Goal: Find specific page/section: Find specific page/section

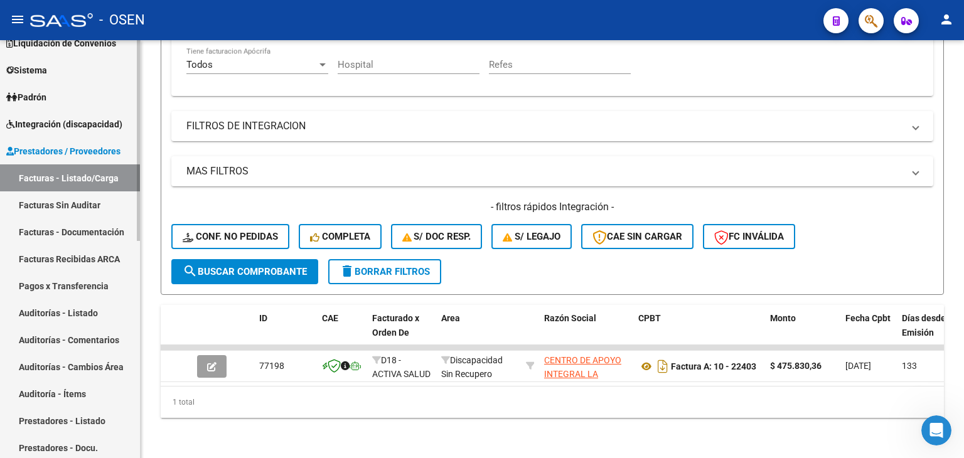
scroll to position [88, 0]
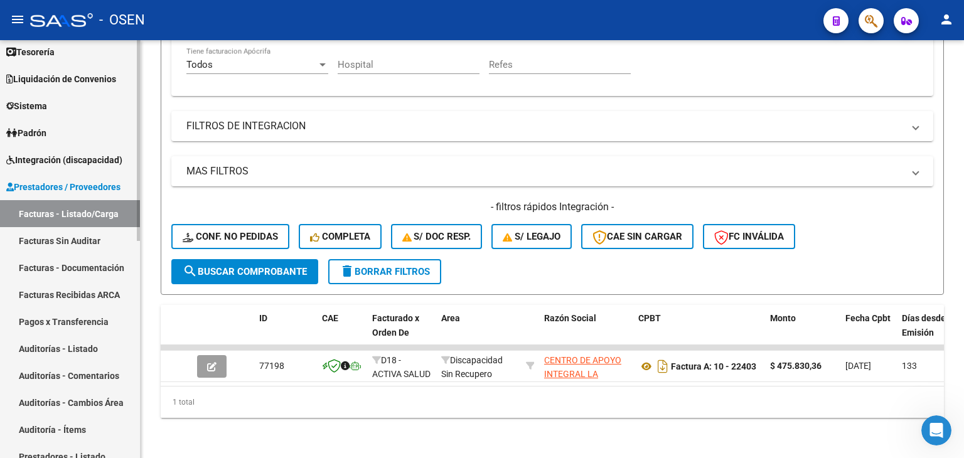
click at [126, 224] on div "Firma Express Inicio Calendario SSS Instructivos Contacto OS Reportes Tablero d…" at bounding box center [71, 386] width 143 height 869
click at [48, 55] on span "Tesorería" at bounding box center [30, 52] width 48 height 14
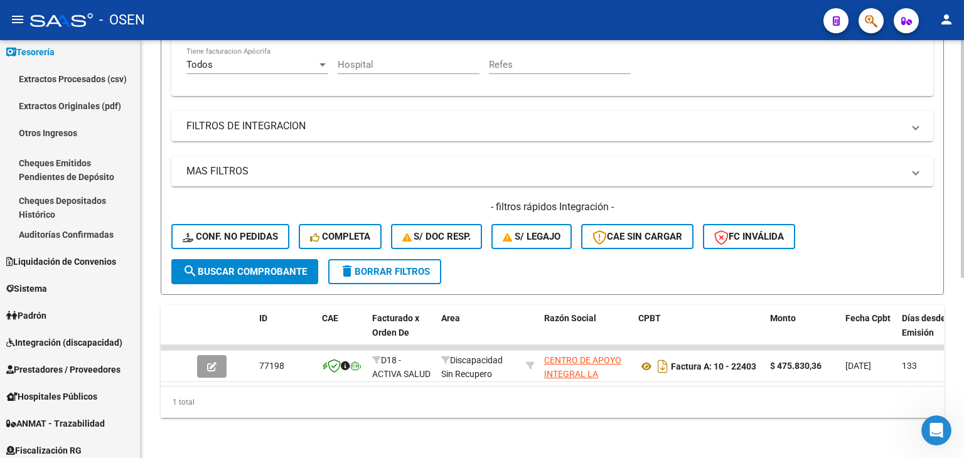
click at [88, 237] on link "Auditorías Confirmadas" at bounding box center [70, 234] width 140 height 27
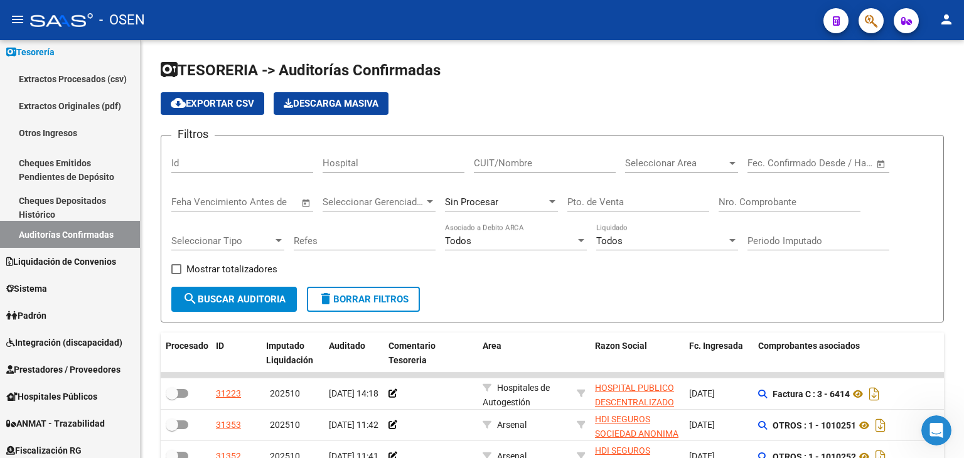
click at [886, 164] on span "Open calendar" at bounding box center [881, 164] width 30 height 30
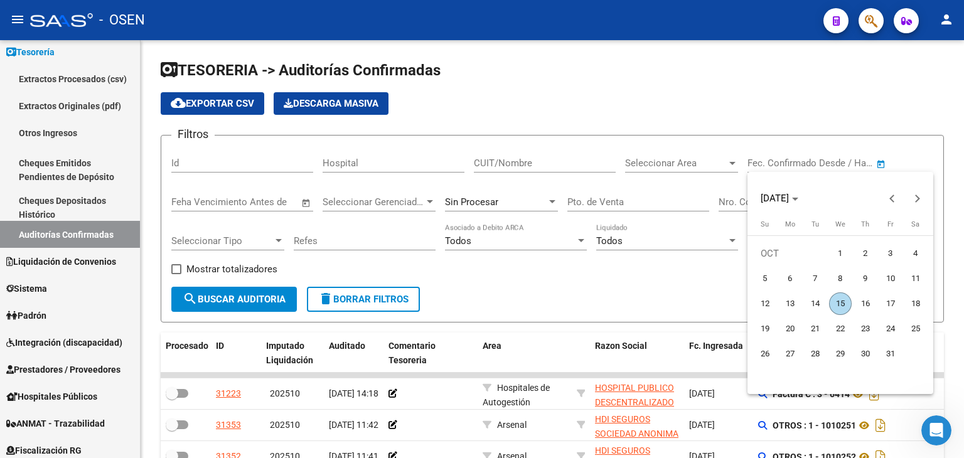
click at [885, 259] on span "3" at bounding box center [891, 253] width 23 height 23
type input "[DATE]"
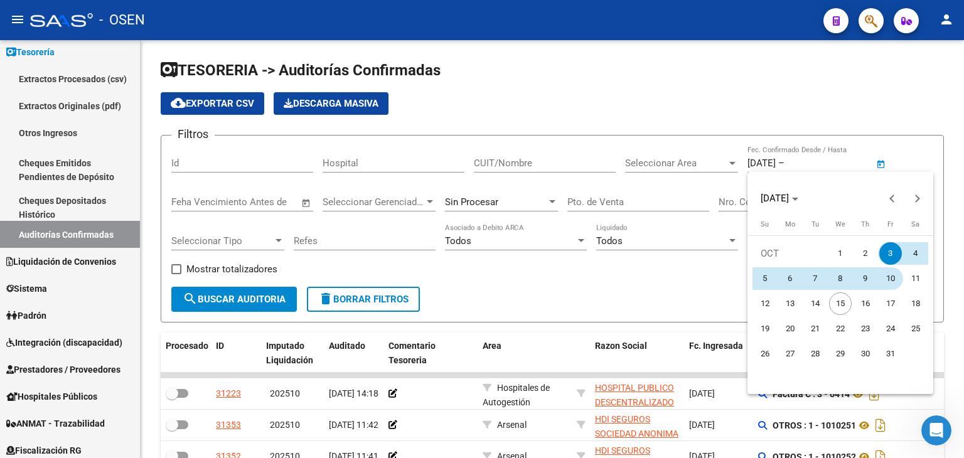
click at [889, 280] on span "10" at bounding box center [891, 278] width 23 height 23
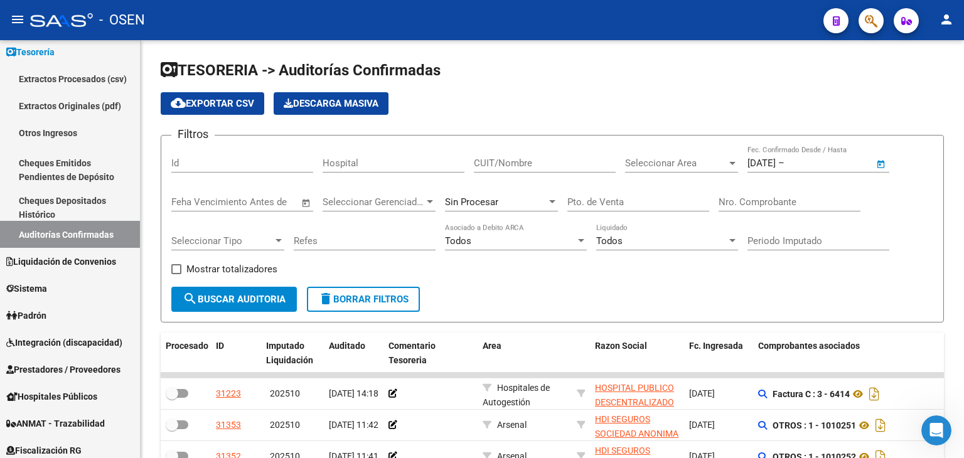
type input "[DATE]"
click at [690, 164] on span "Seleccionar Area" at bounding box center [676, 163] width 102 height 11
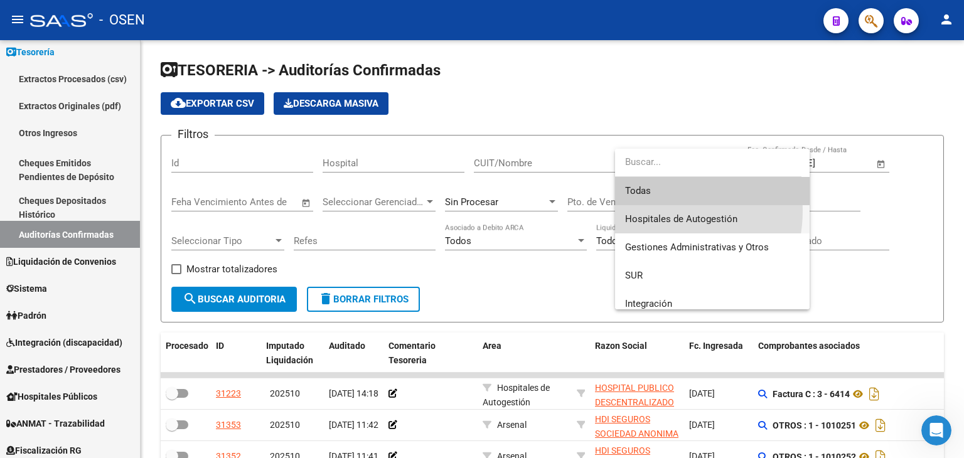
click at [655, 211] on span "Hospitales de Autogestión" at bounding box center [712, 219] width 175 height 28
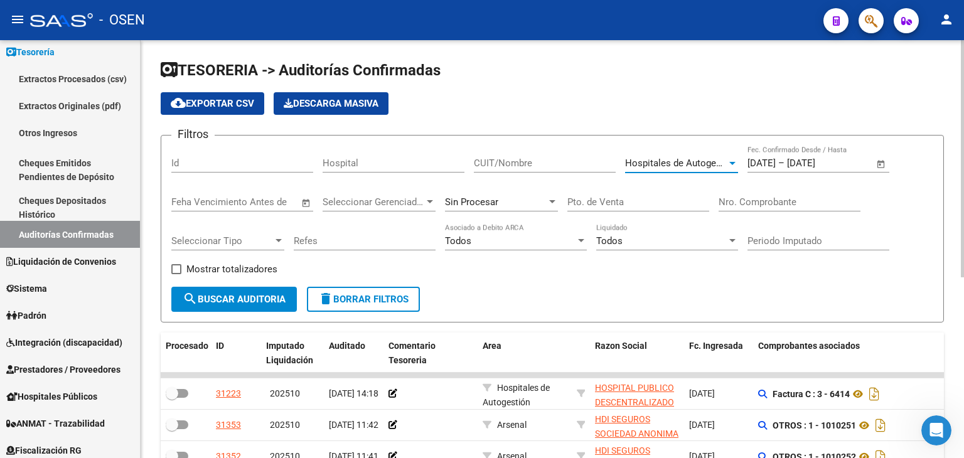
click at [203, 305] on button "search Buscar Auditoria" at bounding box center [234, 299] width 126 height 25
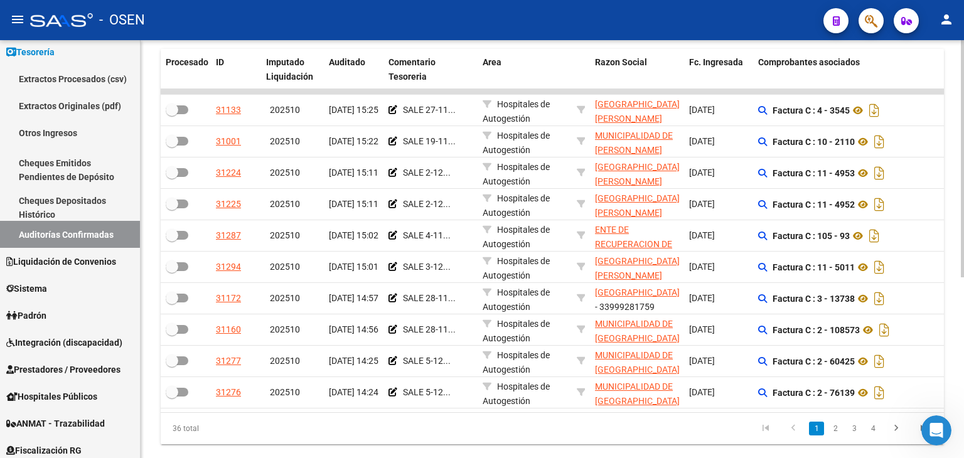
scroll to position [318, 0]
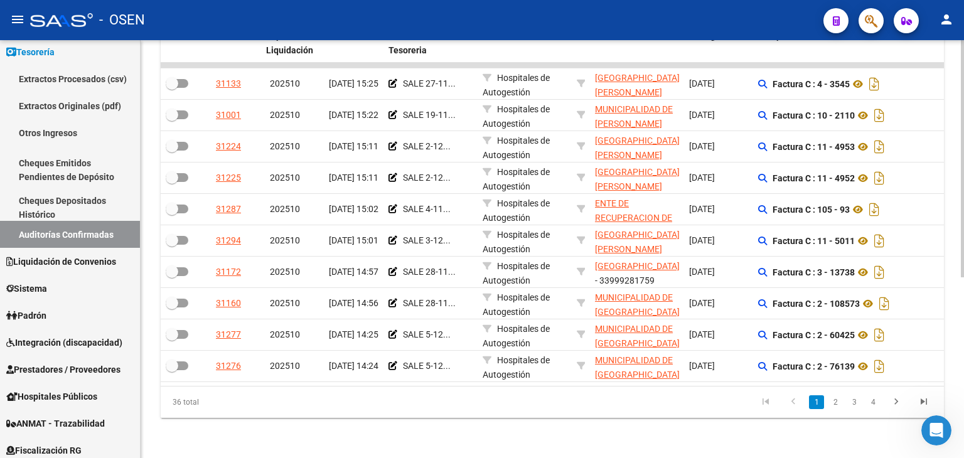
drag, startPoint x: 593, startPoint y: 89, endPoint x: 594, endPoint y: 145, distance: 56.5
click at [726, 390] on div "36 total 1 2 3 4" at bounding box center [553, 402] width 784 height 31
click at [730, 410] on datatable-pager "1 2 3 4" at bounding box center [629, 402] width 617 height 21
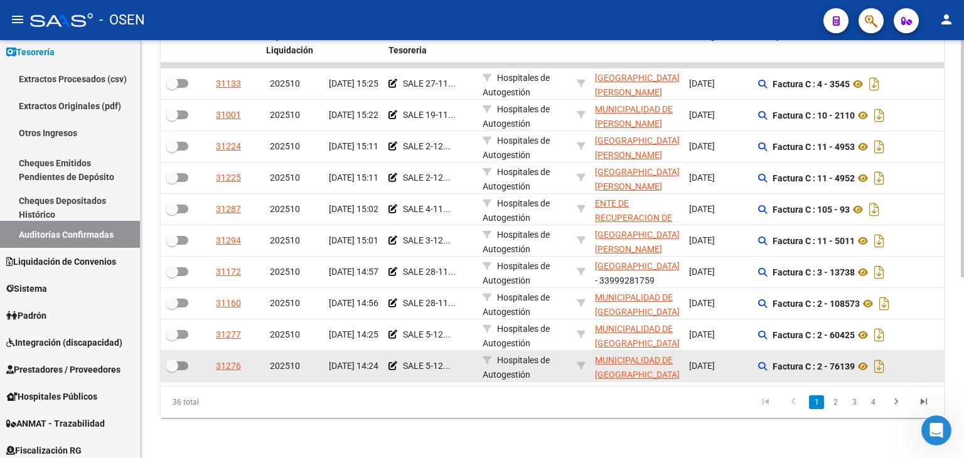
click at [821, 362] on strong "Factura C : 2 - 76139" at bounding box center [814, 367] width 82 height 10
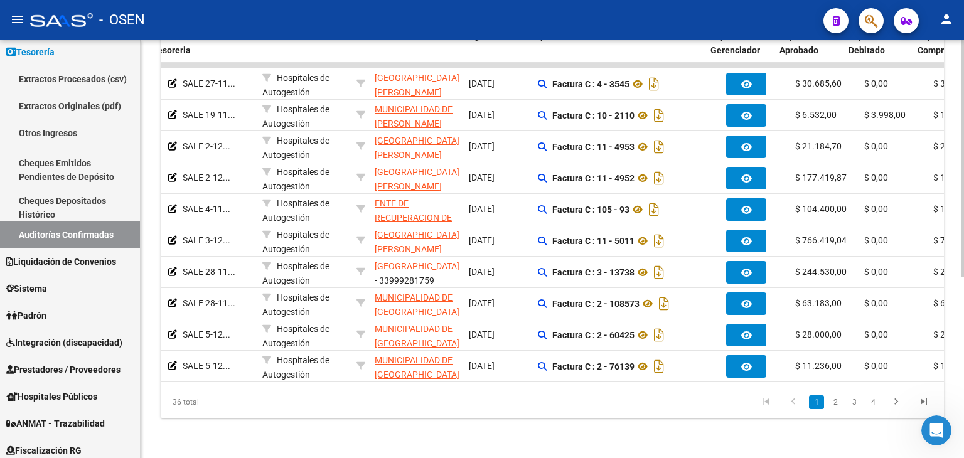
scroll to position [0, 261]
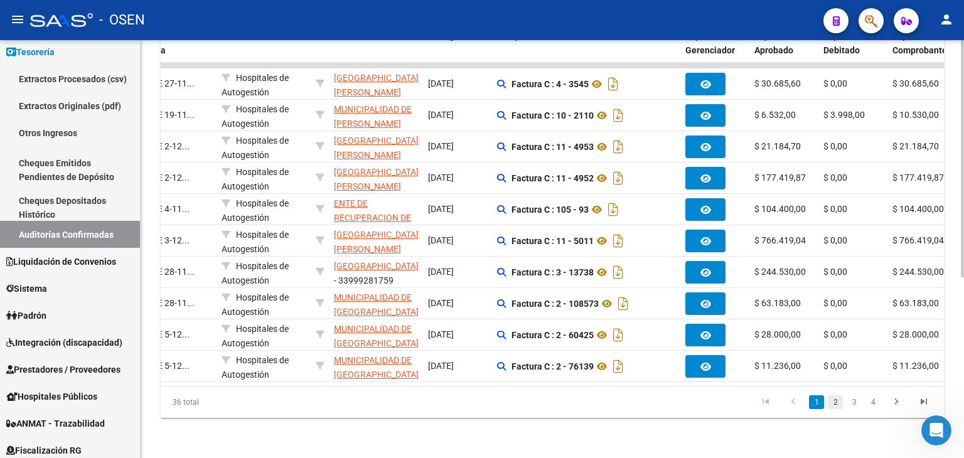
click at [836, 397] on link "2" at bounding box center [835, 403] width 15 height 14
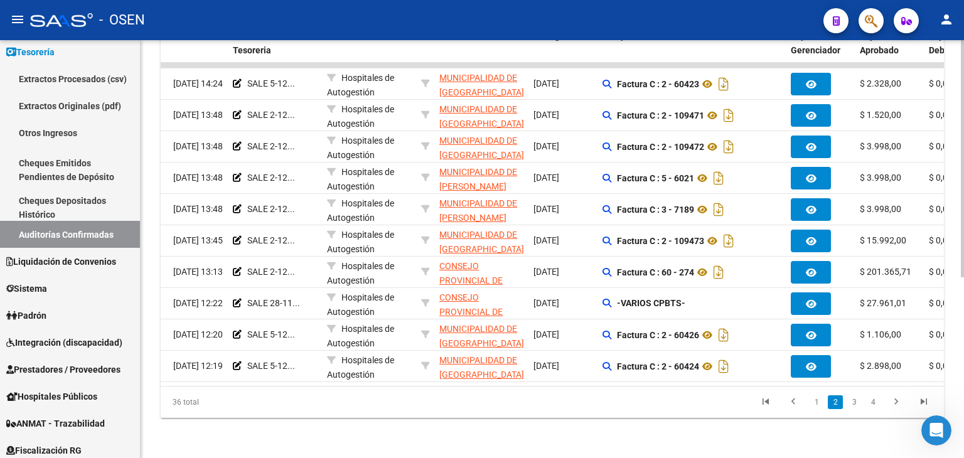
scroll to position [0, 163]
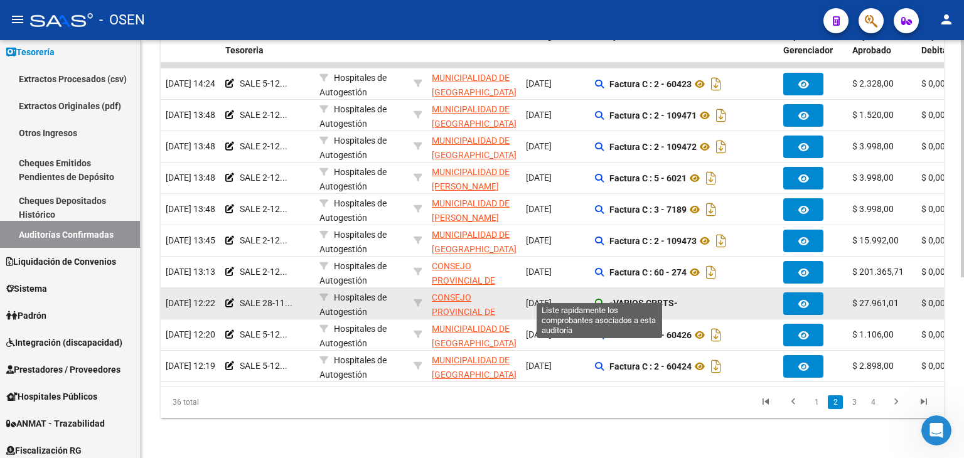
click at [602, 299] on icon at bounding box center [599, 303] width 9 height 9
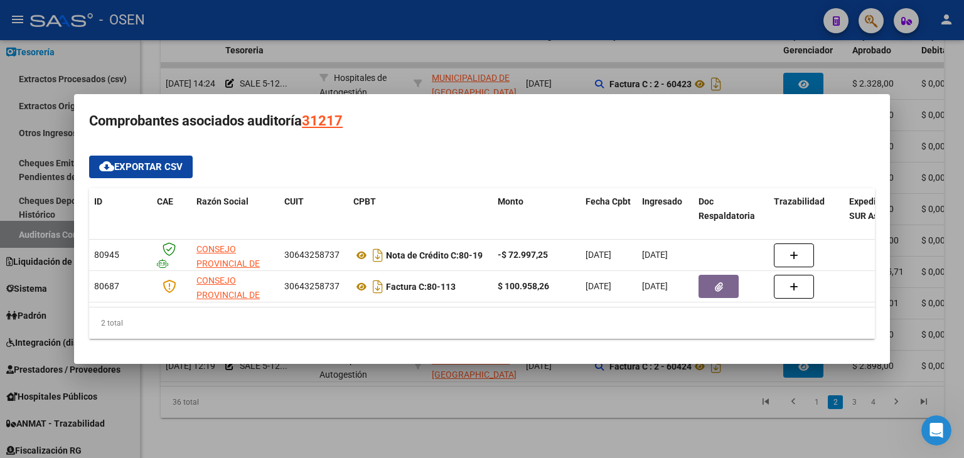
click at [391, 406] on div at bounding box center [482, 229] width 964 height 458
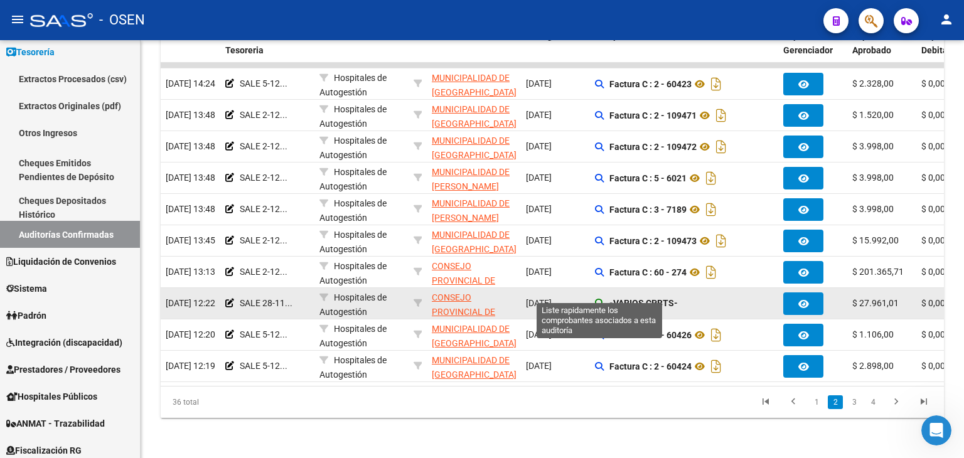
click at [598, 299] on icon at bounding box center [599, 303] width 9 height 9
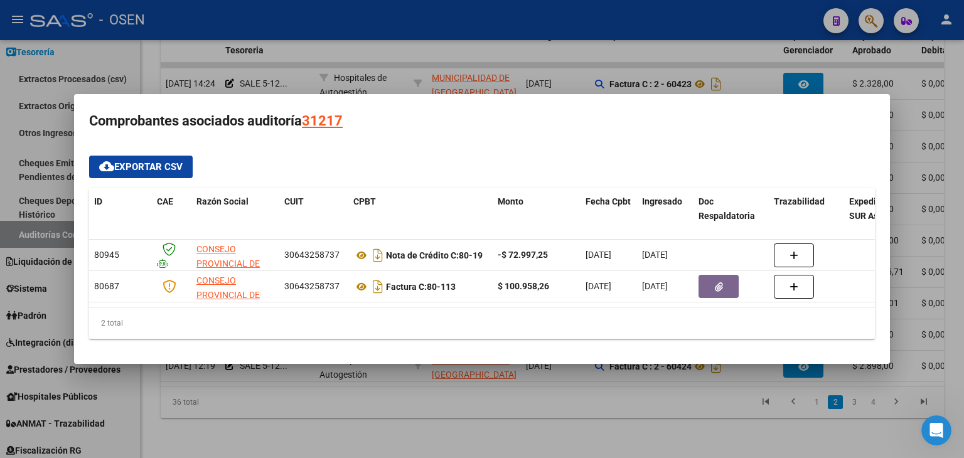
click at [522, 411] on div at bounding box center [482, 229] width 964 height 458
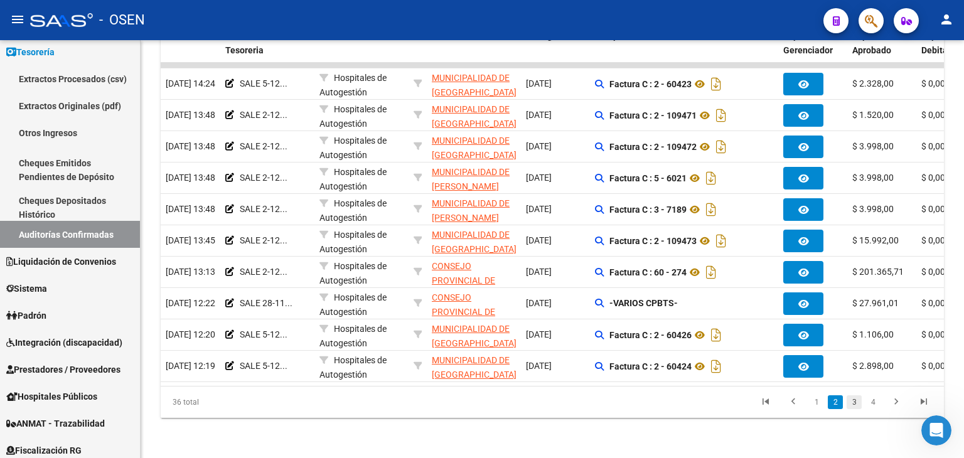
click at [851, 404] on link "3" at bounding box center [854, 403] width 15 height 14
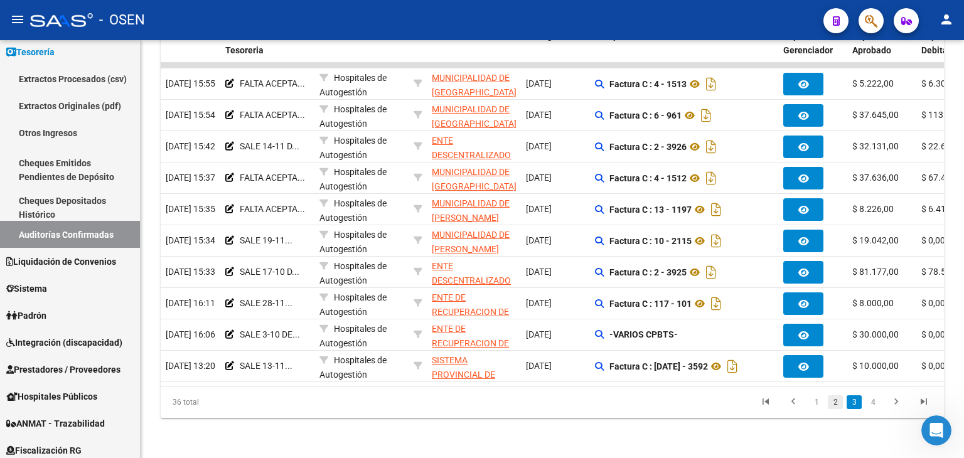
click at [836, 404] on link "2" at bounding box center [835, 403] width 15 height 14
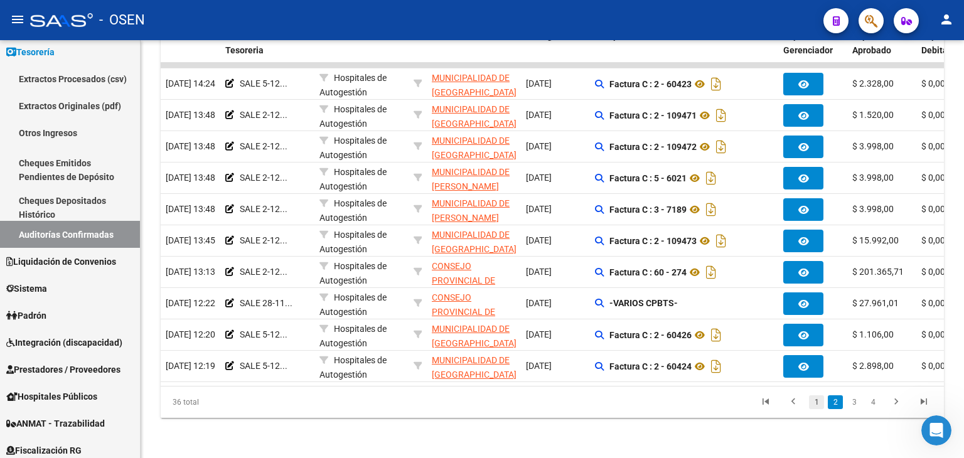
click at [822, 402] on link "1" at bounding box center [816, 403] width 15 height 14
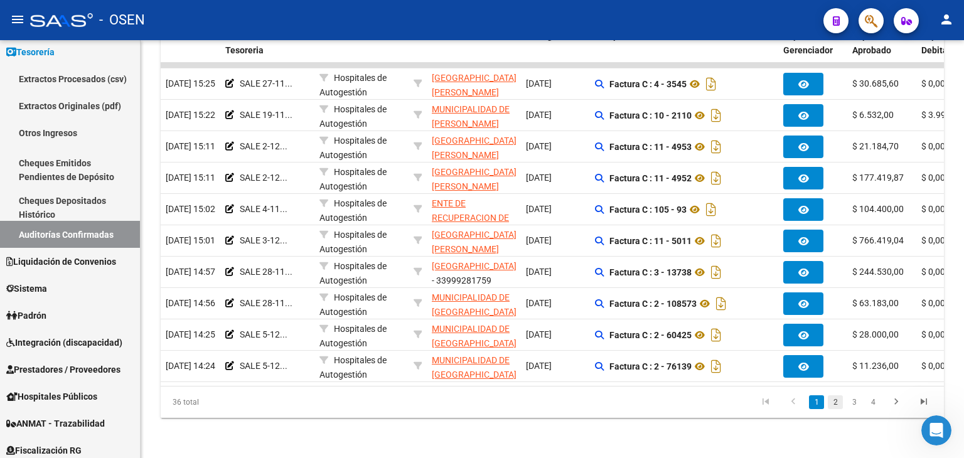
click at [841, 407] on link "2" at bounding box center [835, 403] width 15 height 14
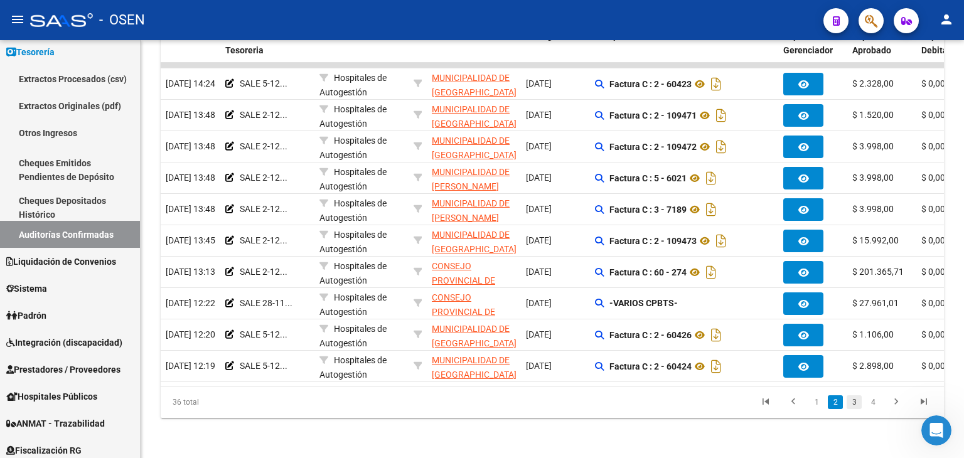
click at [851, 407] on link "3" at bounding box center [854, 403] width 15 height 14
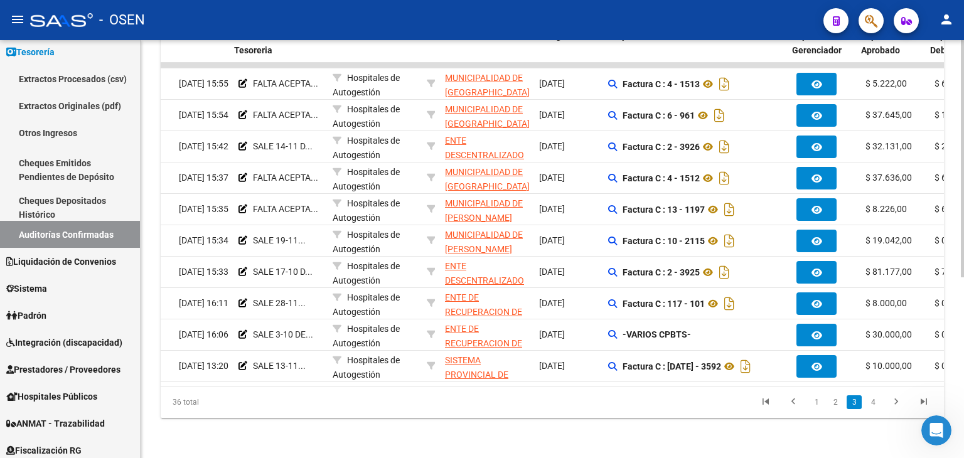
scroll to position [0, 160]
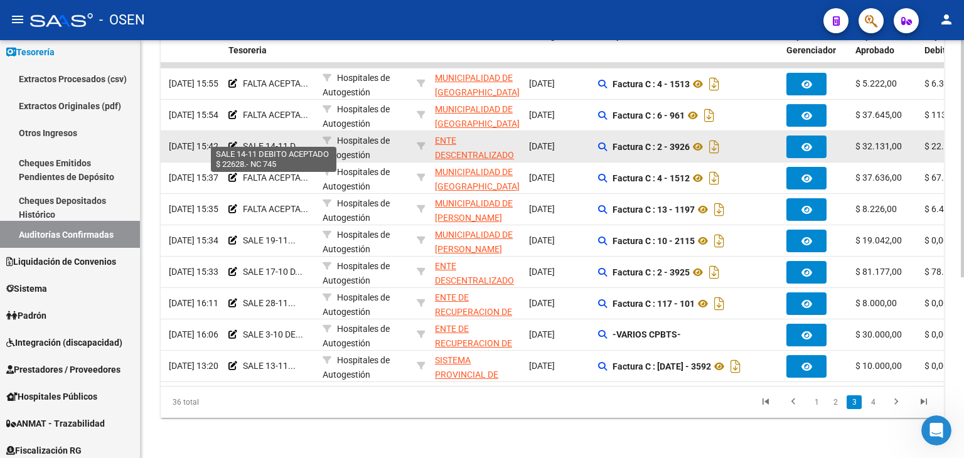
click at [282, 141] on span "SALE 14-11 D..." at bounding box center [273, 146] width 60 height 10
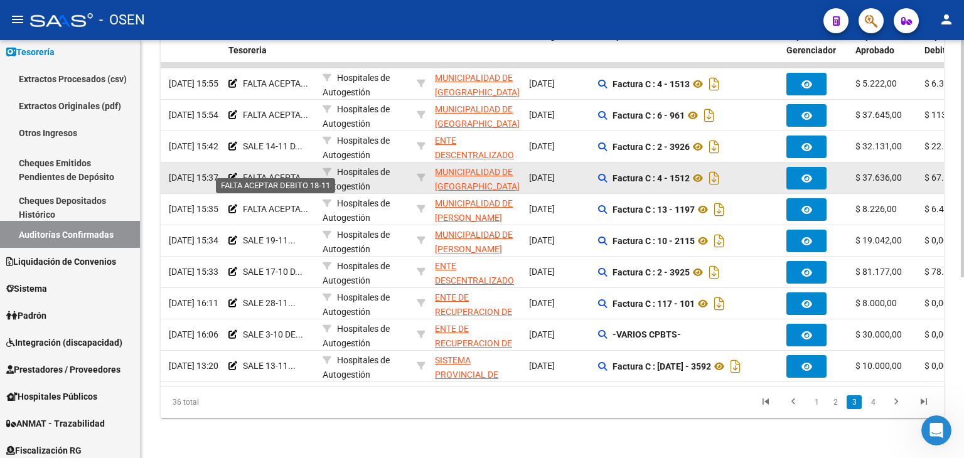
click at [279, 173] on span "FALTA ACEPTA..." at bounding box center [275, 178] width 65 height 10
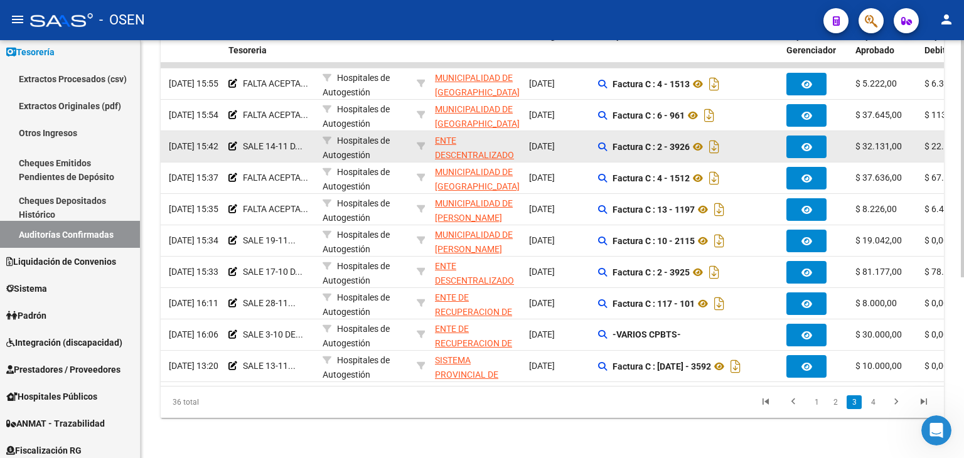
click at [282, 151] on datatable-body-cell "SALE 14-11 D..." at bounding box center [271, 146] width 94 height 31
click at [277, 141] on span "SALE 14-11 D..." at bounding box center [273, 146] width 60 height 10
click at [276, 141] on span "SALE 14-11 D..." at bounding box center [273, 146] width 60 height 10
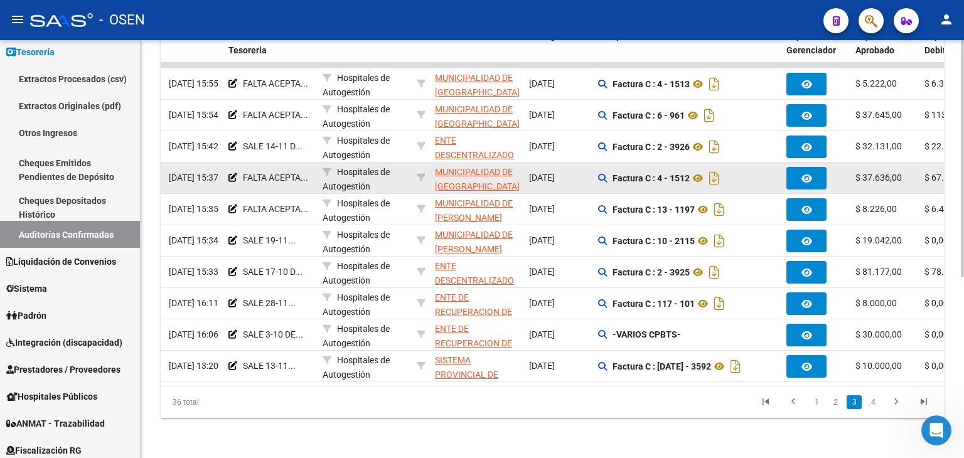
click at [274, 163] on datatable-body-cell "FALTA ACEPTA..." at bounding box center [271, 178] width 94 height 31
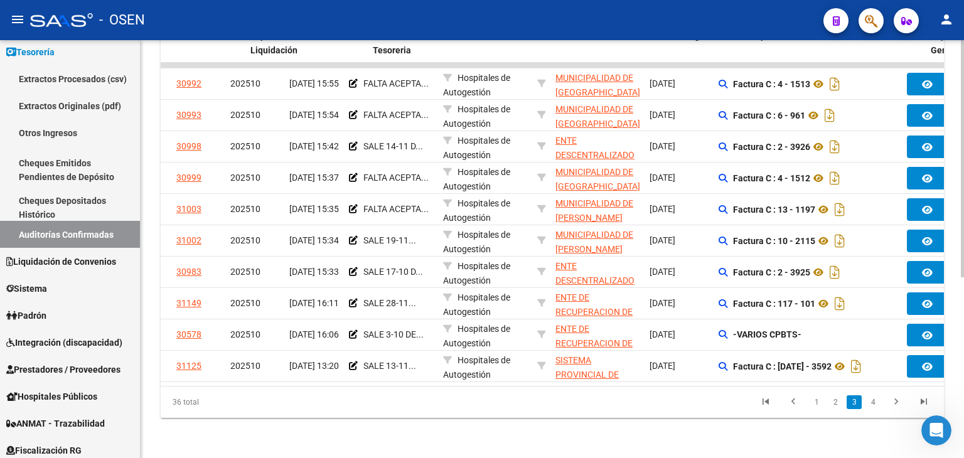
scroll to position [0, 0]
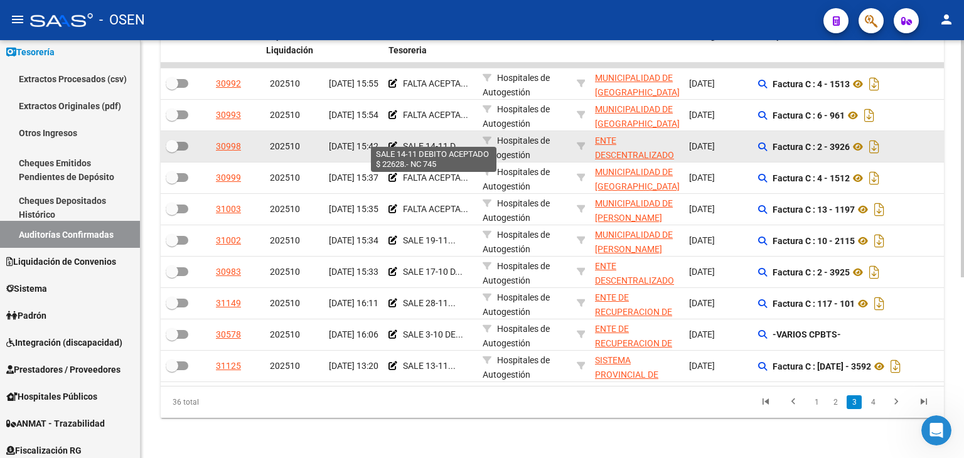
click at [404, 141] on span "SALE 14-11 D..." at bounding box center [433, 146] width 60 height 10
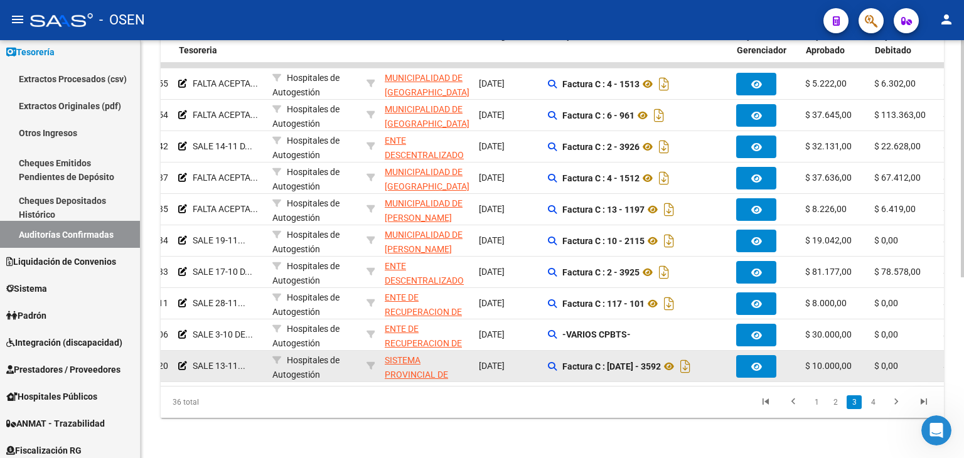
scroll to position [0, 209]
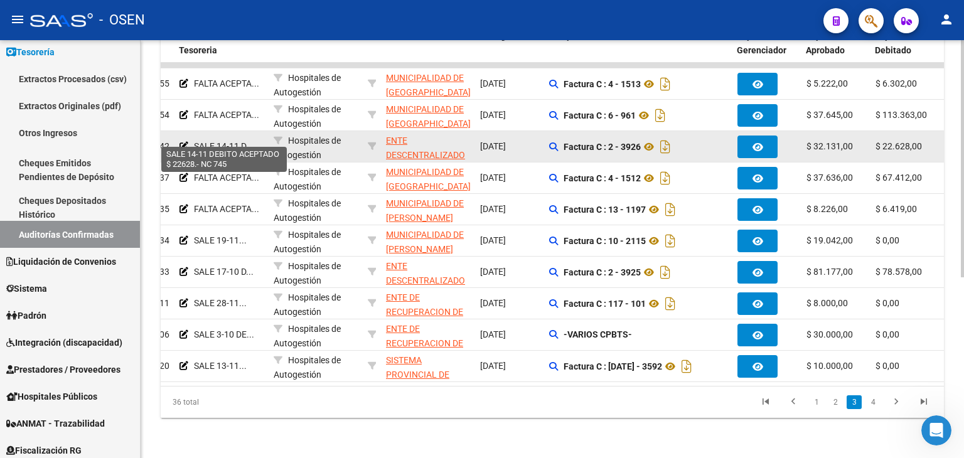
click at [219, 141] on span "SALE 14-11 D..." at bounding box center [224, 146] width 60 height 10
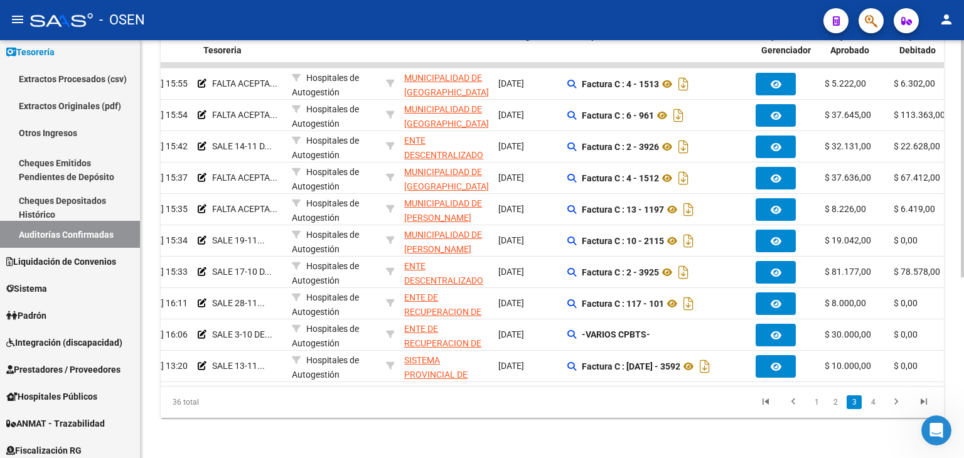
scroll to position [0, 185]
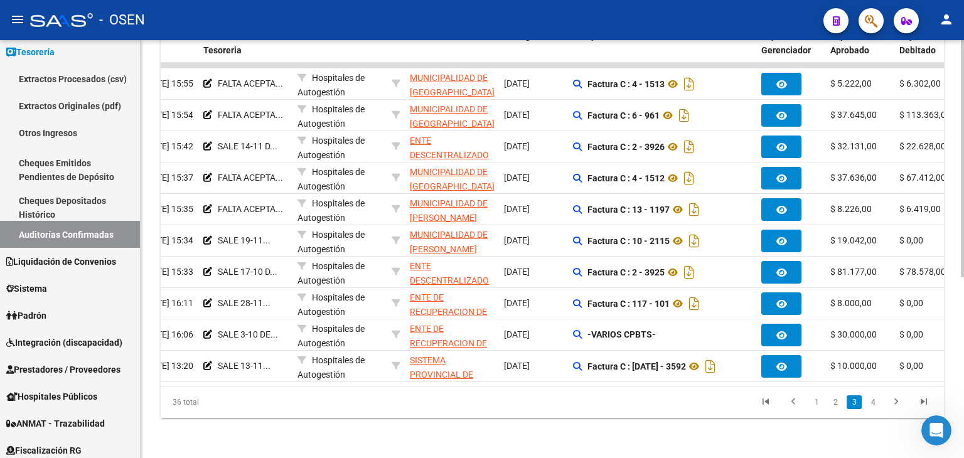
drag, startPoint x: 298, startPoint y: 387, endPoint x: 286, endPoint y: 394, distance: 13.2
click at [286, 394] on div "36 total" at bounding box center [238, 402] width 154 height 31
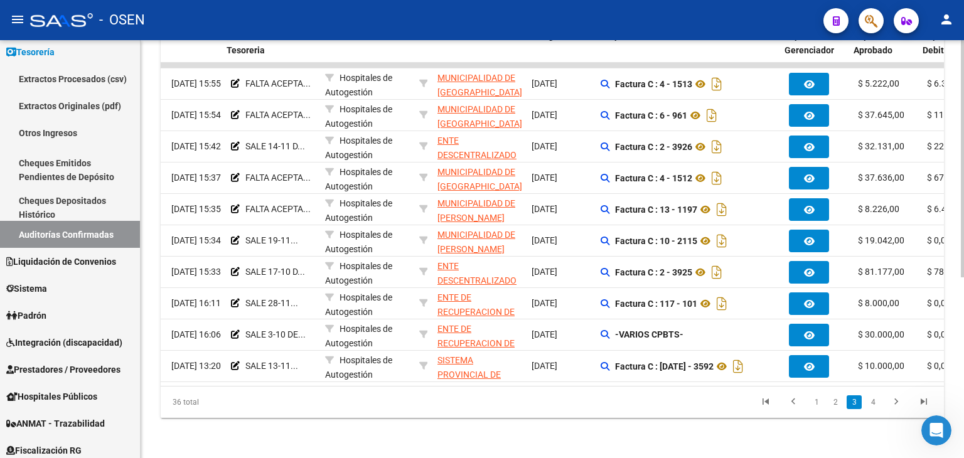
scroll to position [0, 166]
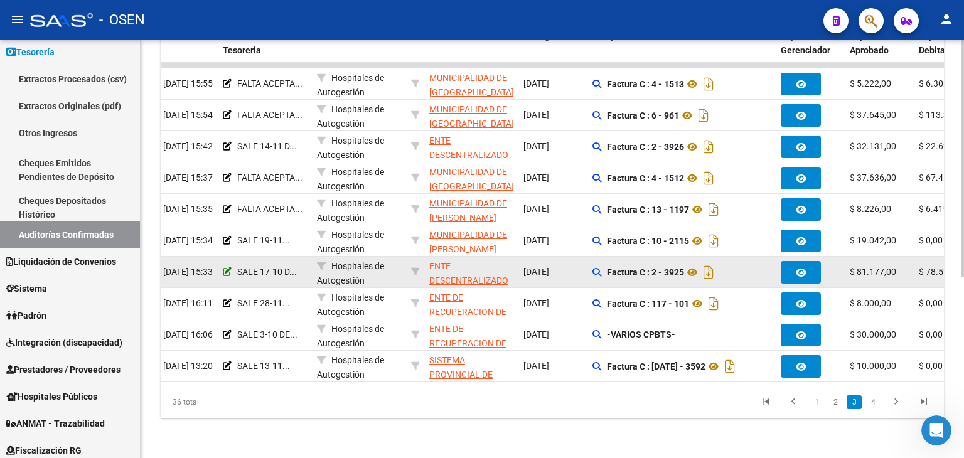
click at [228, 267] on icon at bounding box center [227, 271] width 9 height 9
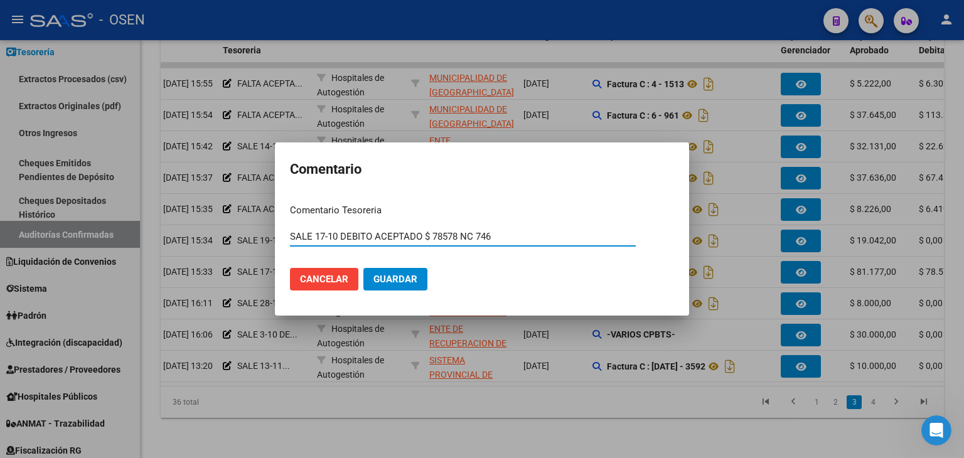
drag, startPoint x: 323, startPoint y: 238, endPoint x: 315, endPoint y: 237, distance: 8.3
click at [315, 237] on input "SALE 17-10 DEBITO ACEPTADO $ 78578 NC 746" at bounding box center [463, 236] width 346 height 11
type input "SALE 20-10 DEBITO ACEPTADO $ 78578 NC 746"
click at [381, 279] on span "Guardar" at bounding box center [396, 279] width 44 height 11
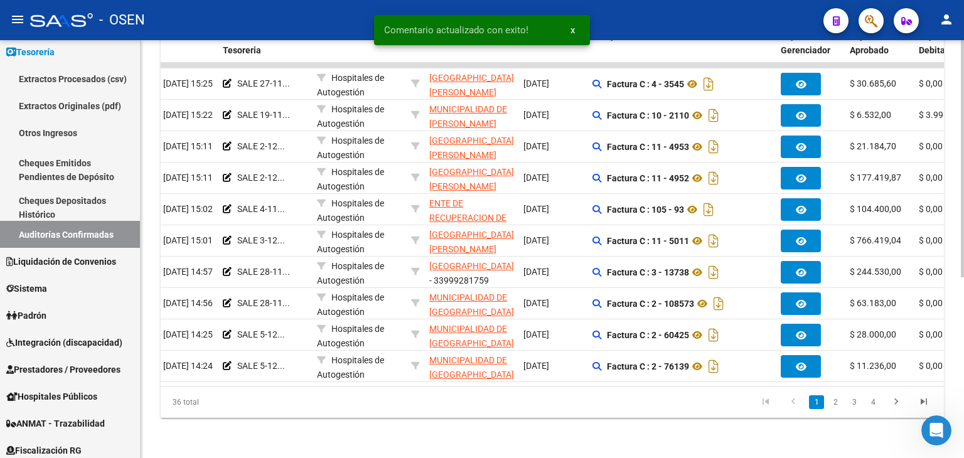
click at [856, 406] on link "3" at bounding box center [854, 403] width 15 height 14
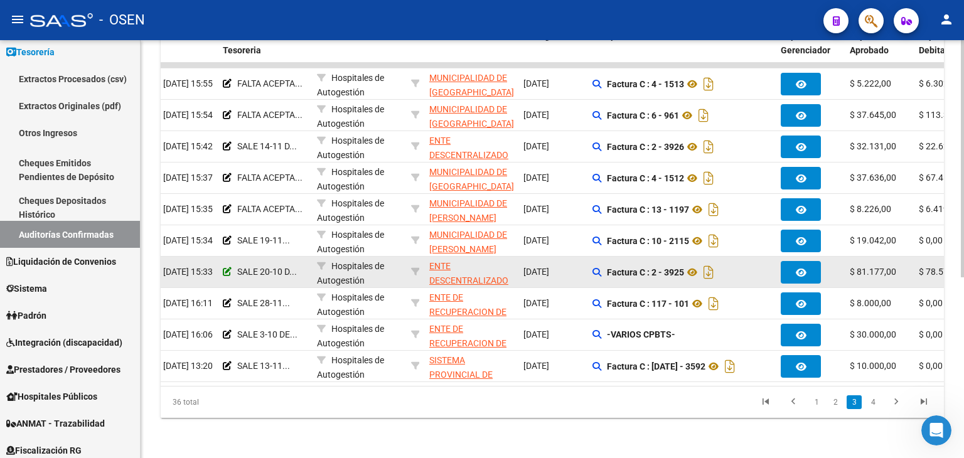
click at [231, 267] on icon at bounding box center [227, 271] width 9 height 9
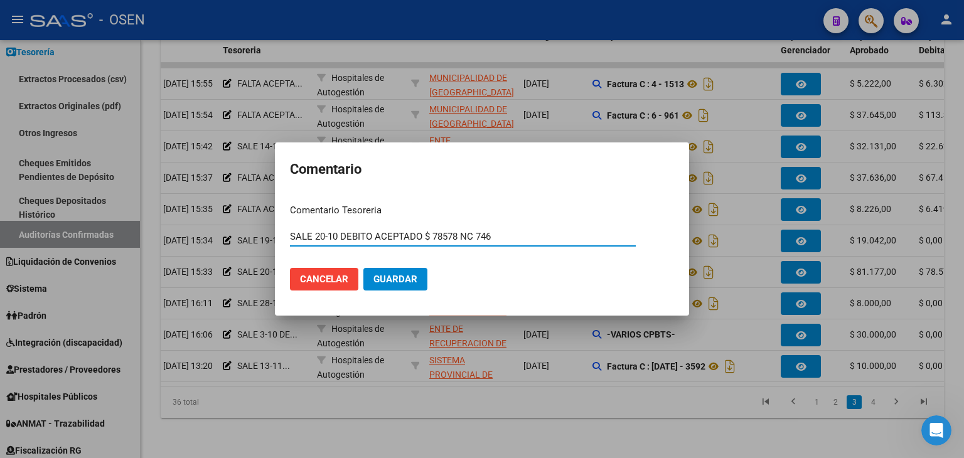
drag, startPoint x: 337, startPoint y: 239, endPoint x: 315, endPoint y: 249, distance: 23.9
click at [315, 249] on div "SALE 20-10 DEBITO ACEPTADO $ 78578 NC 746 Ingresar el comentario" at bounding box center [463, 242] width 346 height 31
type input "SALE 15-11 DEBITO ACEPTADO $ 78578 NC 746"
click at [364, 268] on button "Guardar" at bounding box center [396, 279] width 64 height 23
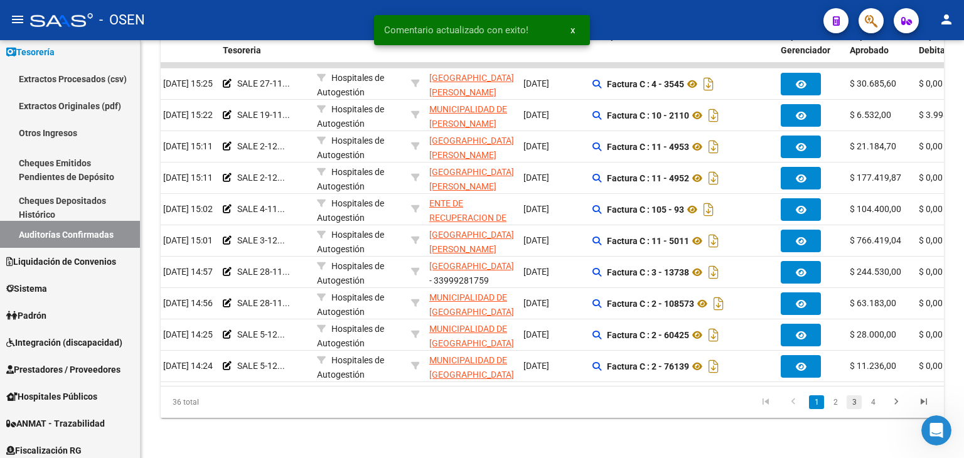
click at [849, 402] on link "3" at bounding box center [854, 403] width 15 height 14
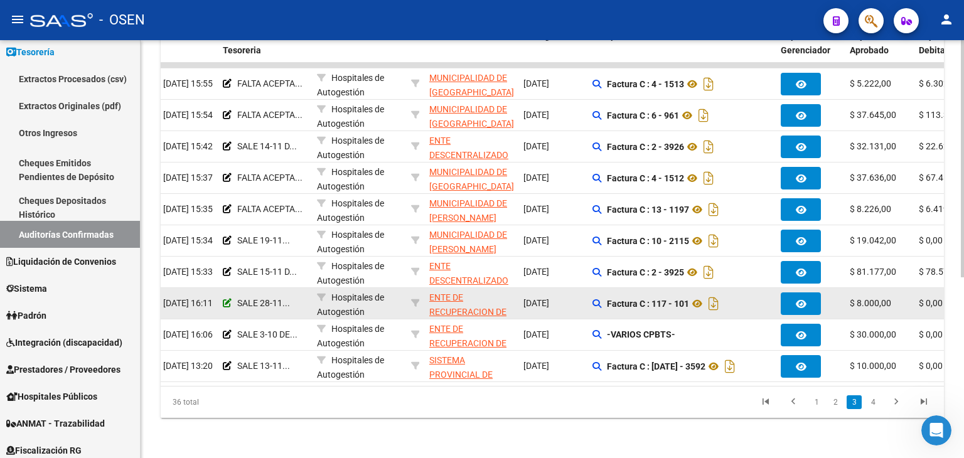
click at [223, 299] on icon at bounding box center [227, 303] width 9 height 9
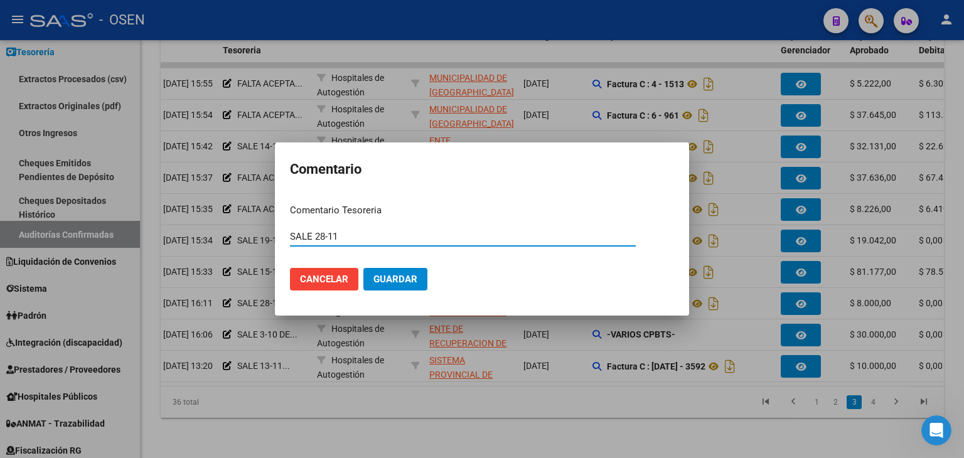
drag, startPoint x: 341, startPoint y: 241, endPoint x: 316, endPoint y: 239, distance: 24.6
click at [316, 239] on input "SALE 28-11" at bounding box center [463, 236] width 346 height 11
type input "SALE 30-10"
click at [364, 268] on button "Guardar" at bounding box center [396, 279] width 64 height 23
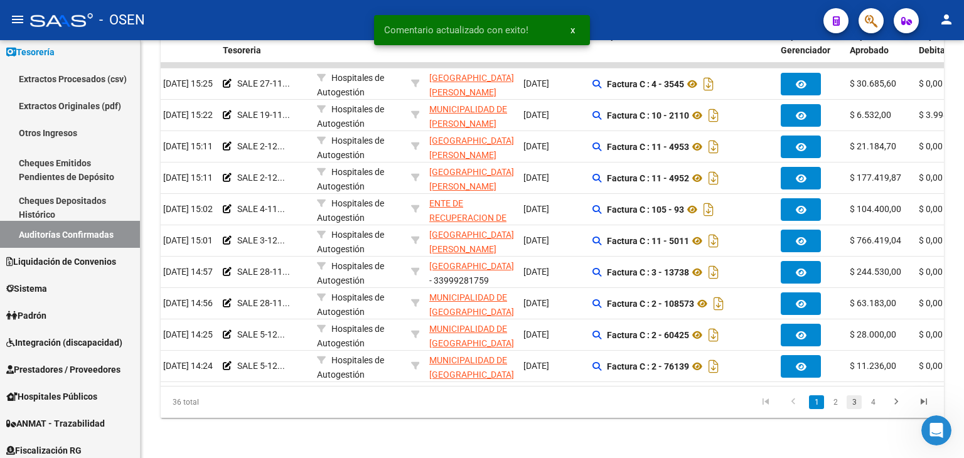
click at [856, 406] on link "3" at bounding box center [854, 403] width 15 height 14
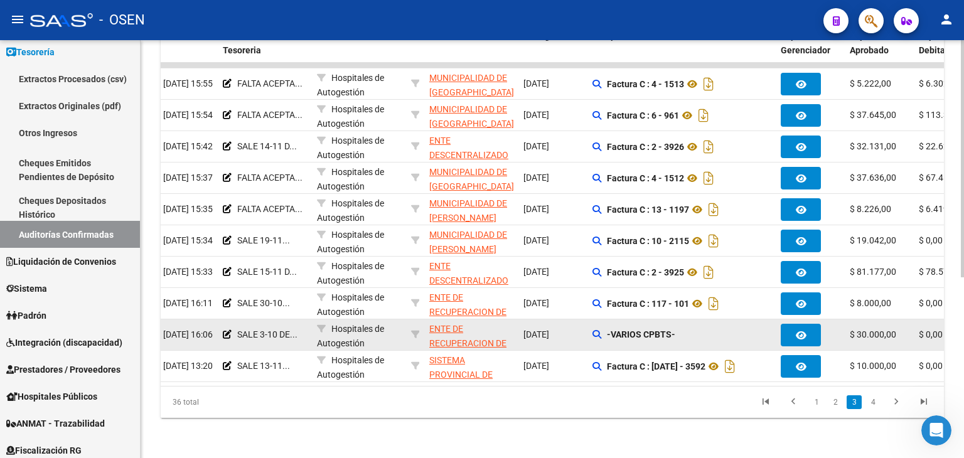
click at [219, 323] on datatable-body-cell "SALE 3-10 DE..." at bounding box center [265, 335] width 94 height 31
click at [230, 330] on icon at bounding box center [227, 334] width 9 height 9
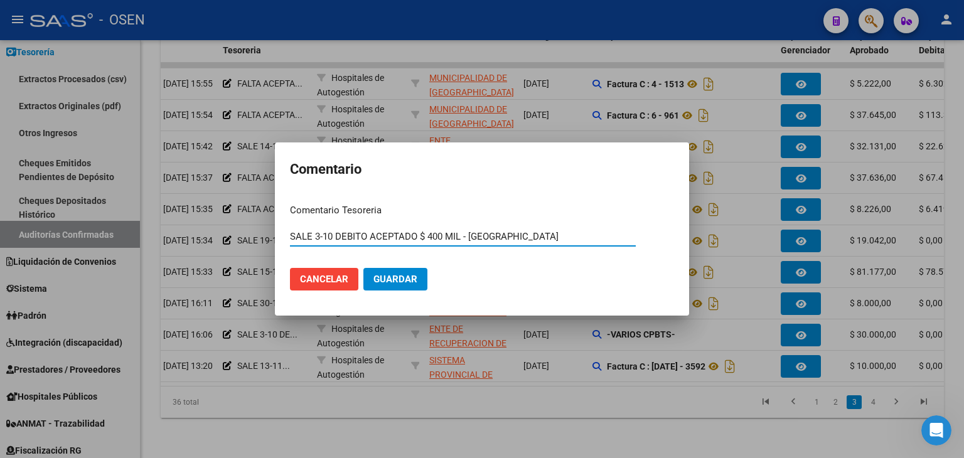
drag, startPoint x: 320, startPoint y: 232, endPoint x: 314, endPoint y: 242, distance: 11.5
click at [314, 242] on div "SALE 3-10 DEBITO ACEPTADO $ 400 MIL - nc Ingresar el comentario" at bounding box center [463, 236] width 346 height 19
type input "SALE 20-10 DEBITO ACEPTADO $ 400 MIL - [GEOGRAPHIC_DATA]"
click at [364, 268] on button "Guardar" at bounding box center [396, 279] width 64 height 23
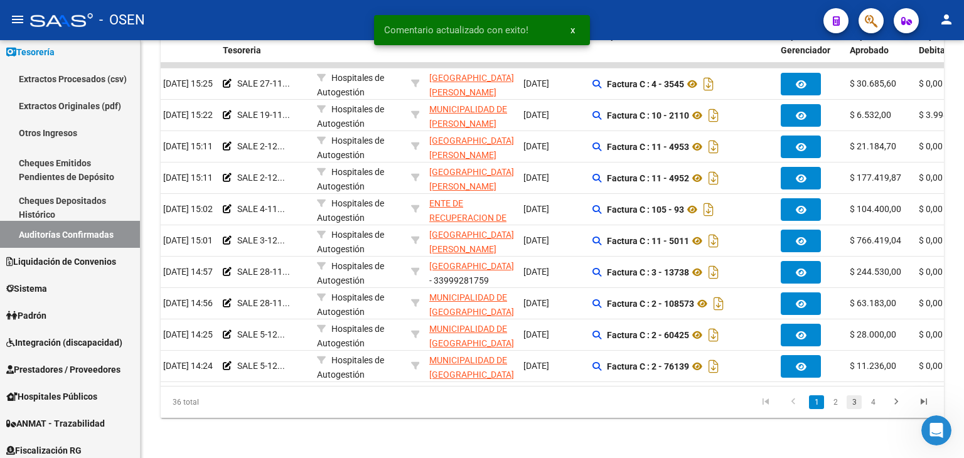
click at [854, 402] on link "3" at bounding box center [854, 403] width 15 height 14
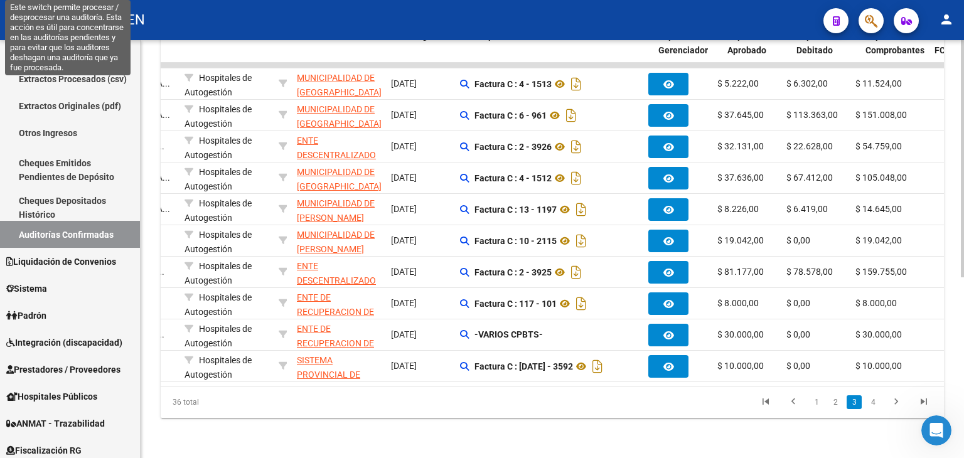
scroll to position [0, 0]
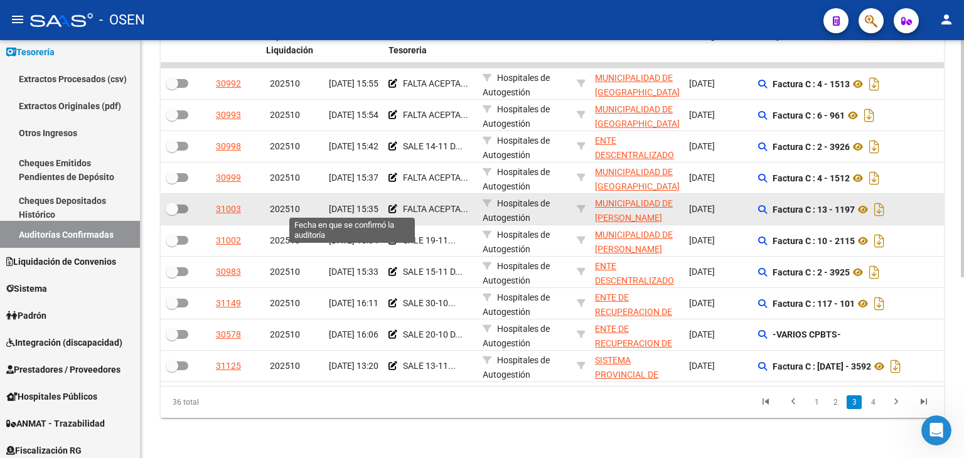
click at [345, 204] on span "[DATE] 15:35" at bounding box center [354, 209] width 50 height 10
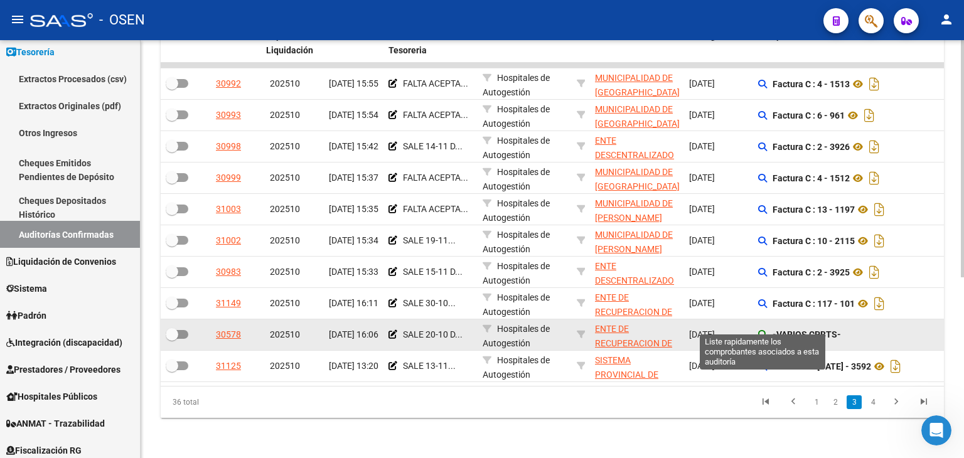
click at [762, 330] on icon at bounding box center [762, 334] width 9 height 9
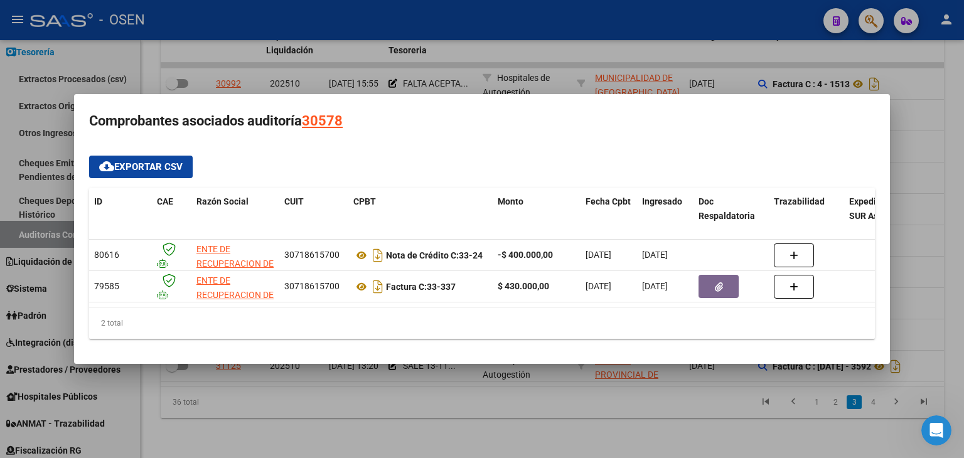
click at [463, 410] on div at bounding box center [482, 229] width 964 height 458
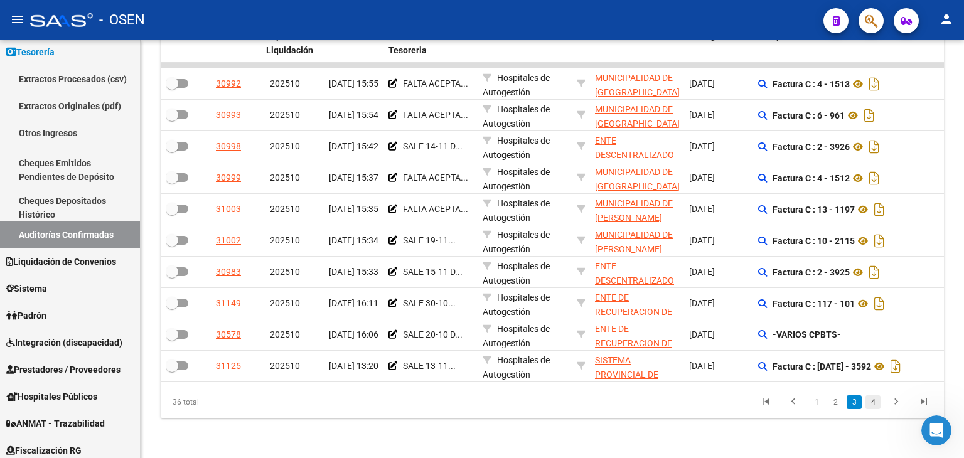
click at [876, 398] on link "4" at bounding box center [873, 403] width 15 height 14
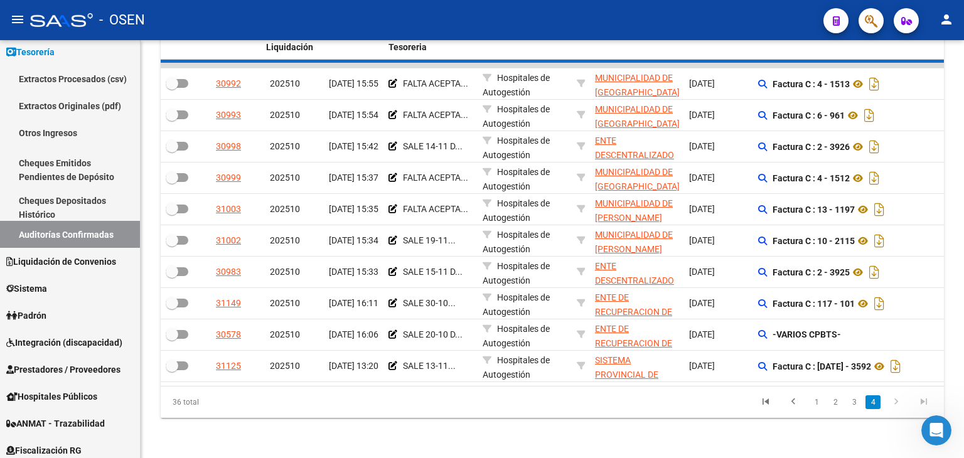
scroll to position [193, 0]
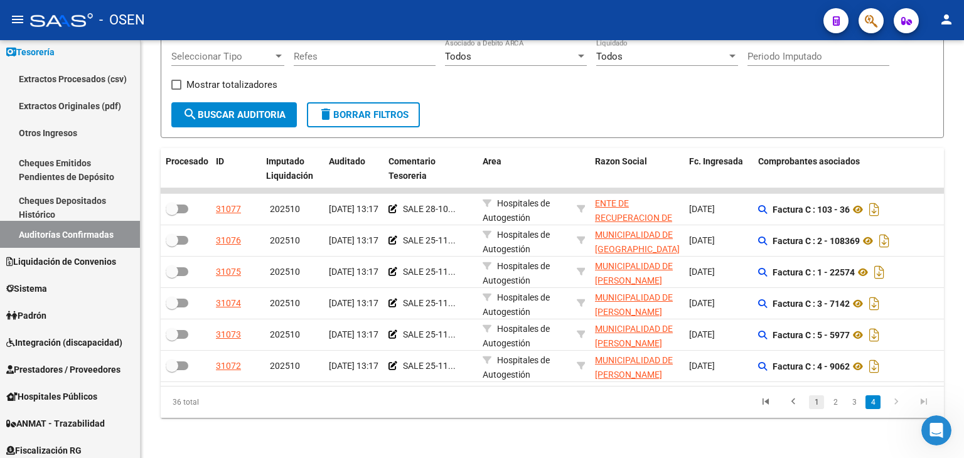
click at [815, 397] on link "1" at bounding box center [816, 403] width 15 height 14
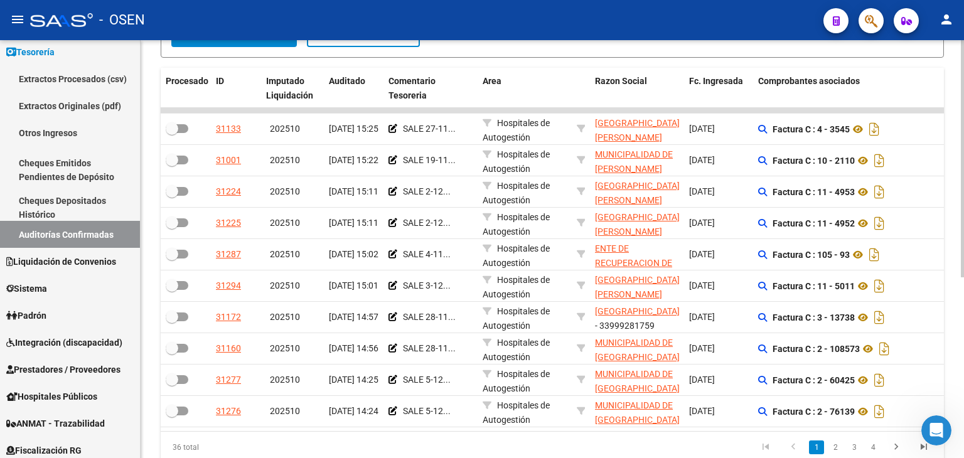
scroll to position [280, 0]
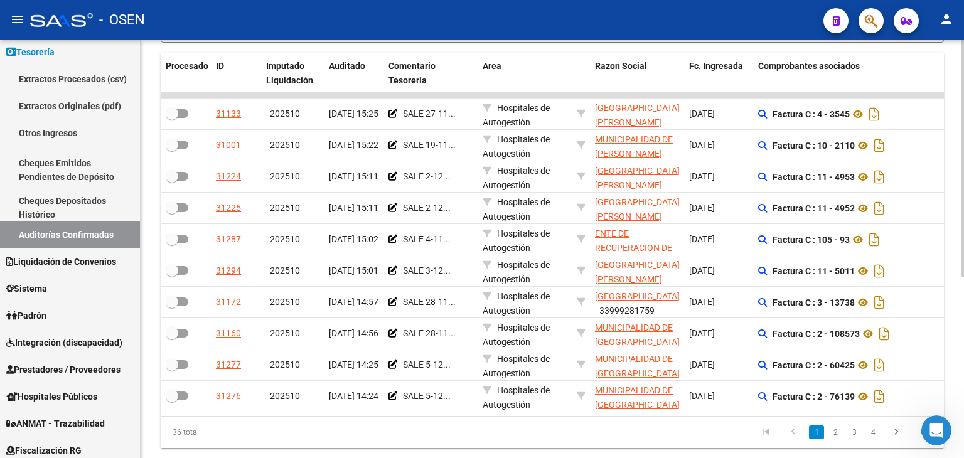
click at [964, 239] on div at bounding box center [962, 321] width 3 height 237
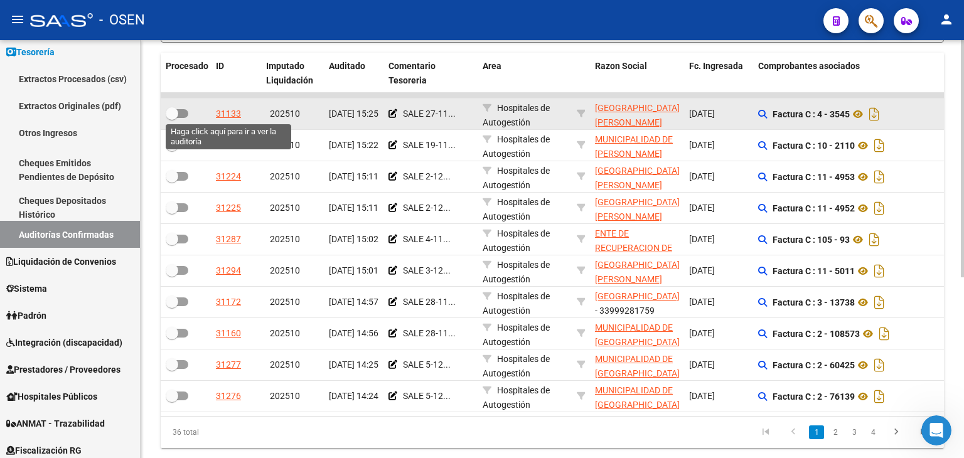
click at [229, 109] on div "31133" at bounding box center [228, 114] width 25 height 14
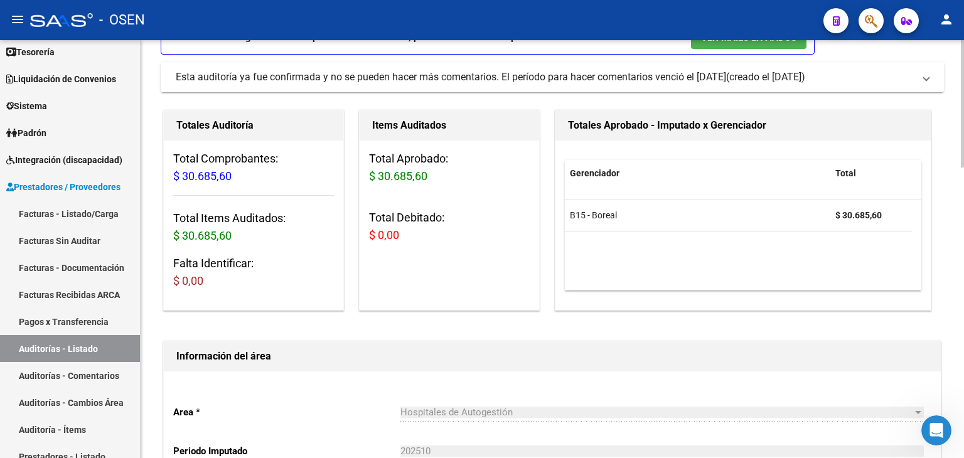
scroll to position [83, 0]
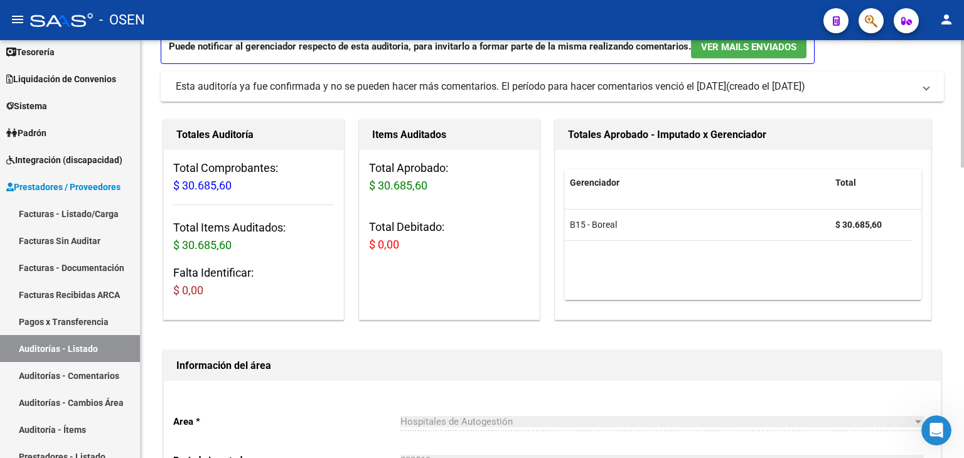
drag, startPoint x: 573, startPoint y: 341, endPoint x: 569, endPoint y: 309, distance: 32.2
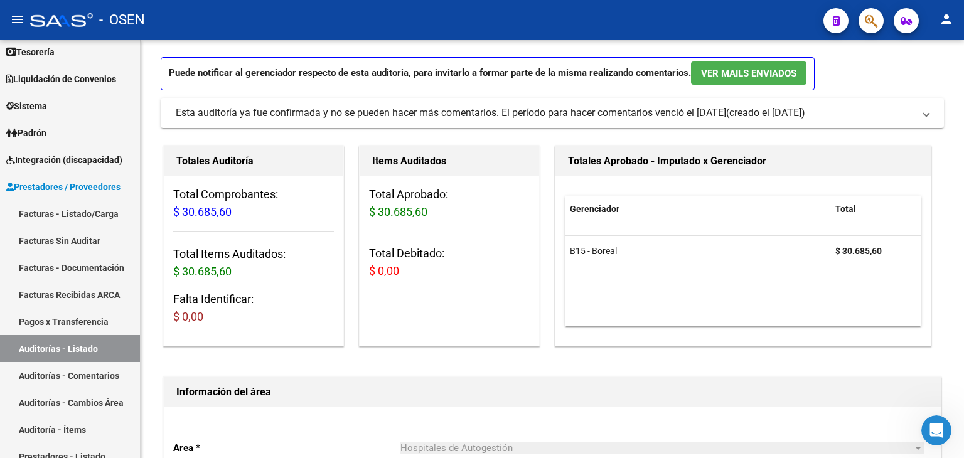
scroll to position [0, 0]
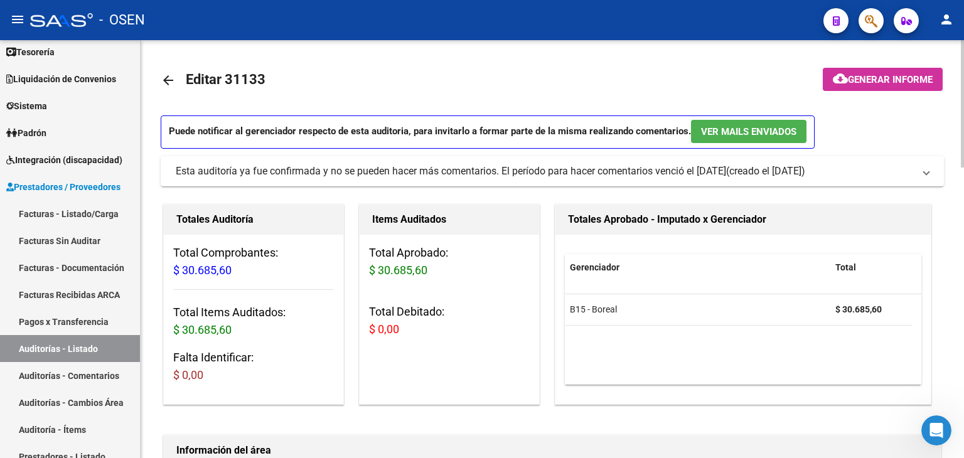
drag, startPoint x: 359, startPoint y: 146, endPoint x: 306, endPoint y: 62, distance: 99.1
click at [165, 78] on mat-icon "arrow_back" at bounding box center [168, 80] width 15 height 15
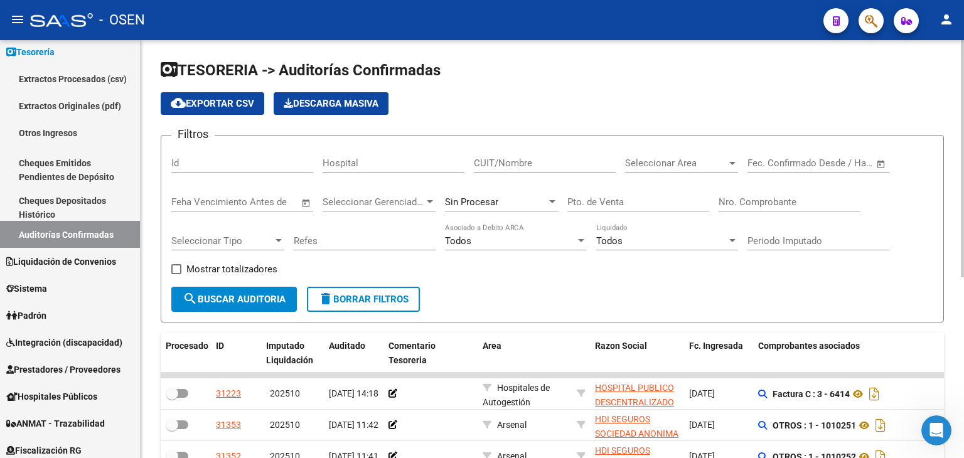
click at [890, 159] on span "Open calendar" at bounding box center [881, 164] width 30 height 30
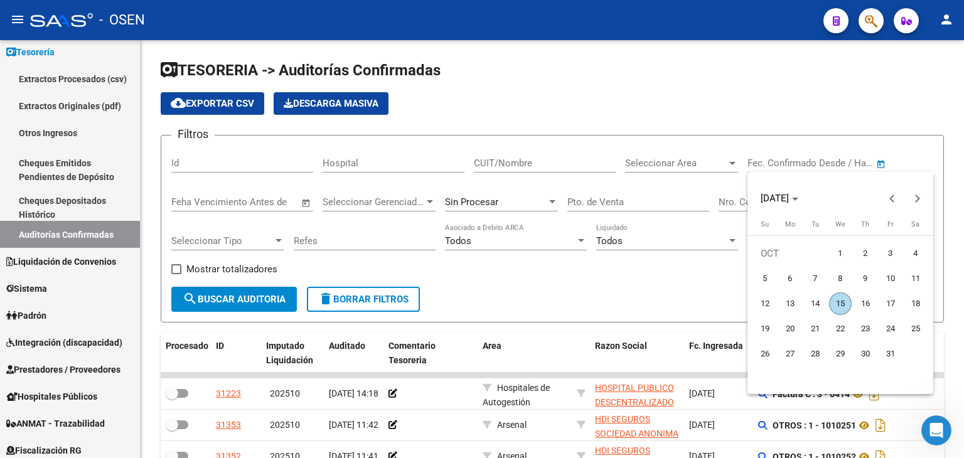
click at [894, 259] on span "3" at bounding box center [891, 253] width 23 height 23
type input "[DATE]"
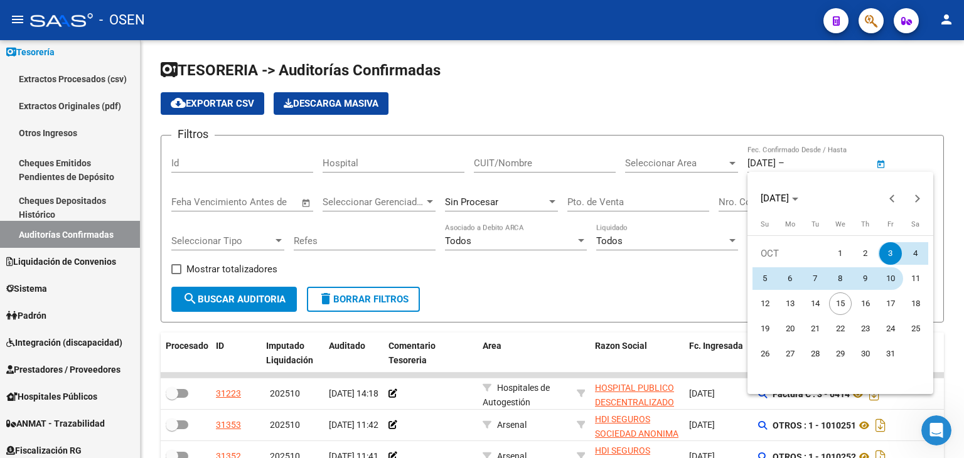
click at [894, 281] on span "10" at bounding box center [891, 278] width 23 height 23
type input "[DATE]"
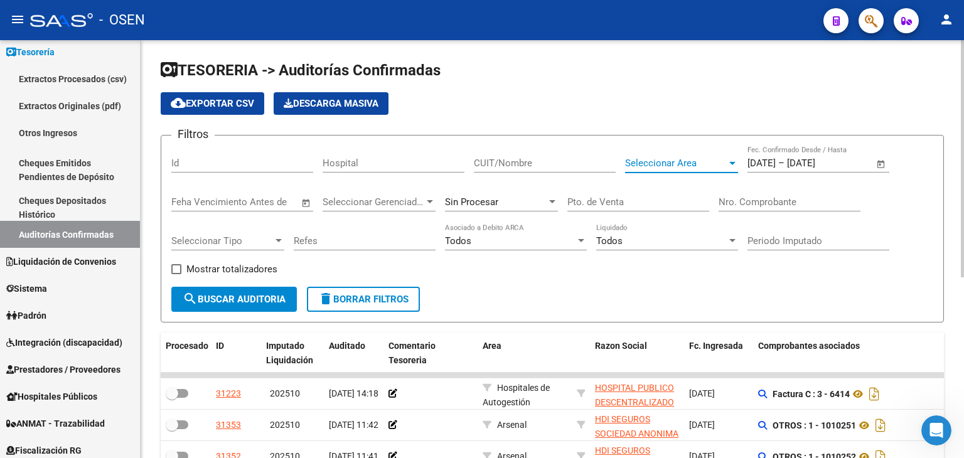
click at [711, 162] on span "Seleccionar Area" at bounding box center [676, 163] width 102 height 11
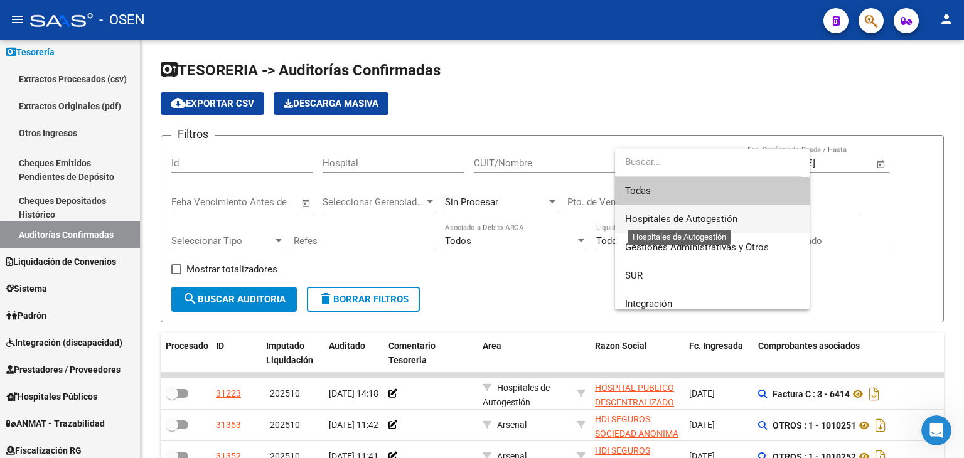
drag, startPoint x: 660, startPoint y: 218, endPoint x: 628, endPoint y: 235, distance: 36.8
click at [660, 218] on span "Hospitales de Autogestión" at bounding box center [681, 218] width 112 height 11
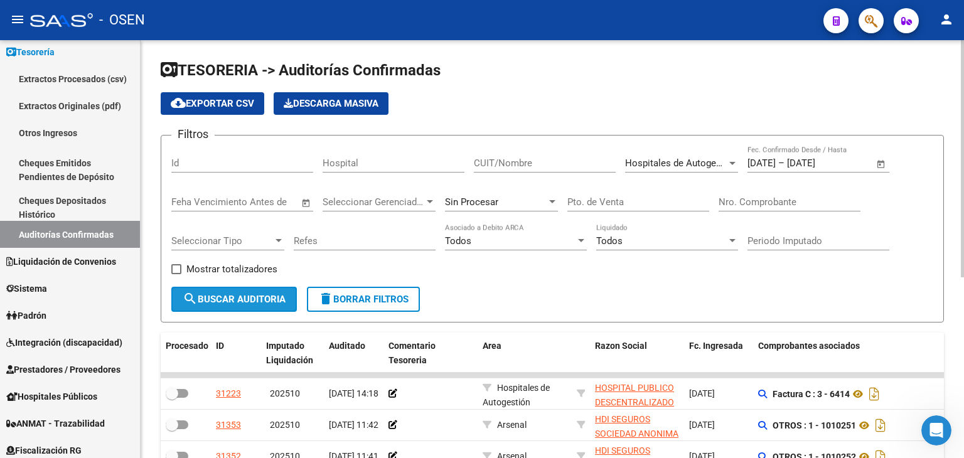
click at [206, 299] on span "search Buscar Auditoria" at bounding box center [234, 299] width 103 height 11
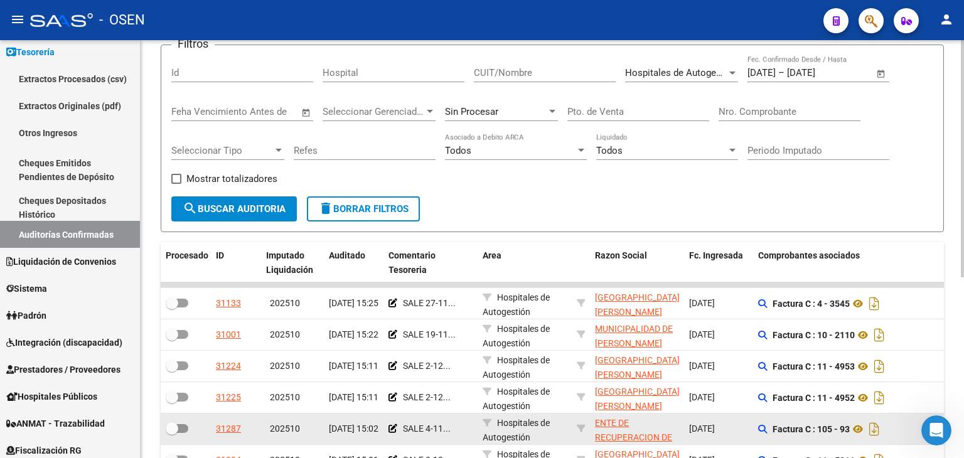
drag, startPoint x: 694, startPoint y: 337, endPoint x: 589, endPoint y: 370, distance: 110.0
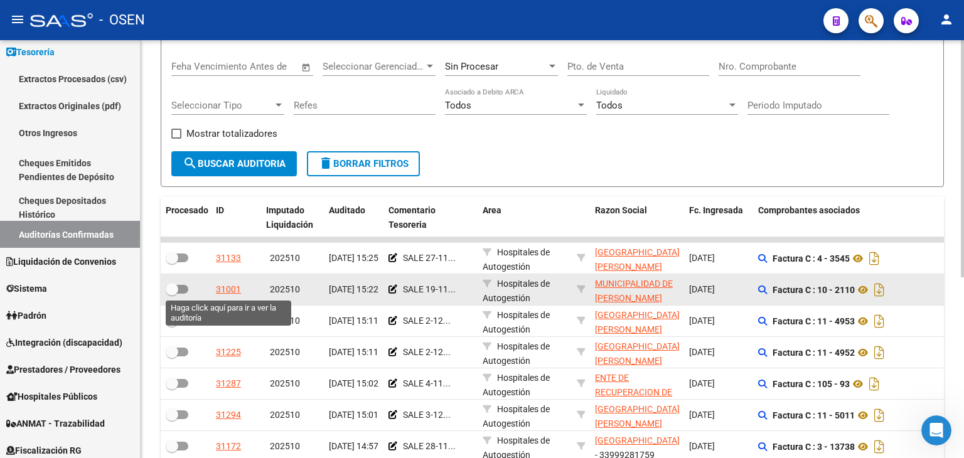
click at [227, 287] on div "31001" at bounding box center [228, 290] width 25 height 14
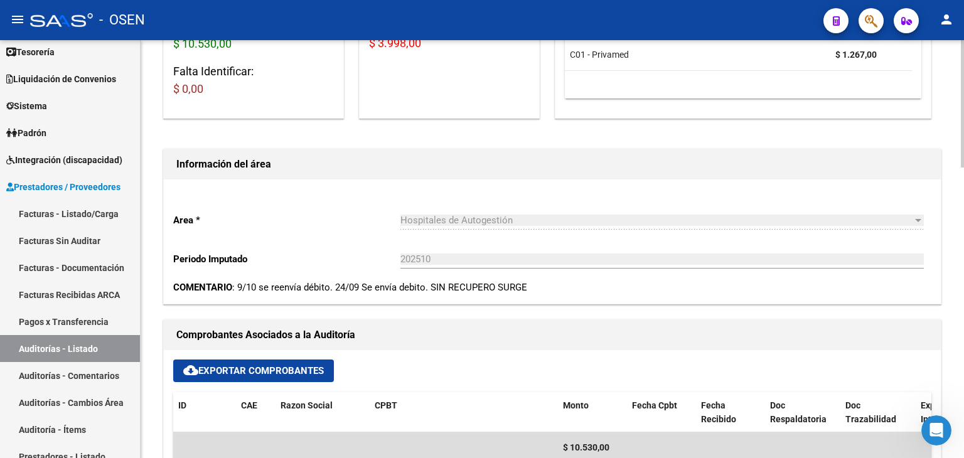
drag, startPoint x: 542, startPoint y: 218, endPoint x: 563, endPoint y: 227, distance: 22.3
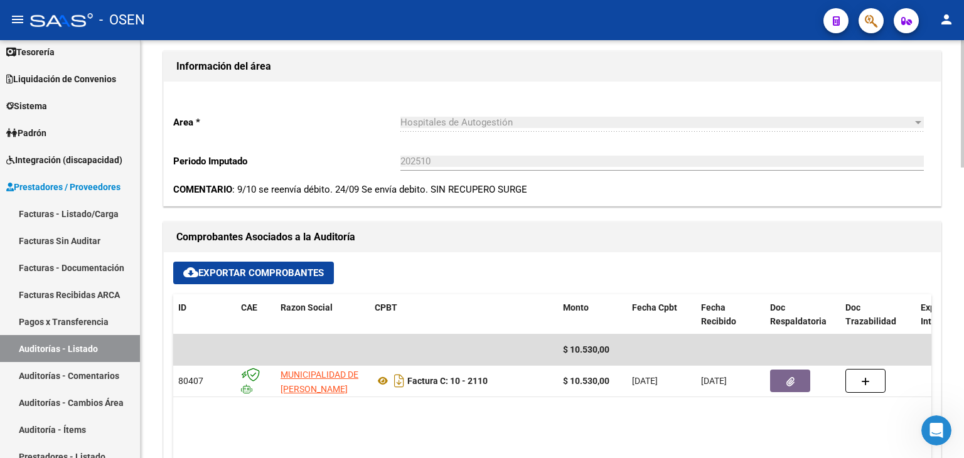
drag, startPoint x: 559, startPoint y: 240, endPoint x: 543, endPoint y: 252, distance: 20.2
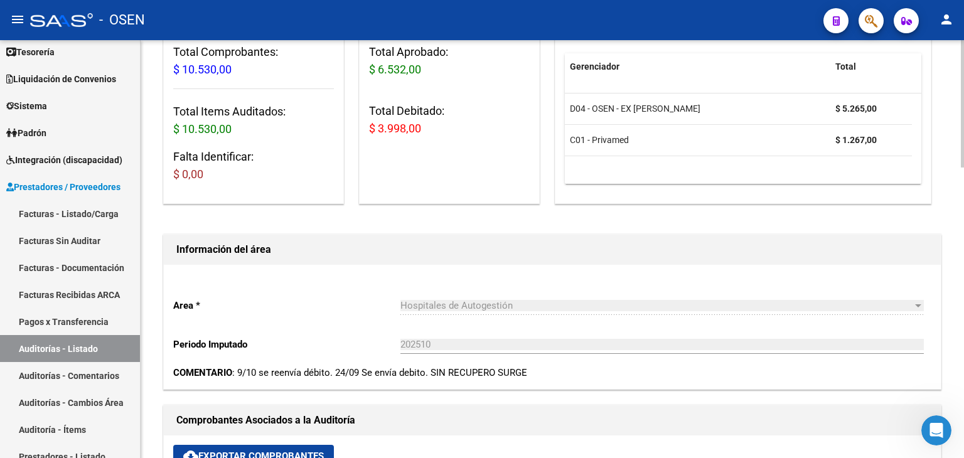
drag, startPoint x: 544, startPoint y: 242, endPoint x: 547, endPoint y: 226, distance: 16.1
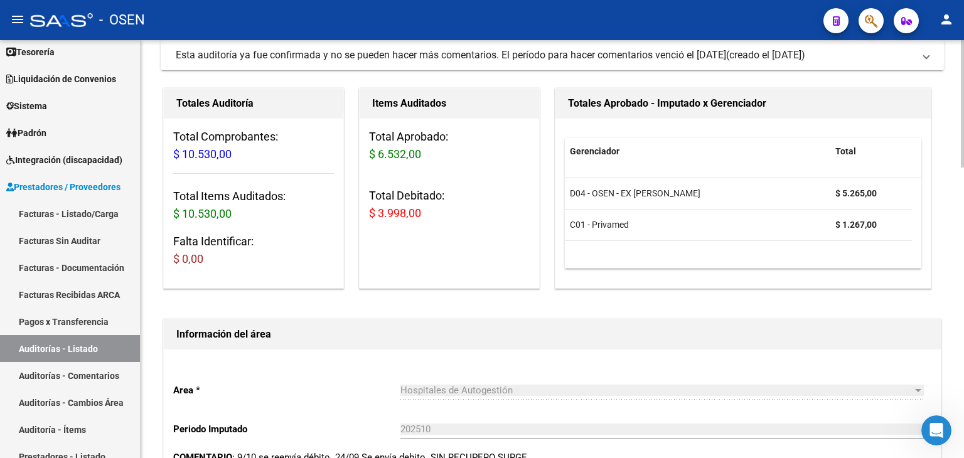
scroll to position [0, 0]
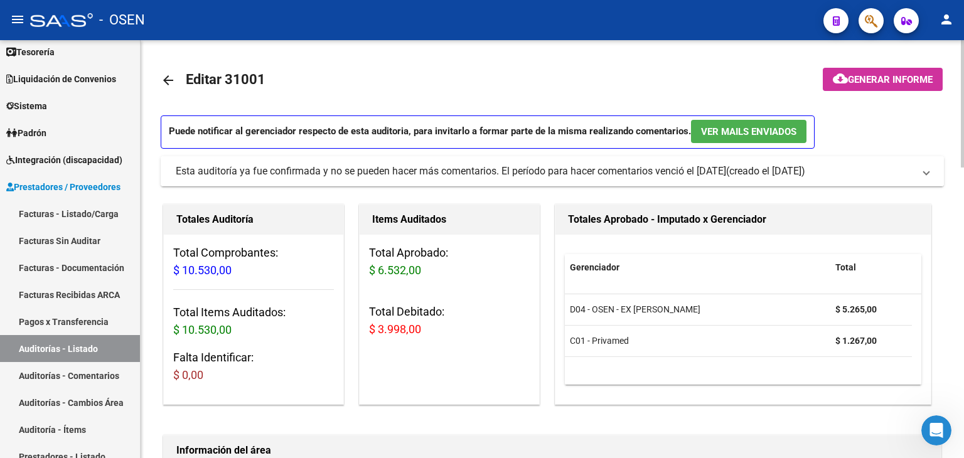
drag, startPoint x: 535, startPoint y: 278, endPoint x: 270, endPoint y: 175, distance: 284.5
click at [178, 71] on link "arrow_back" at bounding box center [173, 80] width 25 height 30
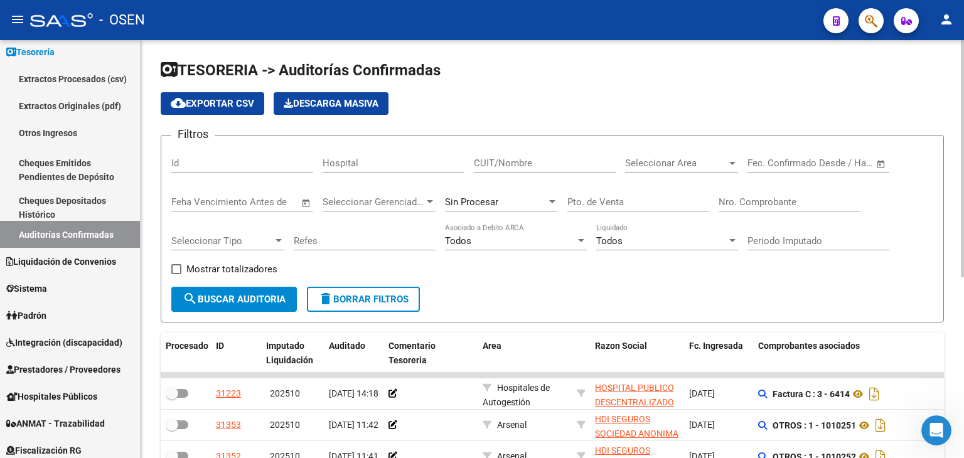
click at [881, 158] on span "Open calendar" at bounding box center [881, 164] width 30 height 30
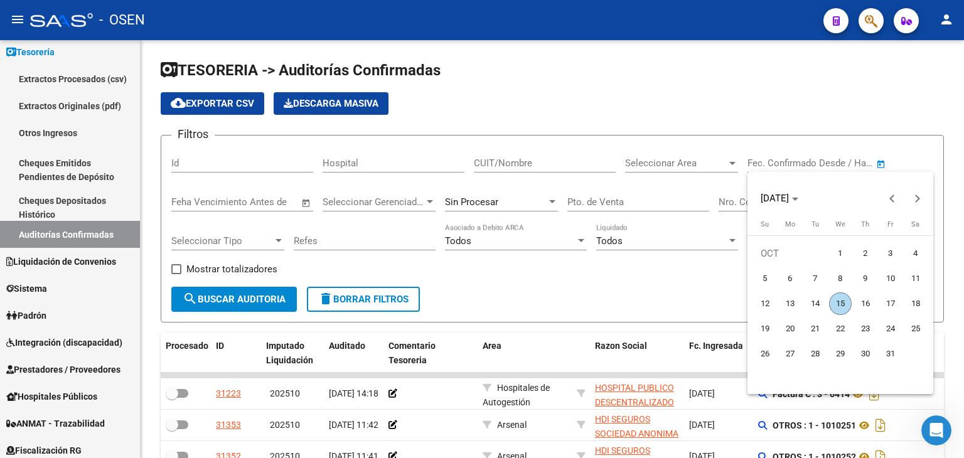
click at [892, 255] on span "3" at bounding box center [891, 253] width 23 height 23
type input "[DATE]"
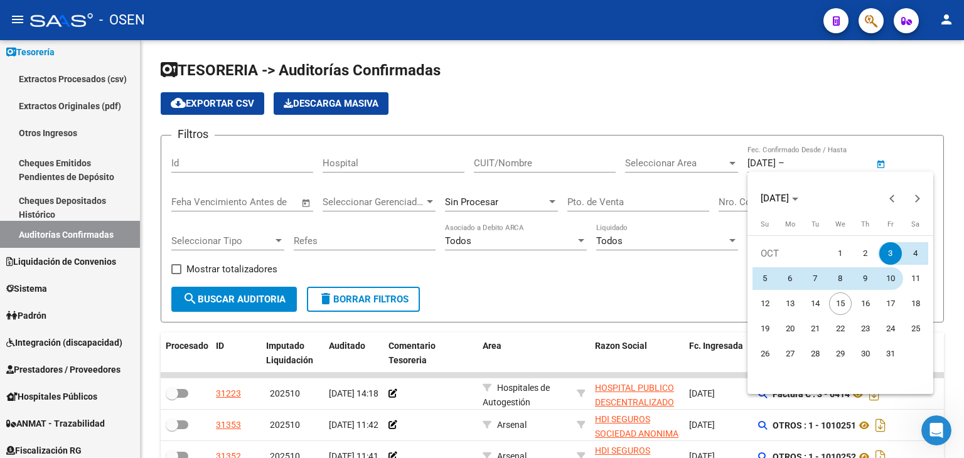
click at [890, 278] on span "10" at bounding box center [891, 278] width 23 height 23
type input "[DATE]"
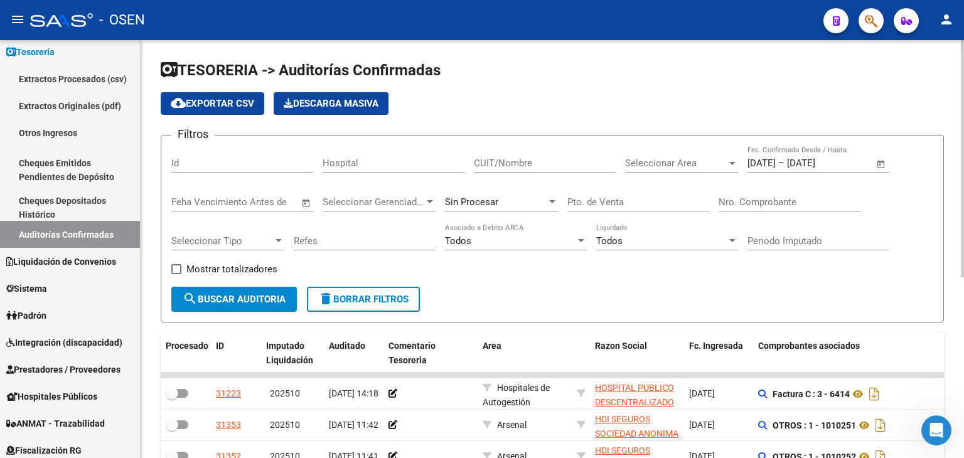
click at [711, 166] on span "Seleccionar Area" at bounding box center [676, 163] width 102 height 11
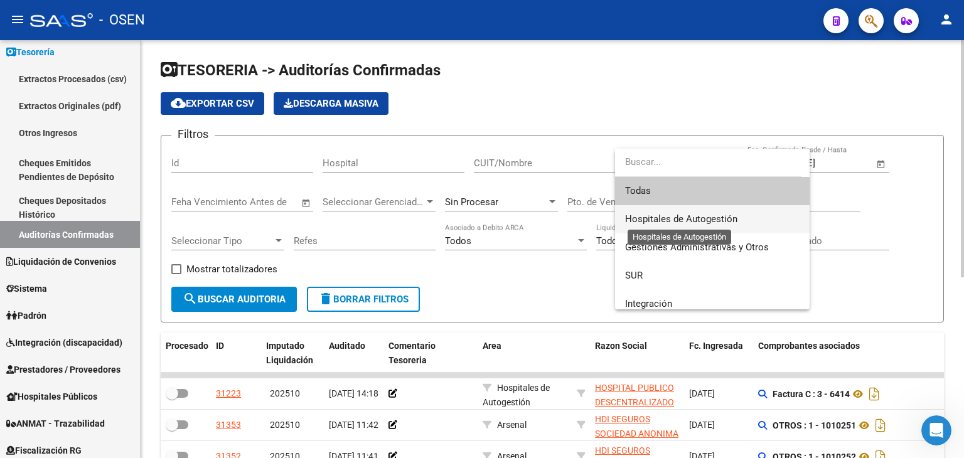
drag, startPoint x: 694, startPoint y: 220, endPoint x: 568, endPoint y: 249, distance: 130.2
click at [694, 220] on span "Hospitales de Autogestión" at bounding box center [681, 218] width 112 height 11
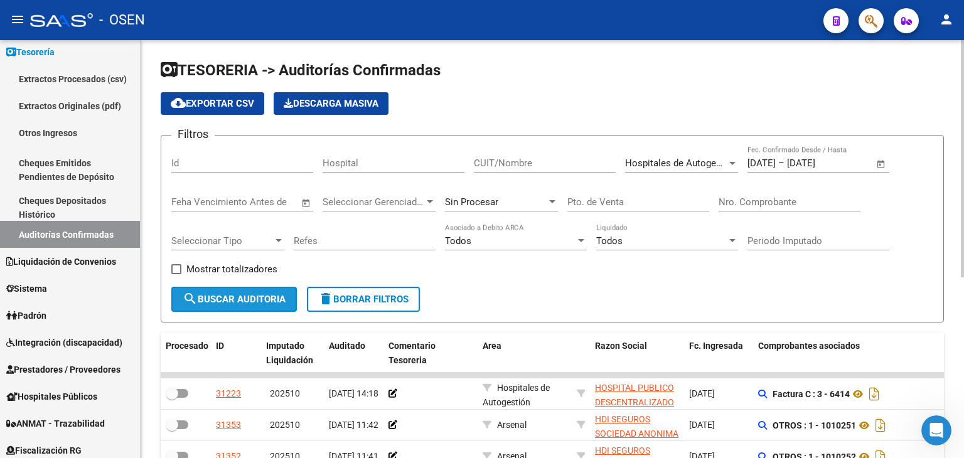
drag, startPoint x: 251, startPoint y: 295, endPoint x: 316, endPoint y: 265, distance: 71.9
click at [251, 294] on span "search Buscar Auditoria" at bounding box center [234, 299] width 103 height 11
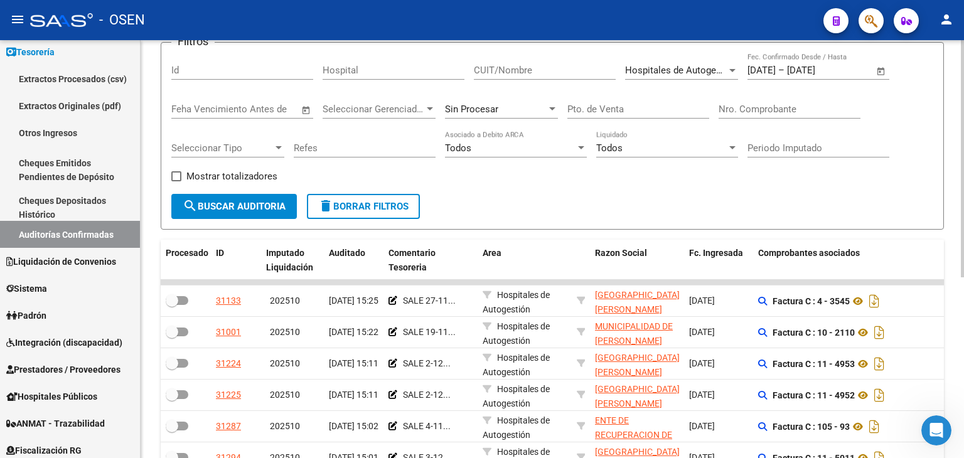
scroll to position [318, 0]
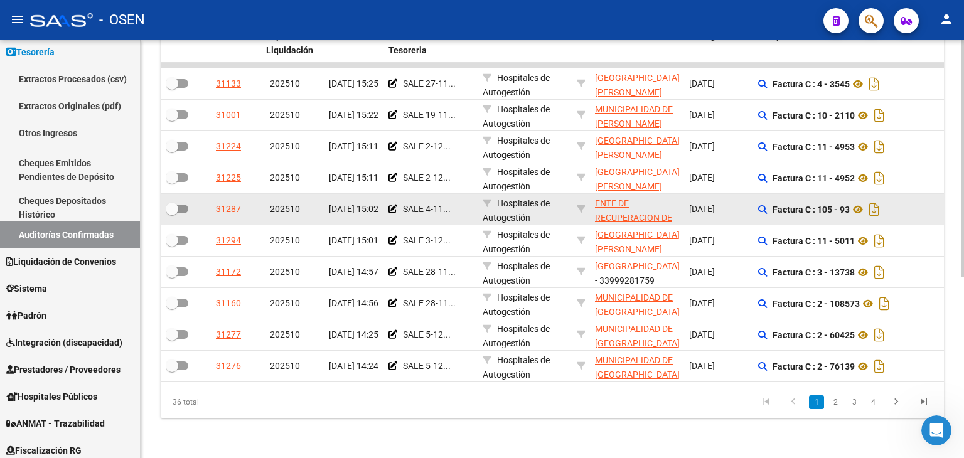
drag, startPoint x: 653, startPoint y: 137, endPoint x: 637, endPoint y: 190, distance: 55.2
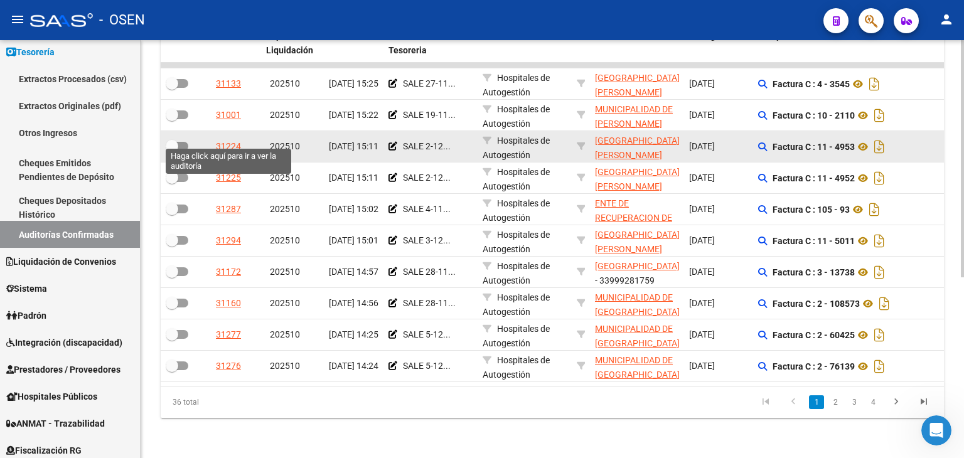
click at [229, 139] on div "31224" at bounding box center [228, 146] width 25 height 14
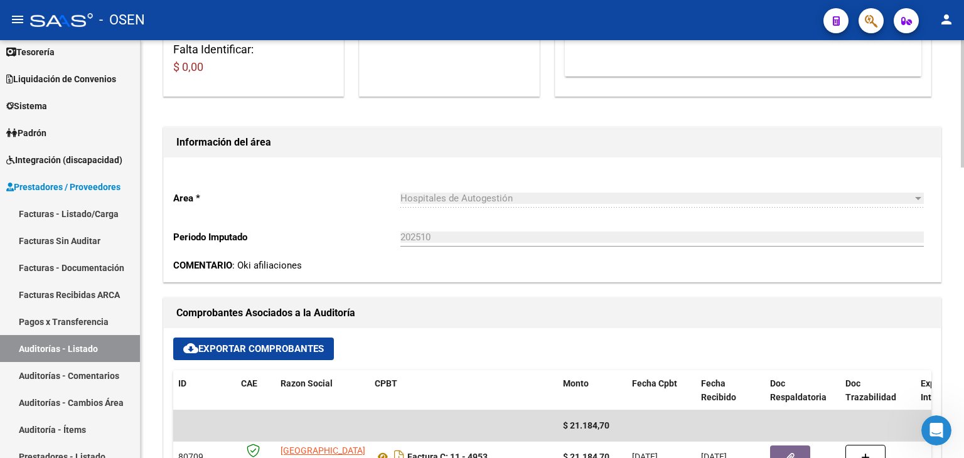
drag, startPoint x: 550, startPoint y: 337, endPoint x: 574, endPoint y: 261, distance: 79.6
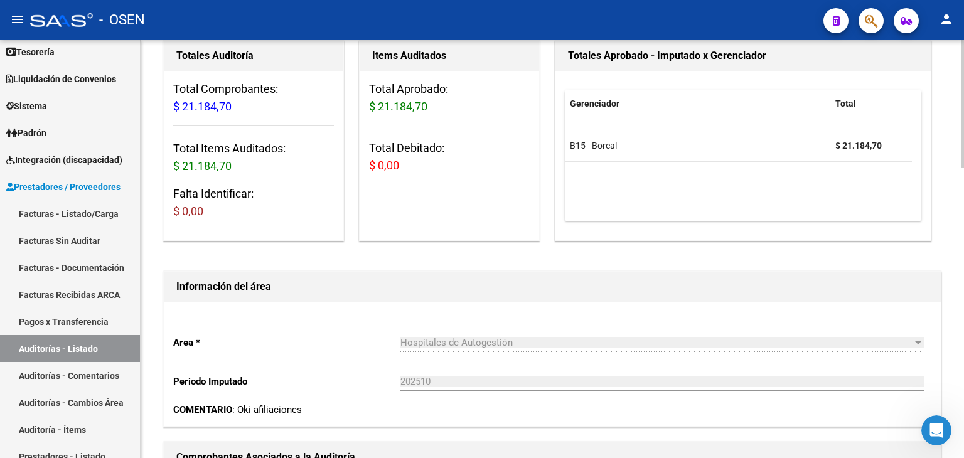
drag, startPoint x: 443, startPoint y: 274, endPoint x: 482, endPoint y: 153, distance: 127.5
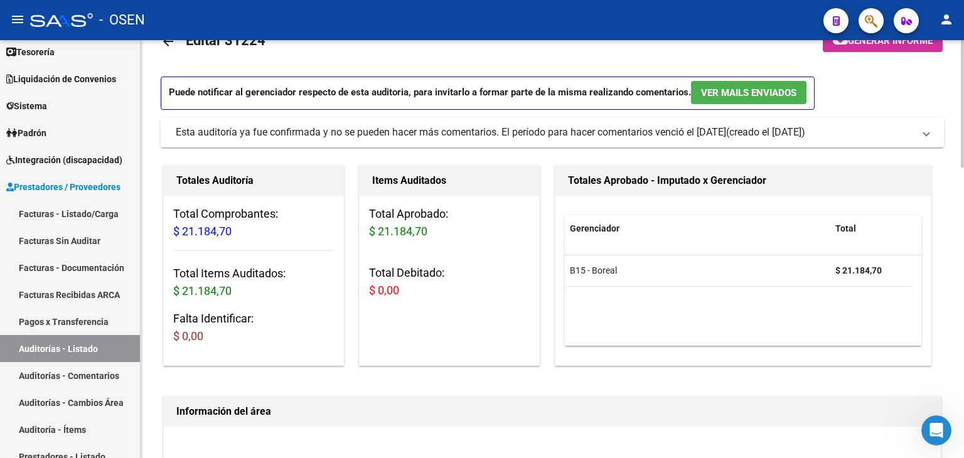
scroll to position [0, 0]
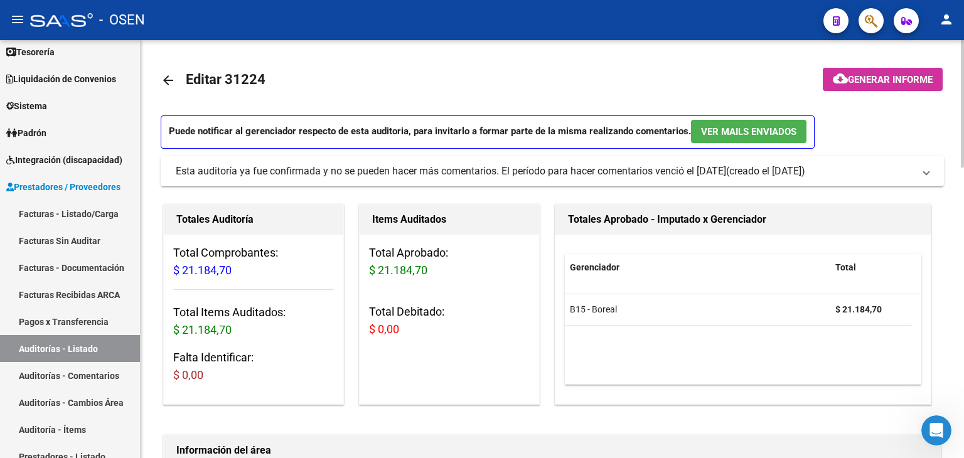
drag, startPoint x: 517, startPoint y: 249, endPoint x: 397, endPoint y: 85, distance: 202.7
click at [170, 88] on link "arrow_back" at bounding box center [173, 80] width 25 height 30
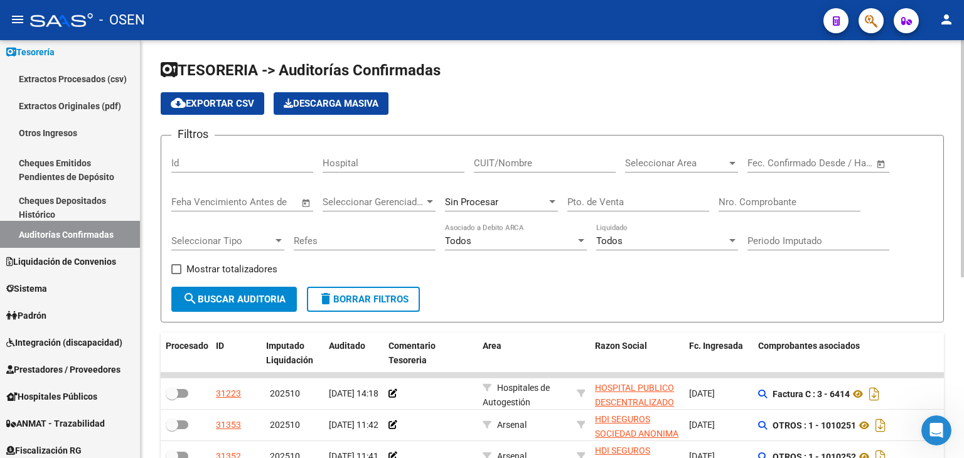
click at [881, 162] on span "Open calendar" at bounding box center [881, 164] width 30 height 30
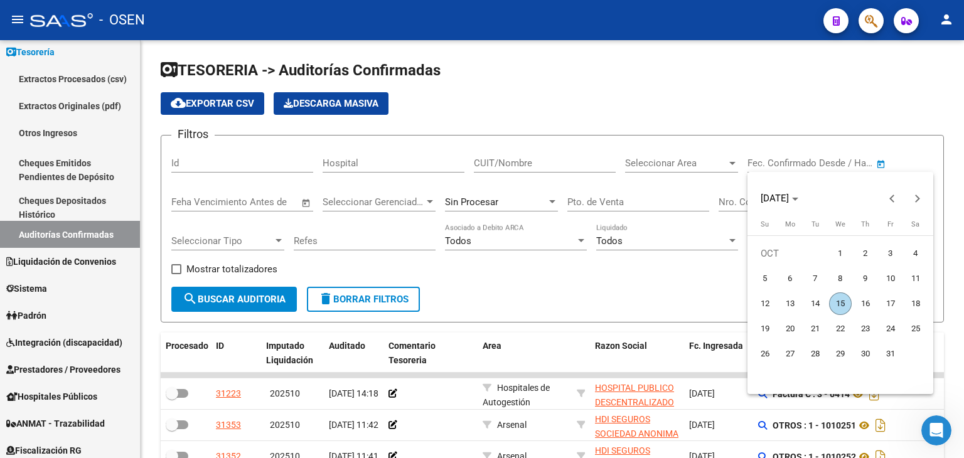
click at [886, 254] on span "3" at bounding box center [891, 253] width 23 height 23
type input "[DATE]"
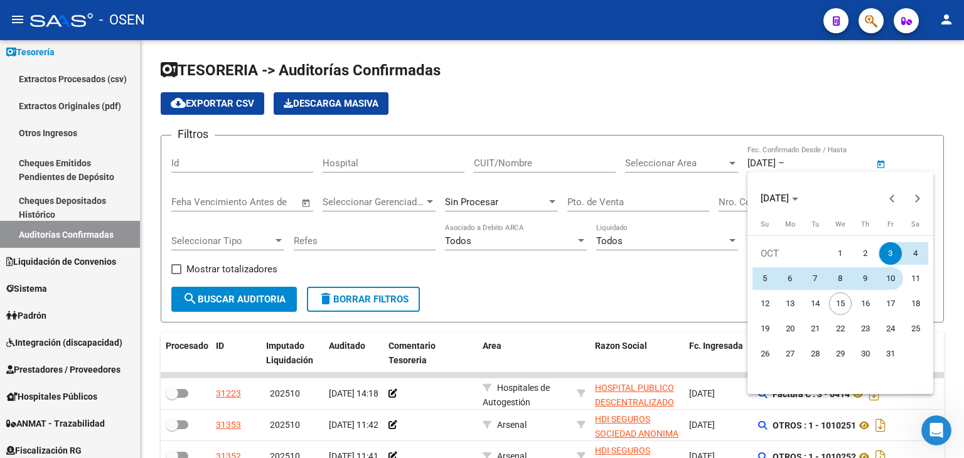
drag, startPoint x: 890, startPoint y: 276, endPoint x: 880, endPoint y: 274, distance: 10.7
click at [890, 276] on span "10" at bounding box center [891, 278] width 23 height 23
type input "[DATE]"
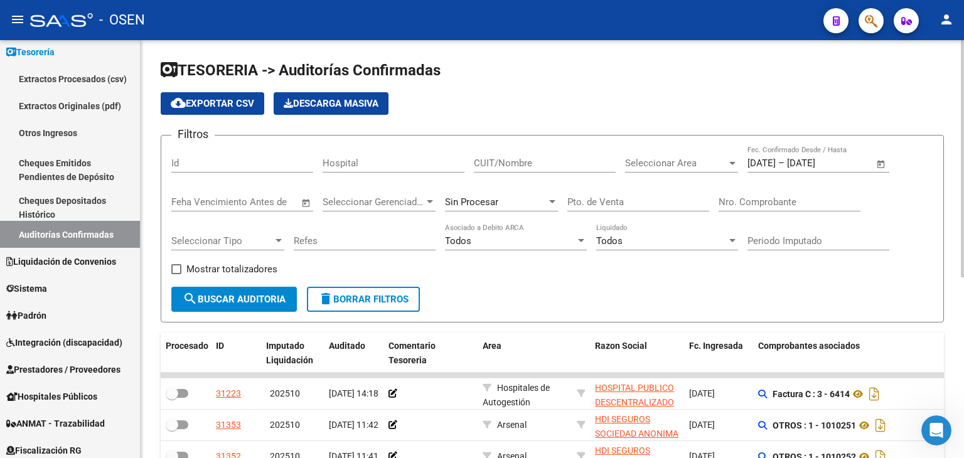
click at [692, 170] on div "Seleccionar Area Seleccionar Area" at bounding box center [681, 159] width 113 height 27
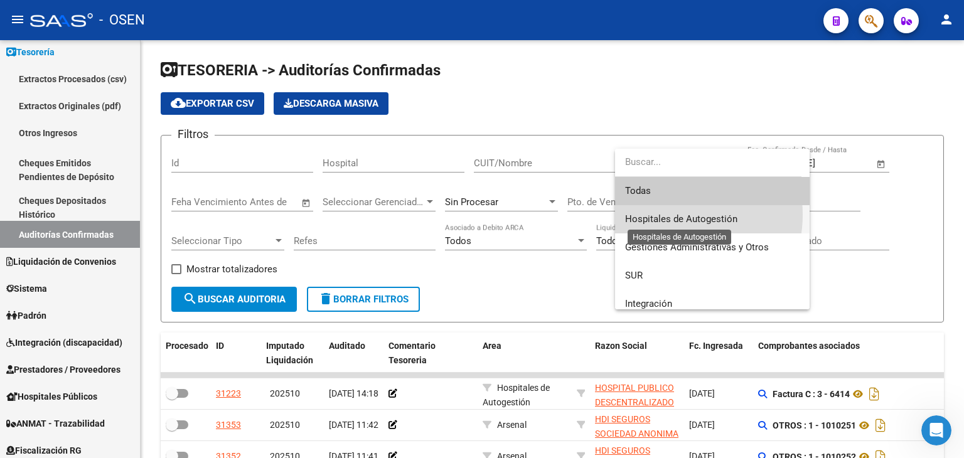
click at [667, 215] on span "Hospitales de Autogestión" at bounding box center [681, 218] width 112 height 11
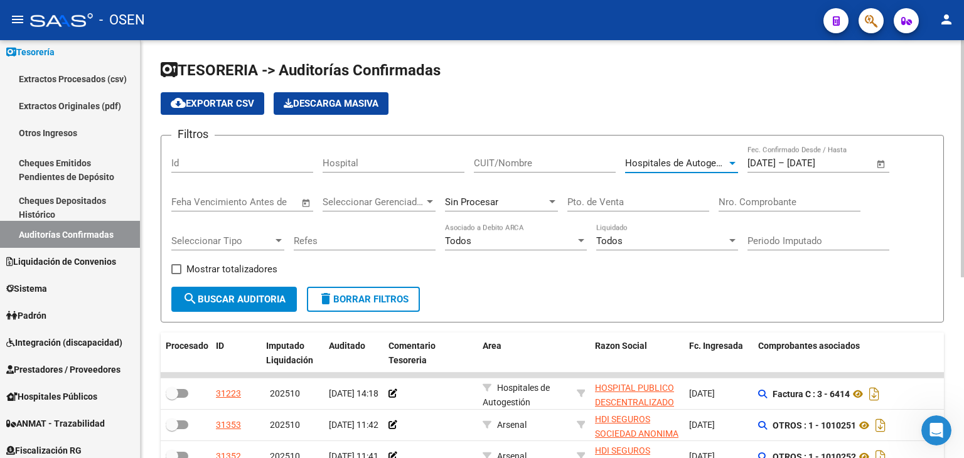
click at [204, 306] on button "search Buscar Auditoria" at bounding box center [234, 299] width 126 height 25
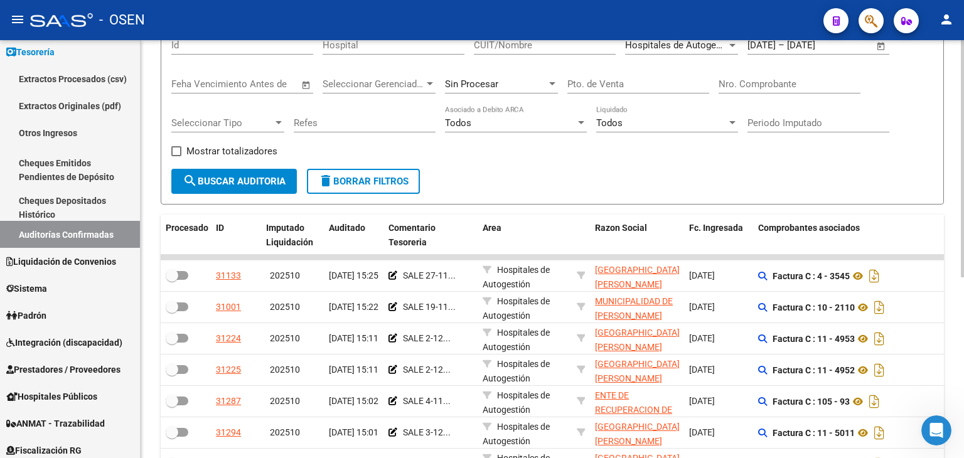
drag, startPoint x: 610, startPoint y: 89, endPoint x: 605, endPoint y: 143, distance: 54.9
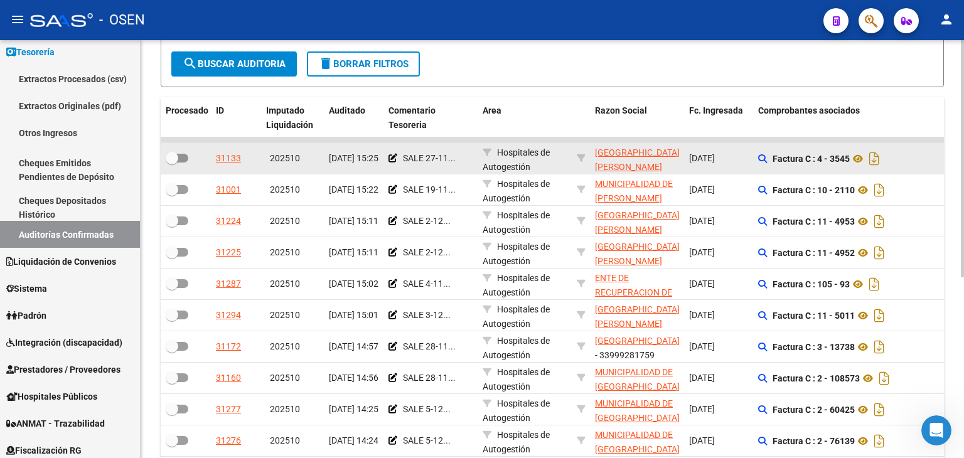
drag, startPoint x: 575, startPoint y: 155, endPoint x: 563, endPoint y: 163, distance: 15.0
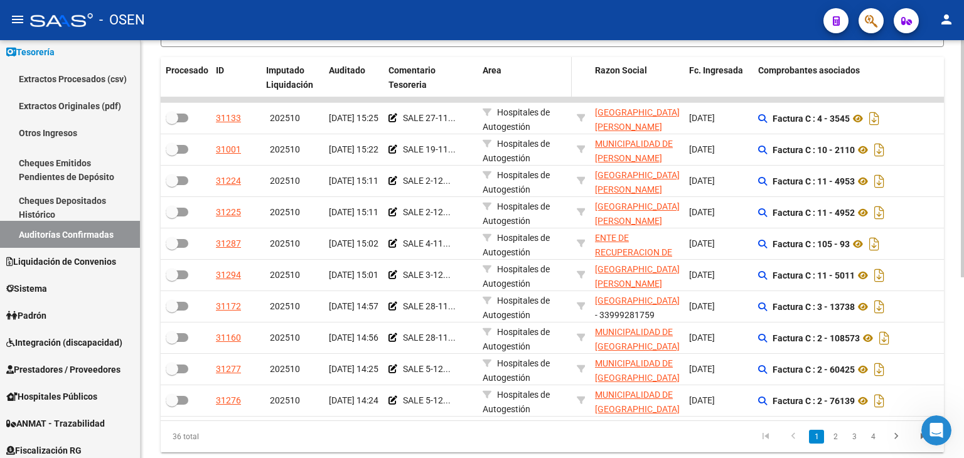
scroll to position [295, 0]
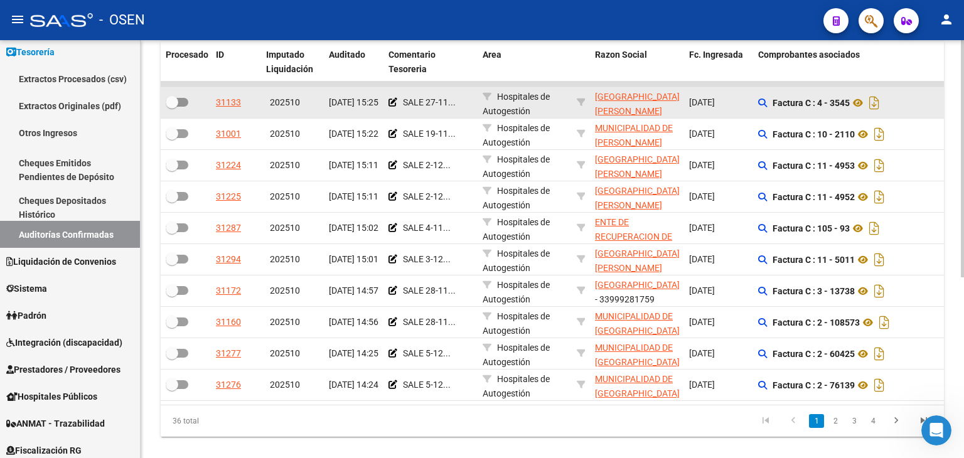
drag, startPoint x: 542, startPoint y: 77, endPoint x: 535, endPoint y: 109, distance: 33.5
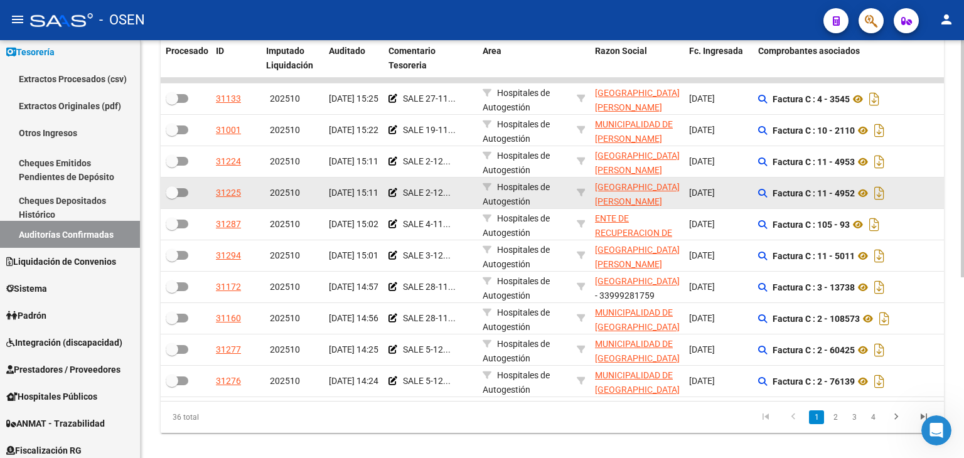
click at [348, 191] on div "[DATE] 15:11" at bounding box center [354, 193] width 50 height 14
click at [347, 195] on span "[DATE] 15:11" at bounding box center [354, 193] width 50 height 10
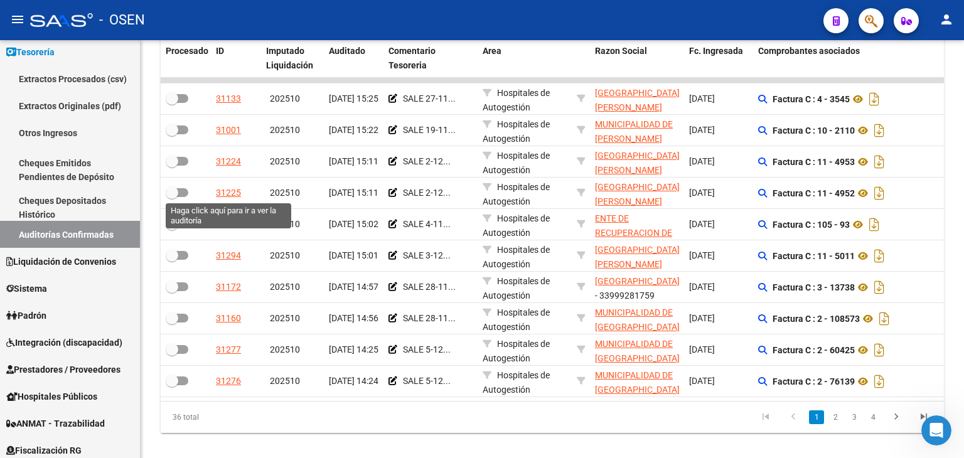
click at [230, 193] on div "31225" at bounding box center [228, 193] width 25 height 14
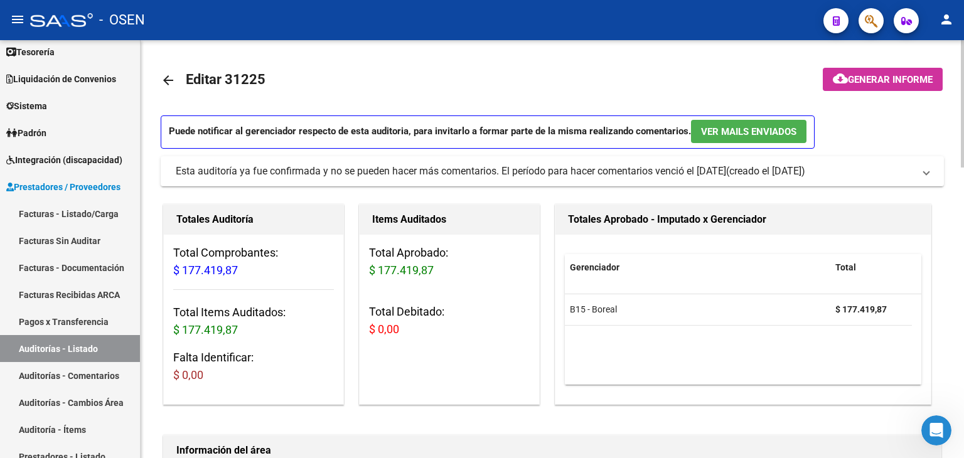
click at [164, 76] on mat-icon "arrow_back" at bounding box center [168, 80] width 15 height 15
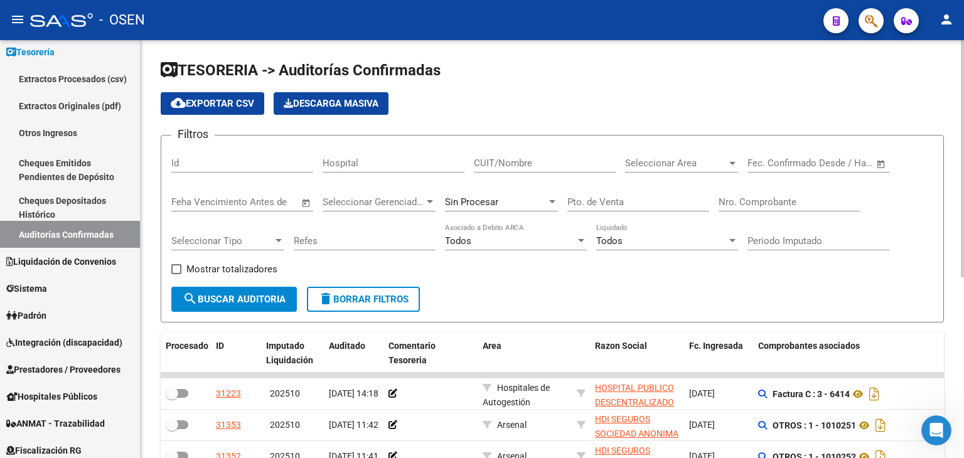
click at [870, 164] on span "Open calendar" at bounding box center [881, 164] width 30 height 30
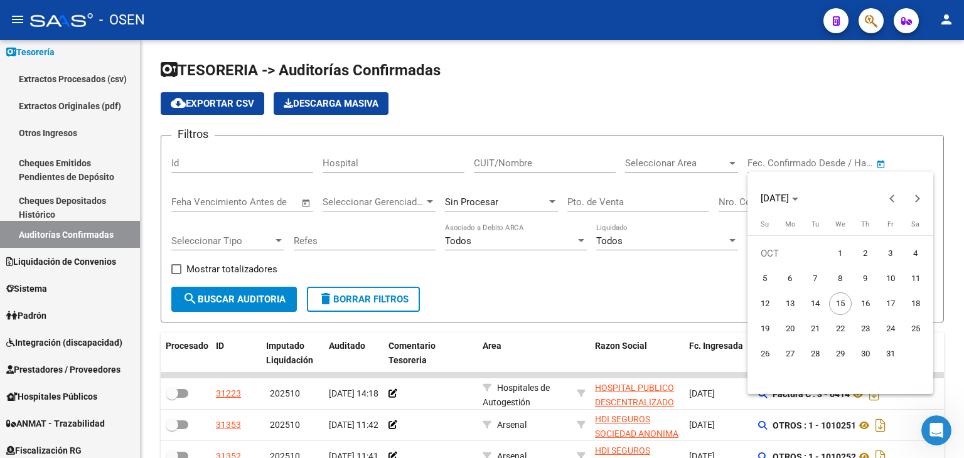
click at [886, 259] on span "3" at bounding box center [891, 253] width 23 height 23
type input "[DATE]"
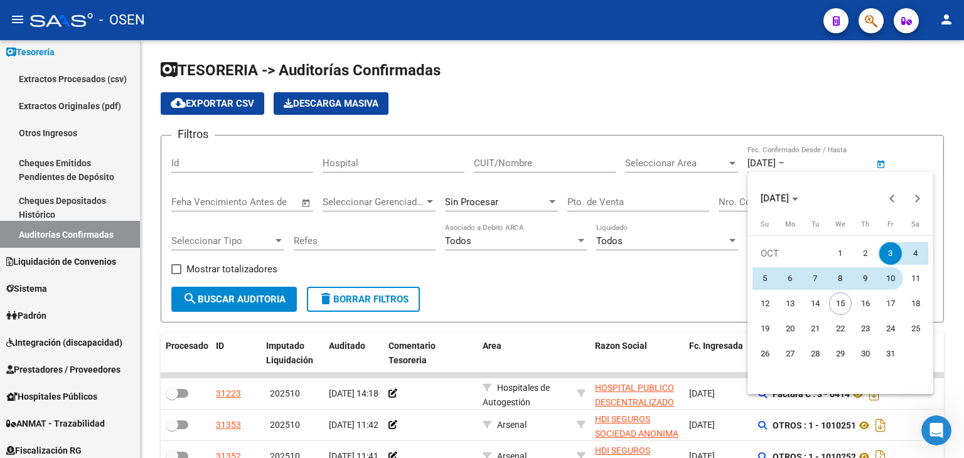
click at [892, 284] on span "10" at bounding box center [891, 278] width 23 height 23
type input "[DATE]"
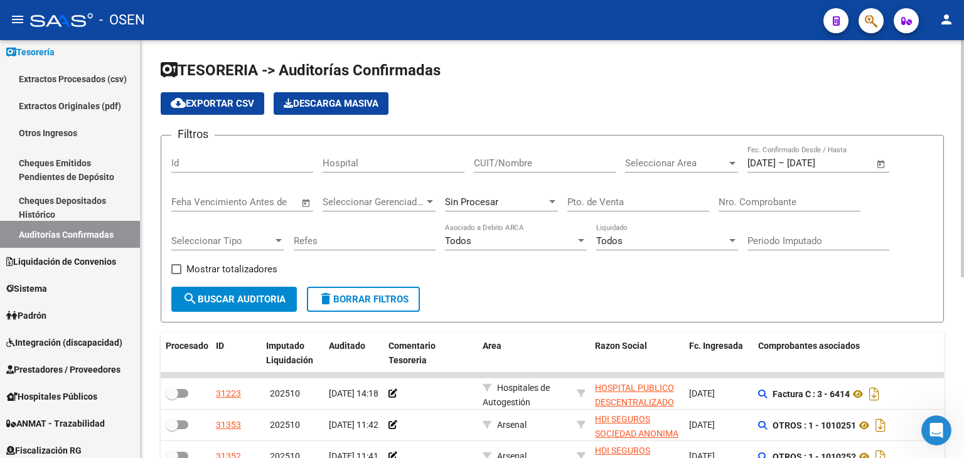
click at [669, 169] on div "Seleccionar Area Seleccionar Area" at bounding box center [681, 159] width 113 height 27
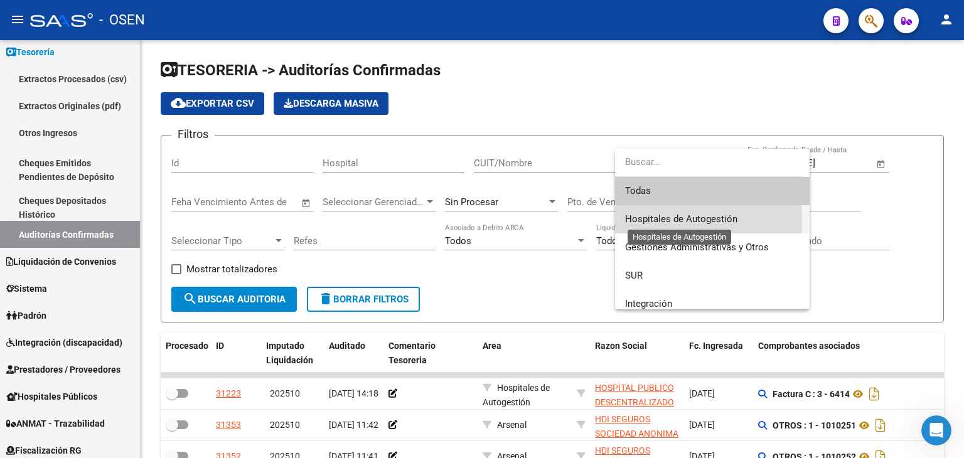
click at [653, 221] on span "Hospitales de Autogestión" at bounding box center [681, 218] width 112 height 11
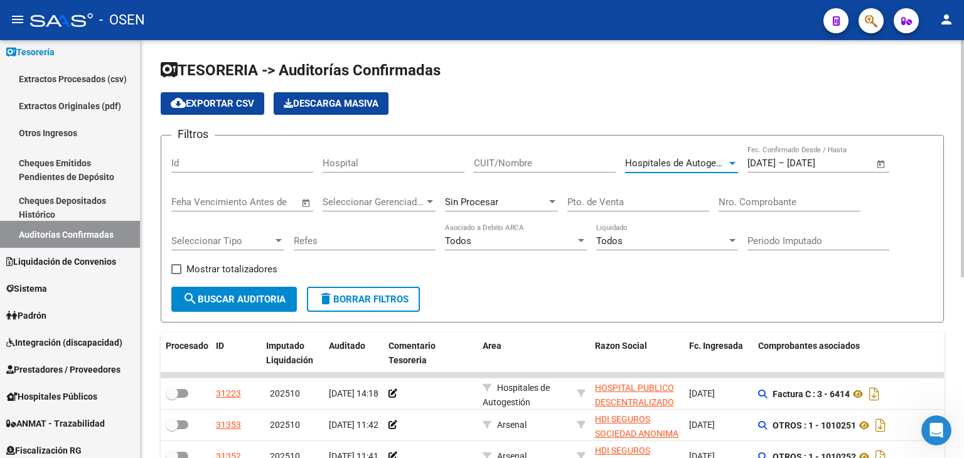
click at [229, 302] on span "search Buscar Auditoria" at bounding box center [234, 299] width 103 height 11
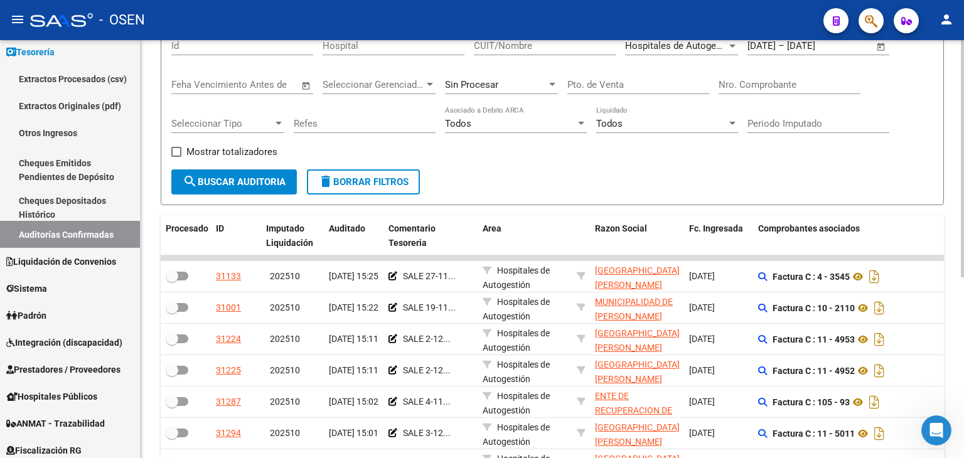
drag, startPoint x: 575, startPoint y: 104, endPoint x: 558, endPoint y: 177, distance: 75.5
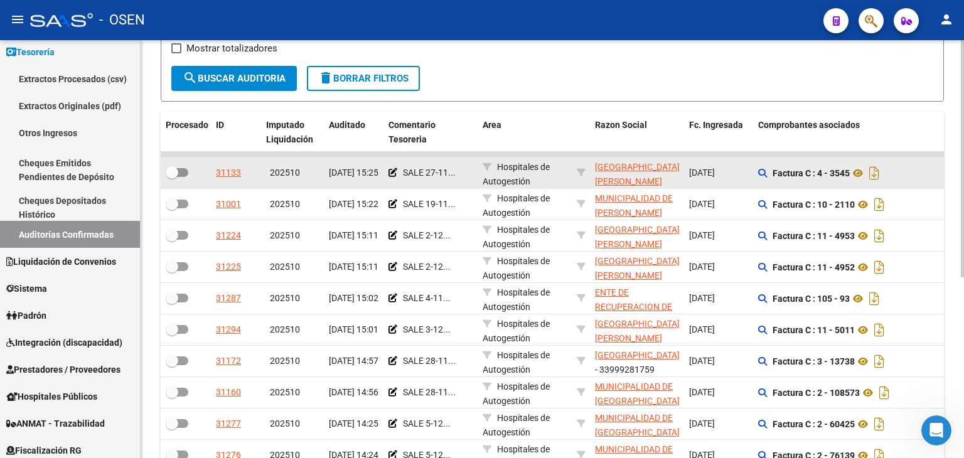
drag, startPoint x: 561, startPoint y: 139, endPoint x: 561, endPoint y: 188, distance: 49.0
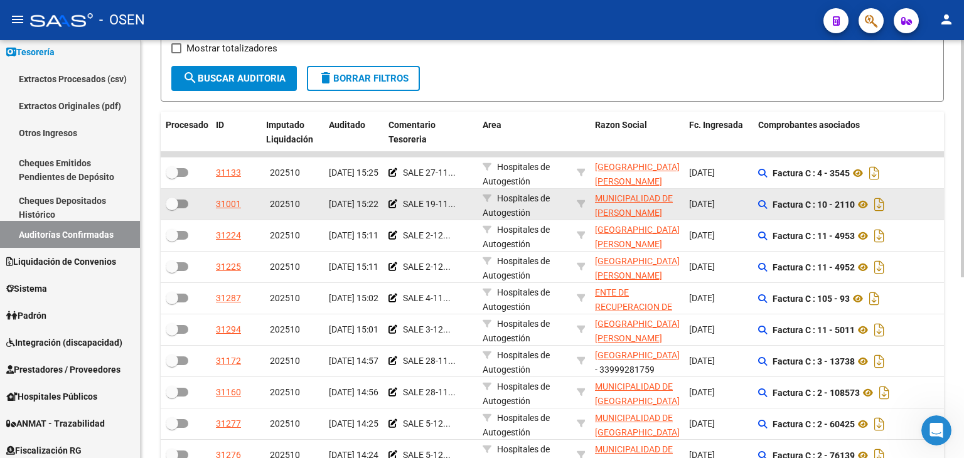
scroll to position [232, 0]
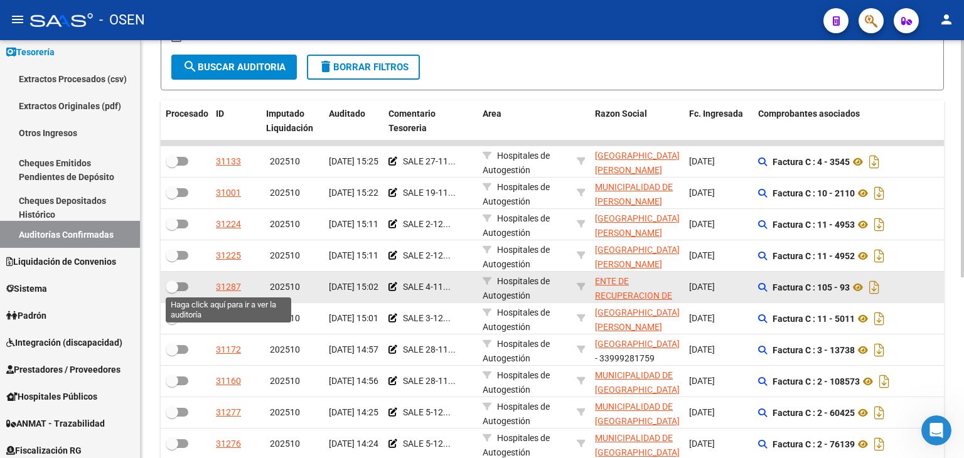
click at [236, 284] on div "31287" at bounding box center [228, 287] width 25 height 14
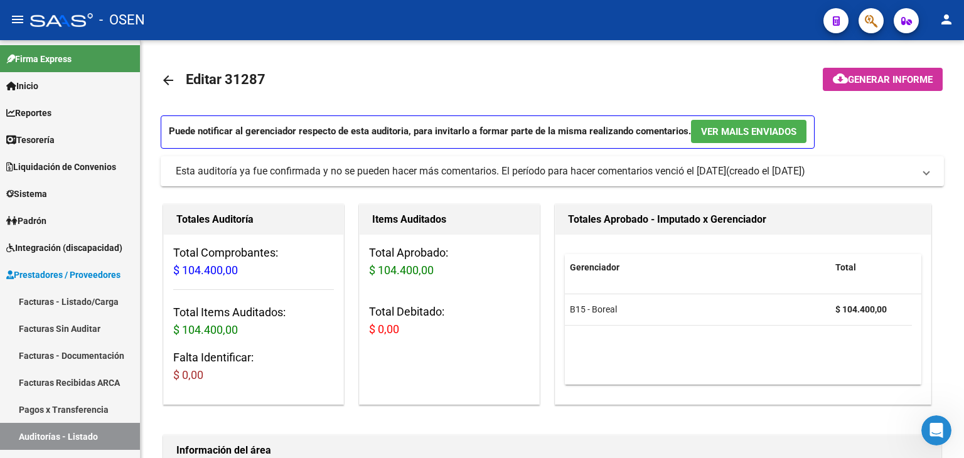
scroll to position [88, 0]
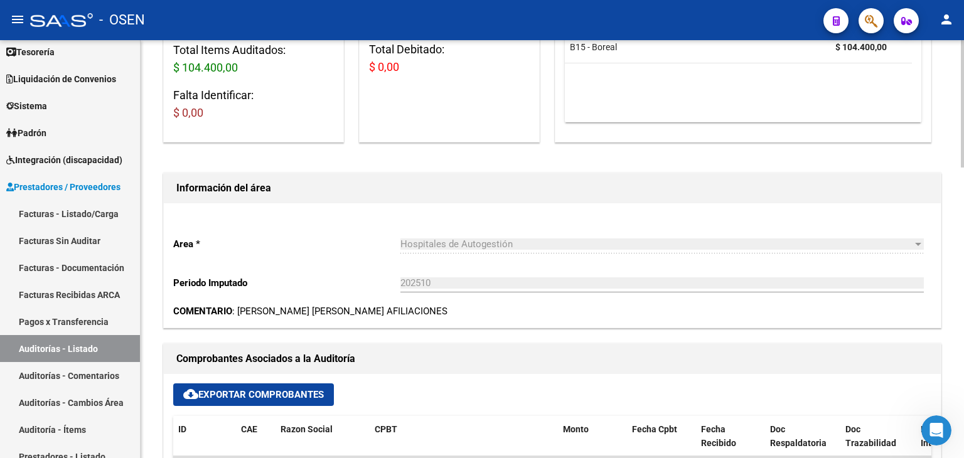
drag, startPoint x: 571, startPoint y: 297, endPoint x: 568, endPoint y: 335, distance: 37.8
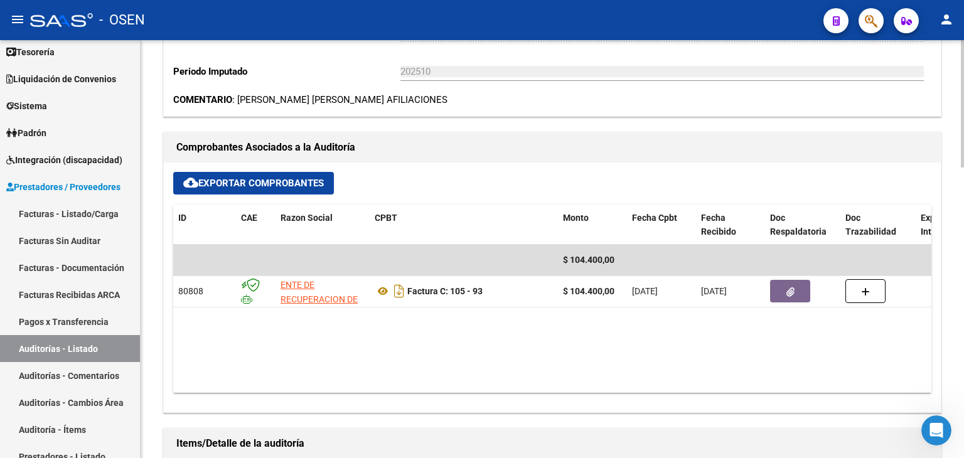
drag, startPoint x: 552, startPoint y: 279, endPoint x: 560, endPoint y: 321, distance: 42.1
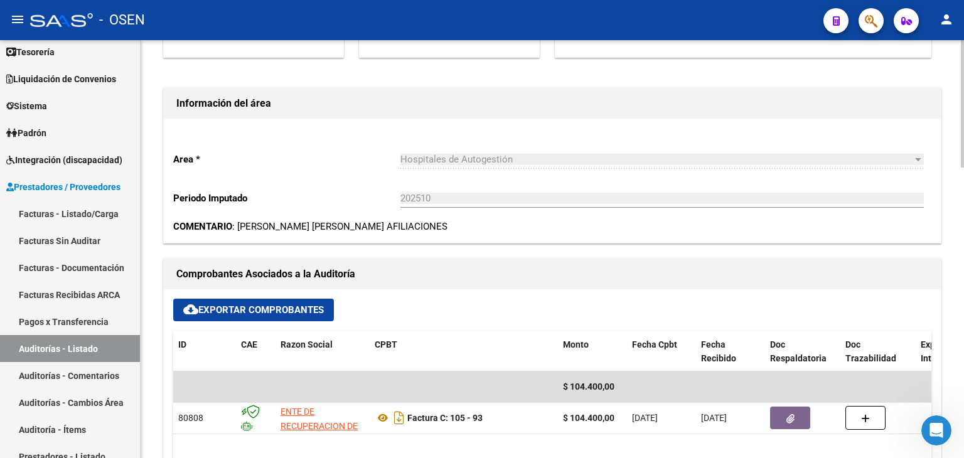
scroll to position [77, 0]
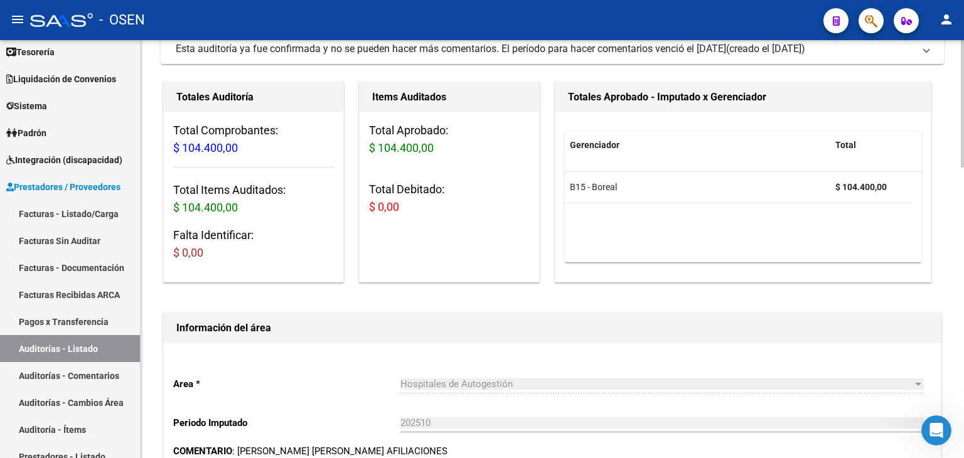
drag, startPoint x: 552, startPoint y: 289, endPoint x: 552, endPoint y: 203, distance: 85.4
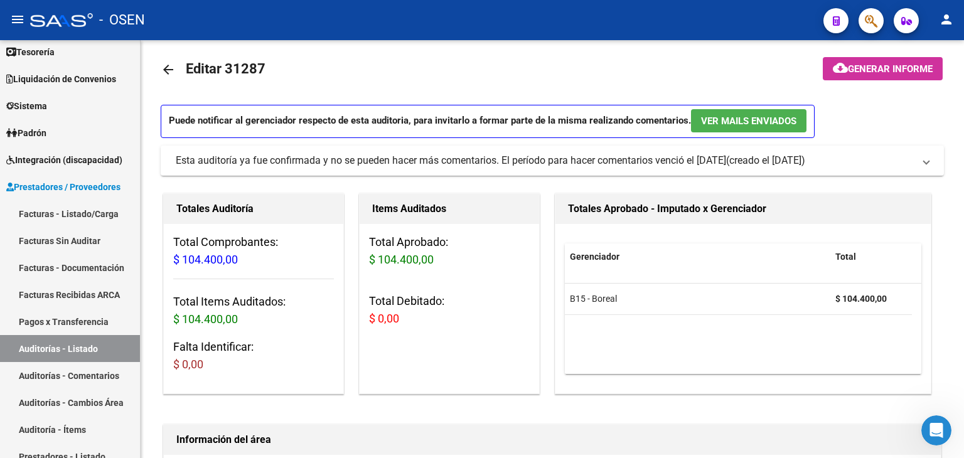
scroll to position [0, 0]
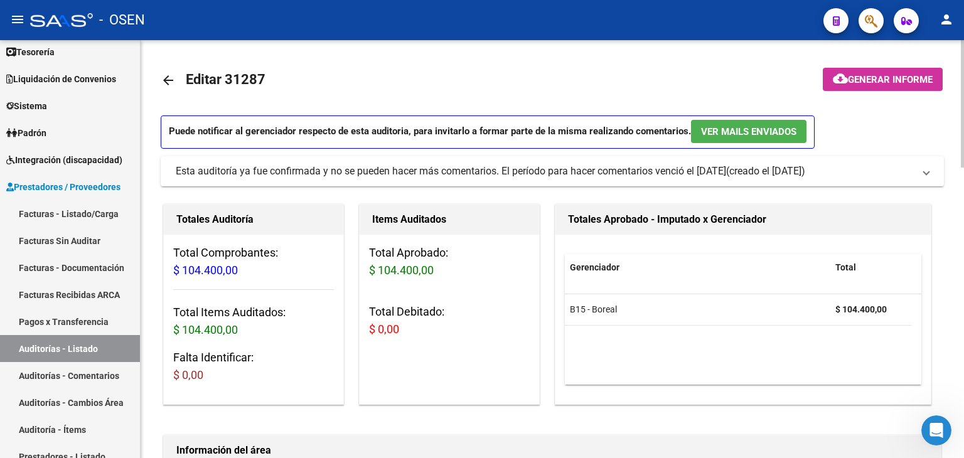
drag, startPoint x: 184, startPoint y: 128, endPoint x: 148, endPoint y: 51, distance: 84.5
click at [170, 78] on mat-icon "arrow_back" at bounding box center [168, 80] width 15 height 15
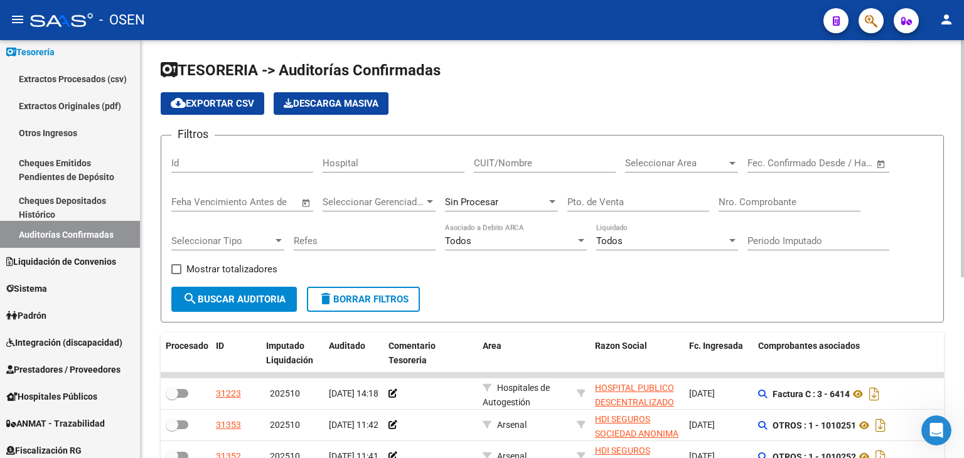
click at [891, 156] on span "Open calendar" at bounding box center [881, 164] width 30 height 30
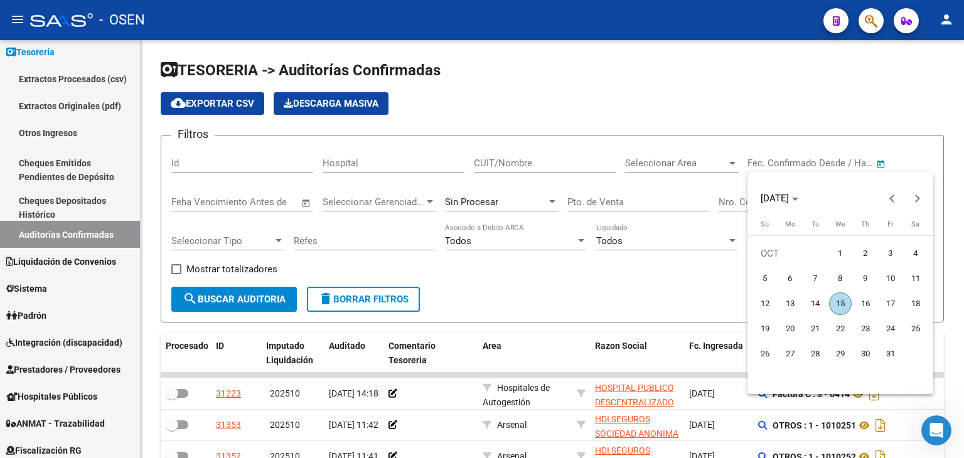
click at [888, 259] on span "3" at bounding box center [891, 253] width 23 height 23
type input "[DATE]"
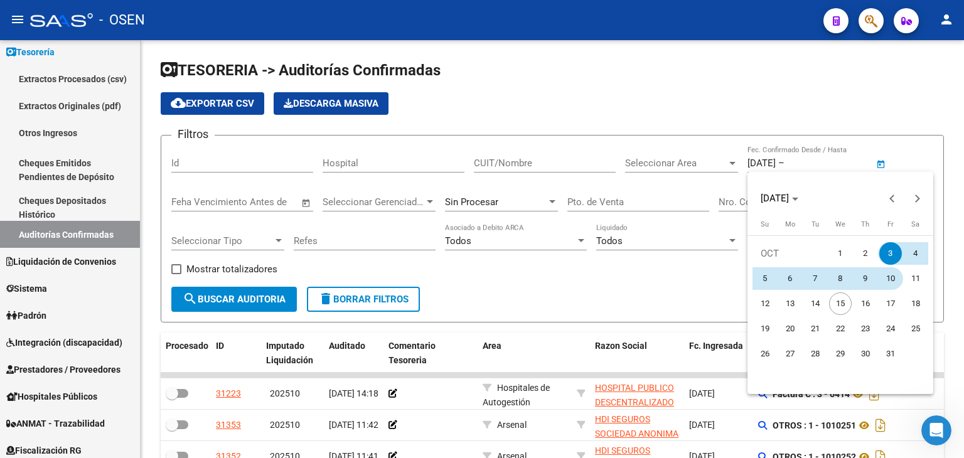
click at [890, 270] on span "10" at bounding box center [891, 278] width 23 height 23
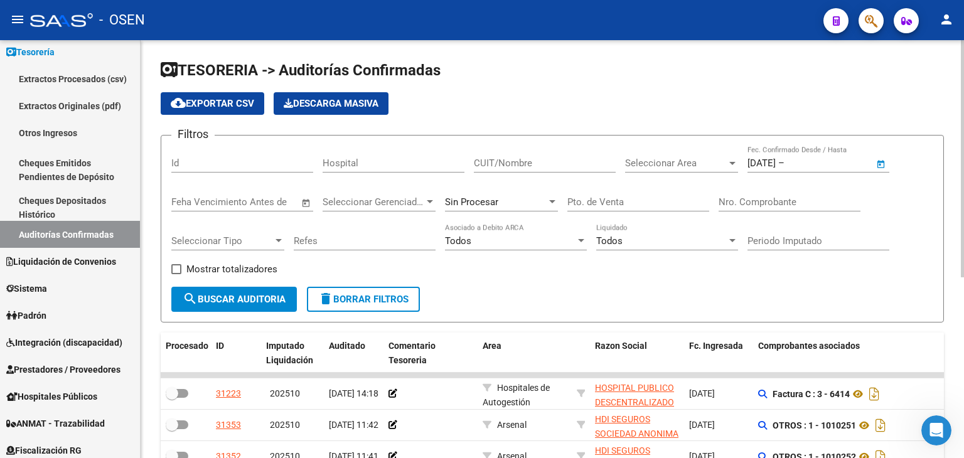
type input "[DATE]"
click at [679, 169] on div "Seleccionar Area Seleccionar Area" at bounding box center [681, 159] width 113 height 27
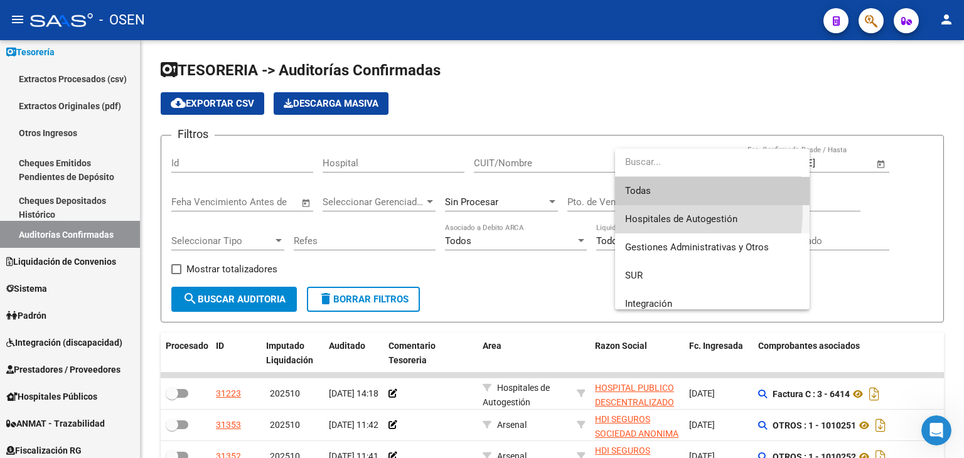
click at [645, 212] on span "Hospitales de Autogestión" at bounding box center [712, 219] width 175 height 28
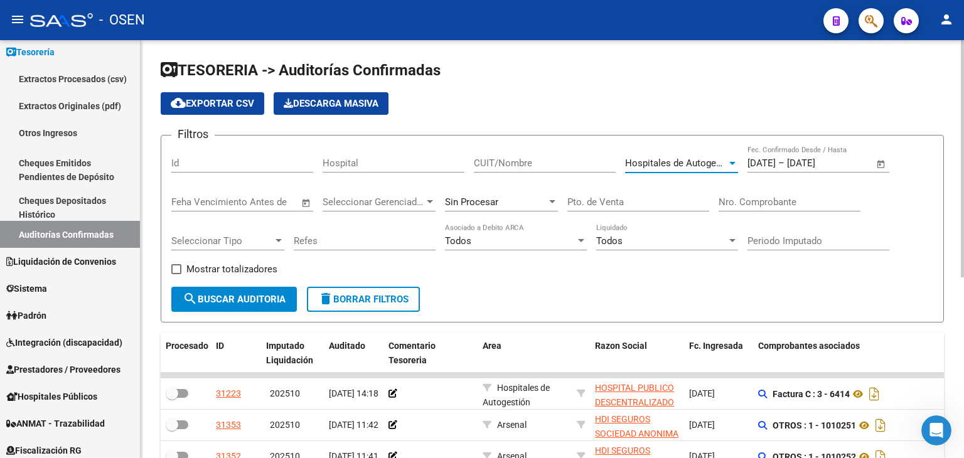
click at [269, 304] on button "search Buscar Auditoria" at bounding box center [234, 299] width 126 height 25
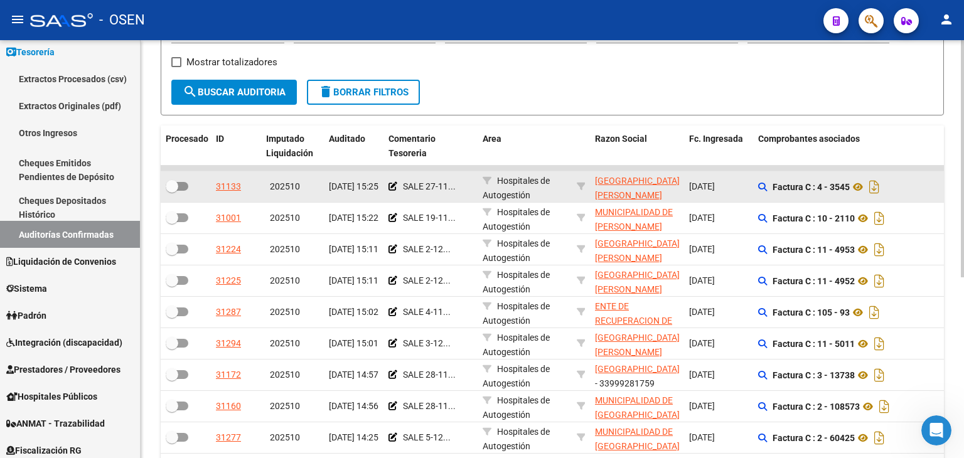
drag, startPoint x: 649, startPoint y: 71, endPoint x: 652, endPoint y: 136, distance: 64.8
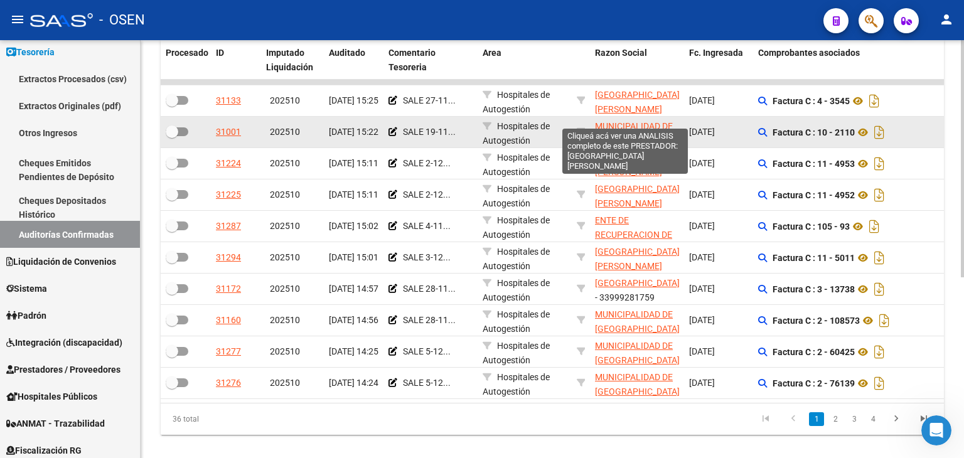
scroll to position [318, 0]
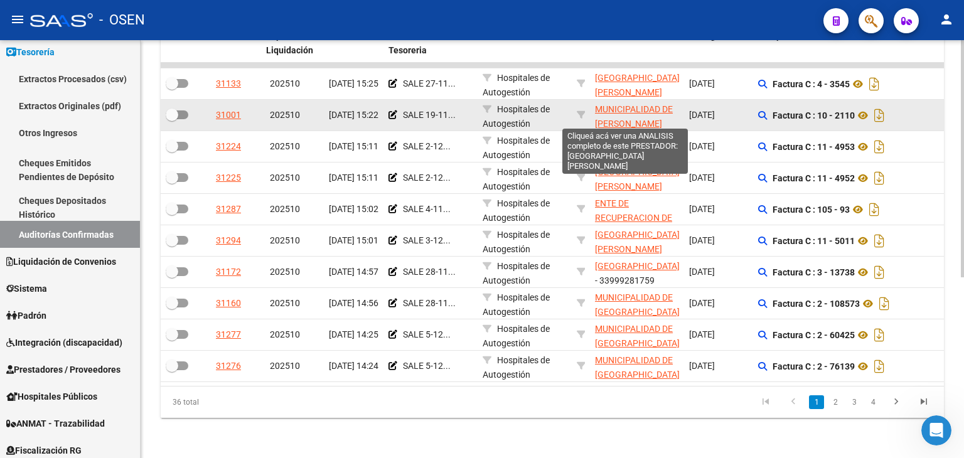
drag, startPoint x: 640, startPoint y: 61, endPoint x: 650, endPoint y: 116, distance: 56.0
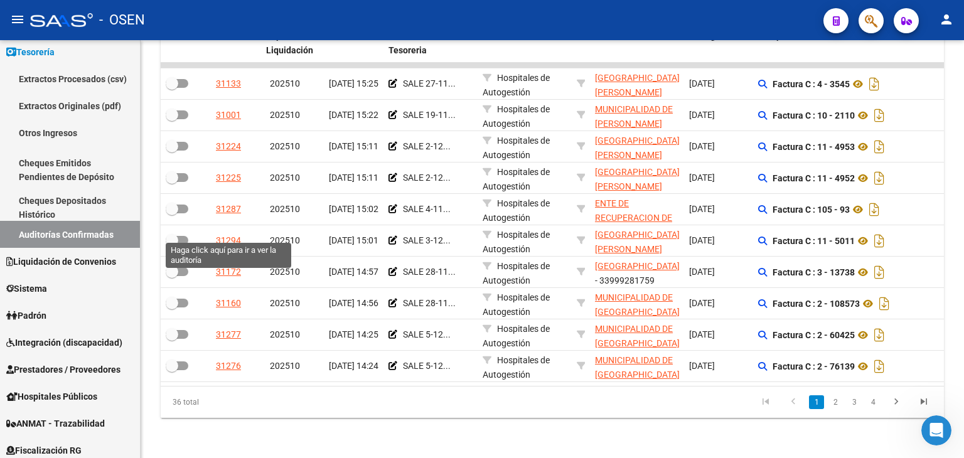
click at [233, 234] on div "31294" at bounding box center [228, 241] width 25 height 14
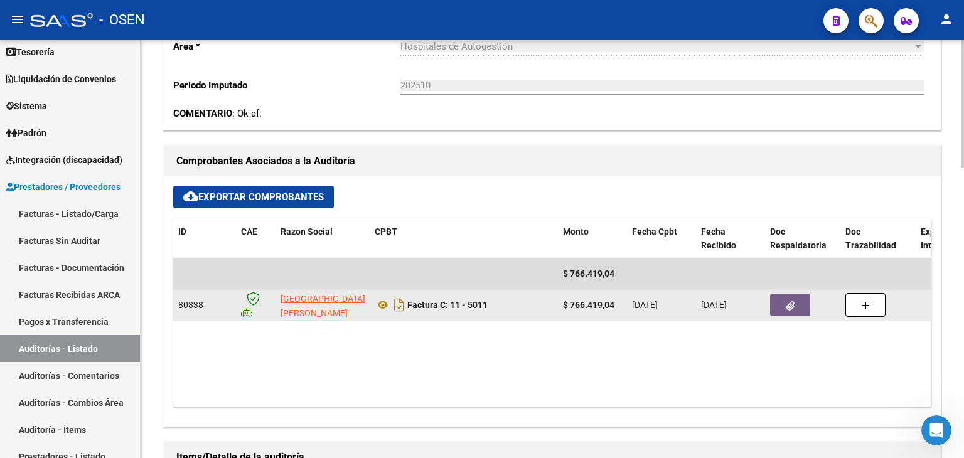
drag, startPoint x: 640, startPoint y: 269, endPoint x: 653, endPoint y: 295, distance: 28.9
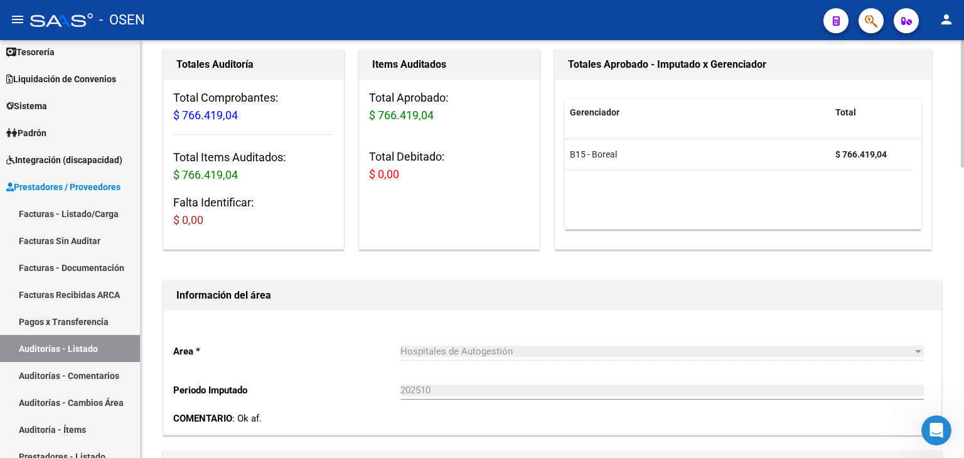
scroll to position [79, 0]
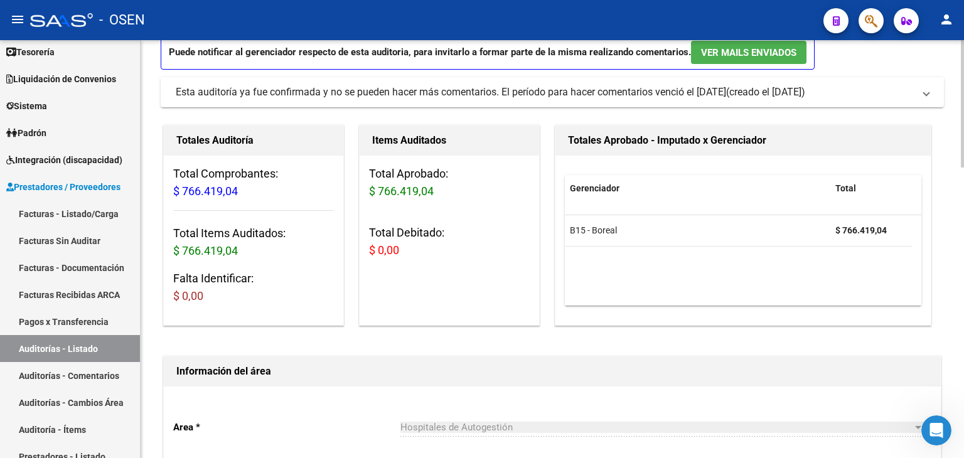
click at [961, 85] on div at bounding box center [962, 127] width 3 height 127
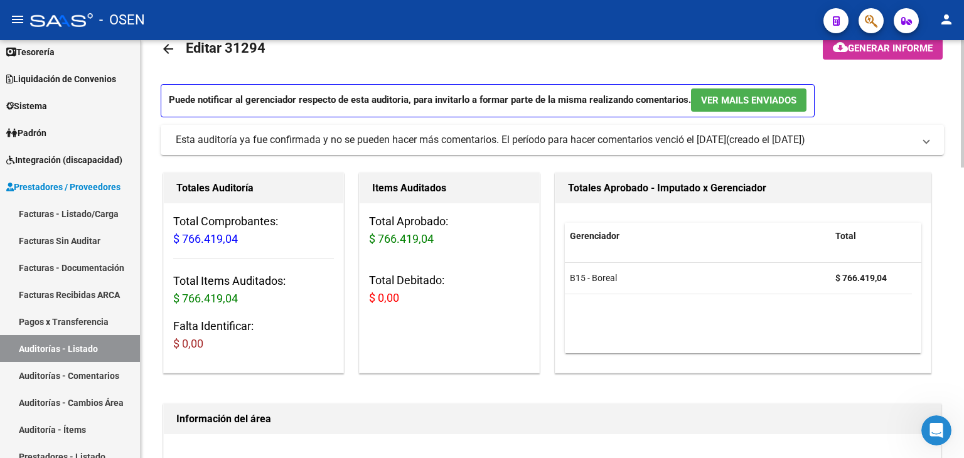
scroll to position [0, 0]
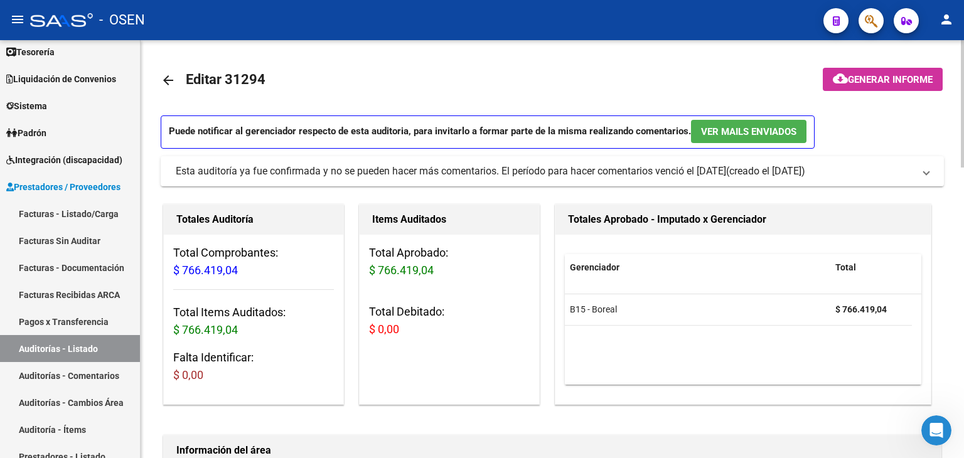
drag, startPoint x: 752, startPoint y: 383, endPoint x: 728, endPoint y: 247, distance: 137.8
drag, startPoint x: 166, startPoint y: 84, endPoint x: 294, endPoint y: 84, distance: 128.1
click at [294, 84] on mat-toolbar-row "arrow_back Editar 31294" at bounding box center [466, 80] width 611 height 40
drag, startPoint x: 291, startPoint y: 95, endPoint x: 289, endPoint y: 84, distance: 12.1
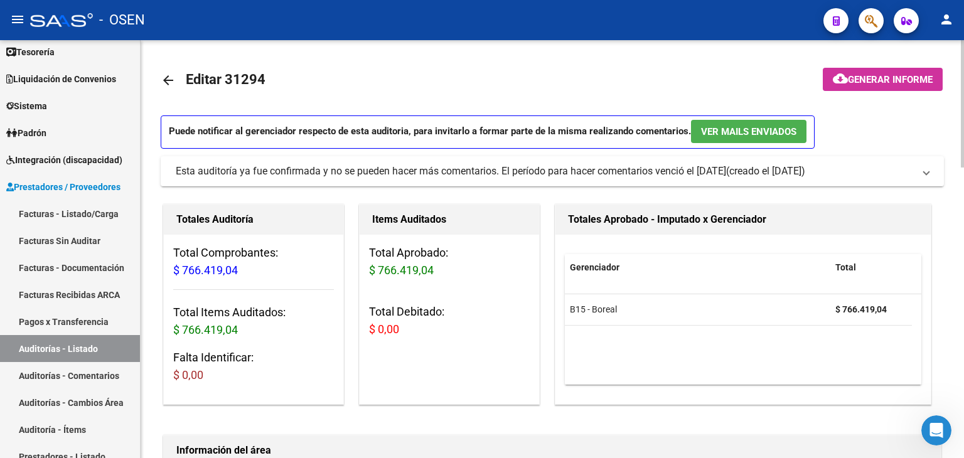
click at [173, 84] on mat-icon "arrow_back" at bounding box center [168, 80] width 15 height 15
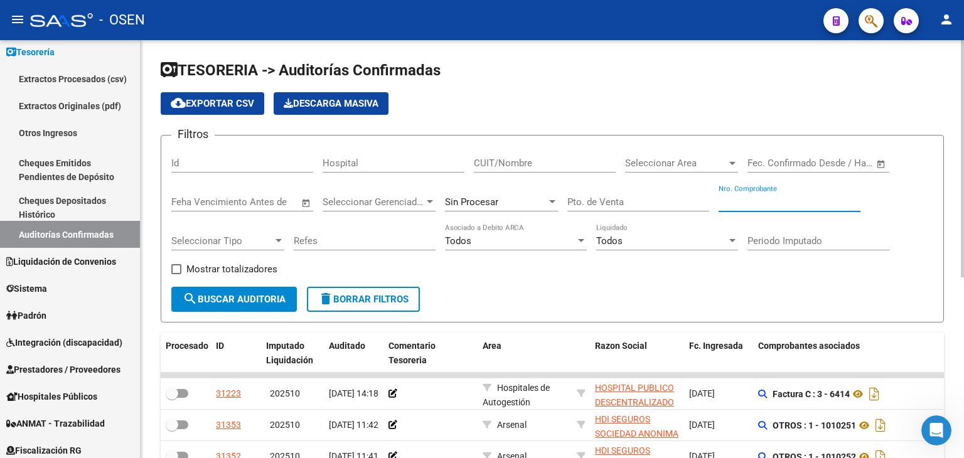
click at [769, 202] on input "Nro. Comprobante" at bounding box center [790, 202] width 142 height 11
click at [876, 161] on span "Open calendar" at bounding box center [881, 164] width 30 height 30
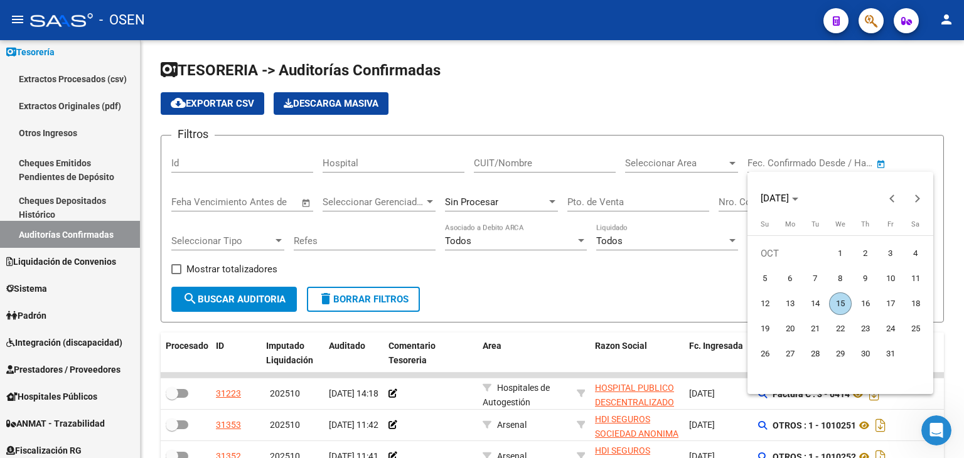
click at [883, 257] on span "3" at bounding box center [891, 253] width 23 height 23
type input "[DATE]"
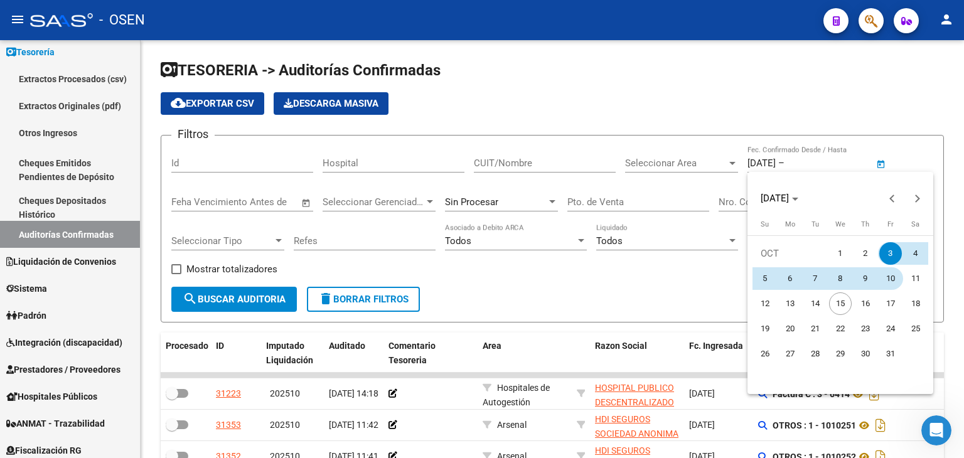
click at [883, 282] on span "10" at bounding box center [891, 278] width 23 height 23
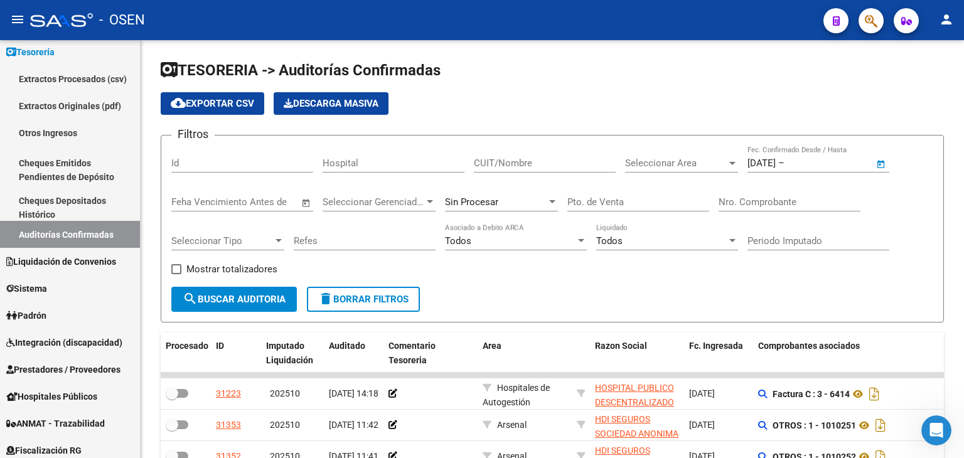
type input "[DATE]"
click at [687, 155] on div "Seleccionar Area Seleccionar Area" at bounding box center [681, 159] width 113 height 27
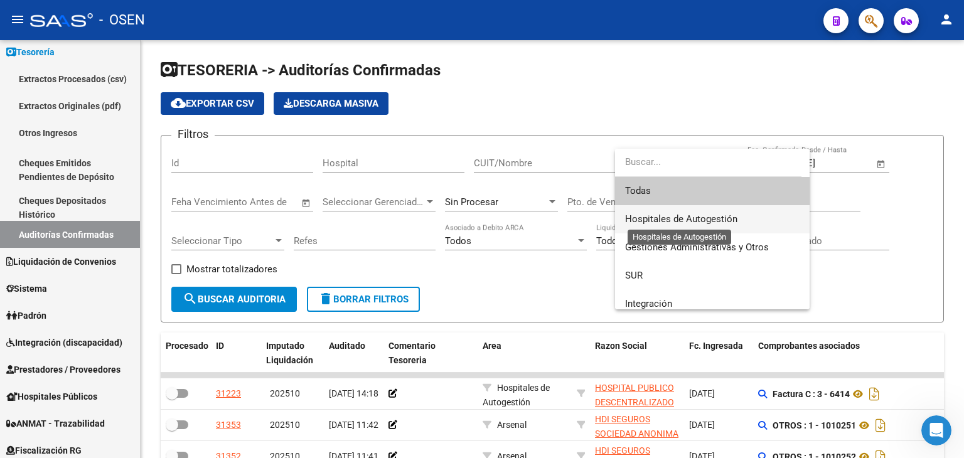
click at [636, 218] on span "Hospitales de Autogestión" at bounding box center [681, 218] width 112 height 11
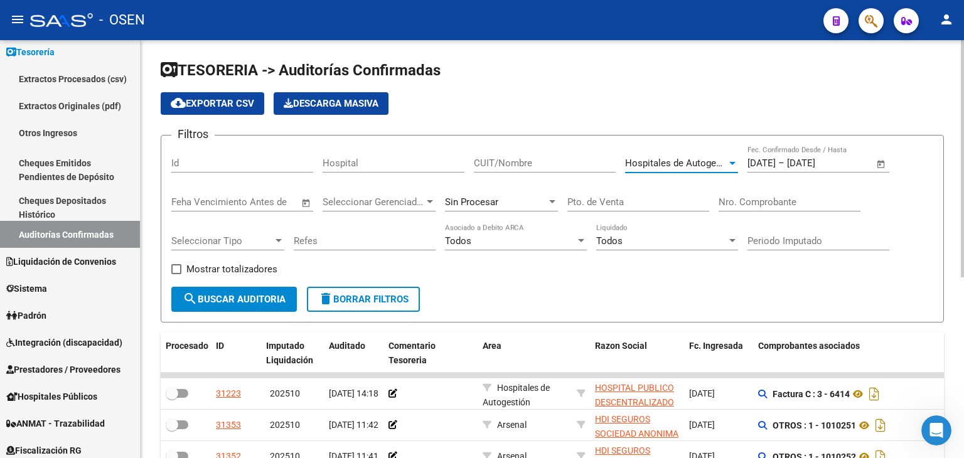
click at [211, 298] on span "search Buscar Auditoria" at bounding box center [234, 299] width 103 height 11
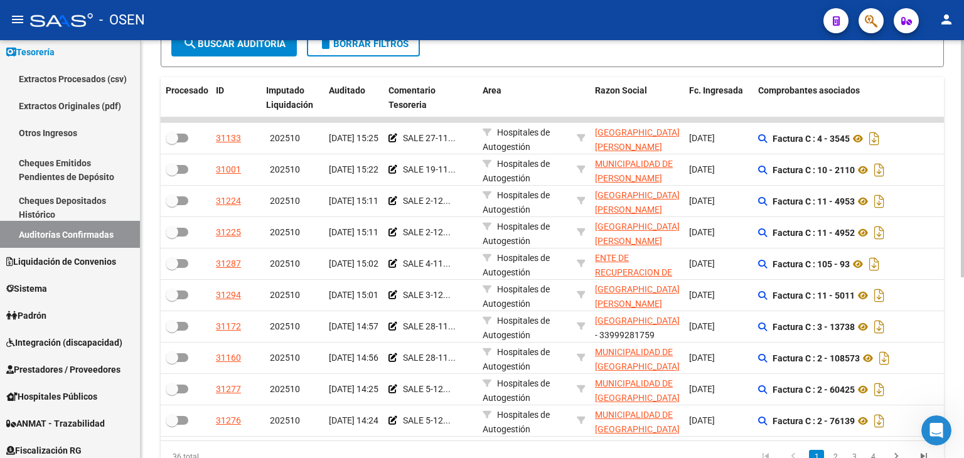
scroll to position [318, 0]
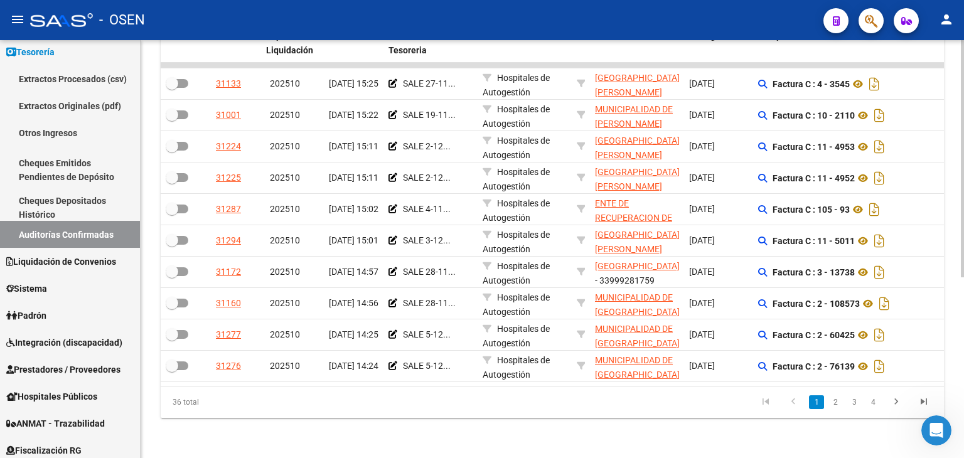
click at [930, 368] on div "TESORERIA -> Auditorías Confirmadas cloud_download Exportar CSV Descarga Masiva…" at bounding box center [554, 94] width 827 height 728
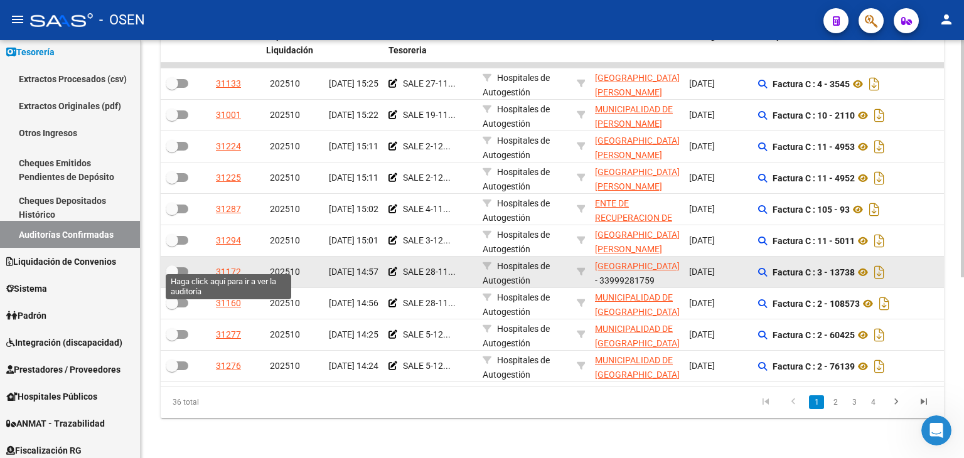
click at [231, 266] on div "31172" at bounding box center [228, 272] width 25 height 14
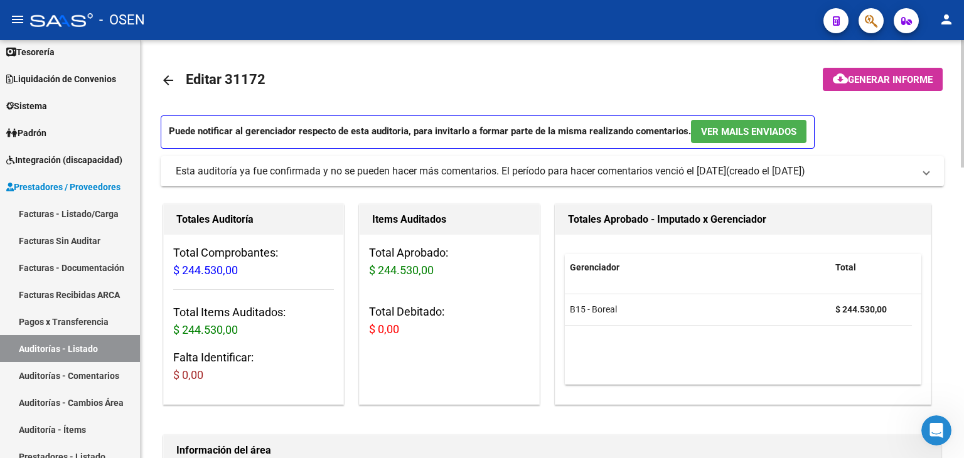
drag, startPoint x: 549, startPoint y: 234, endPoint x: 540, endPoint y: 147, distance: 87.8
click at [164, 80] on mat-icon "arrow_back" at bounding box center [168, 80] width 15 height 15
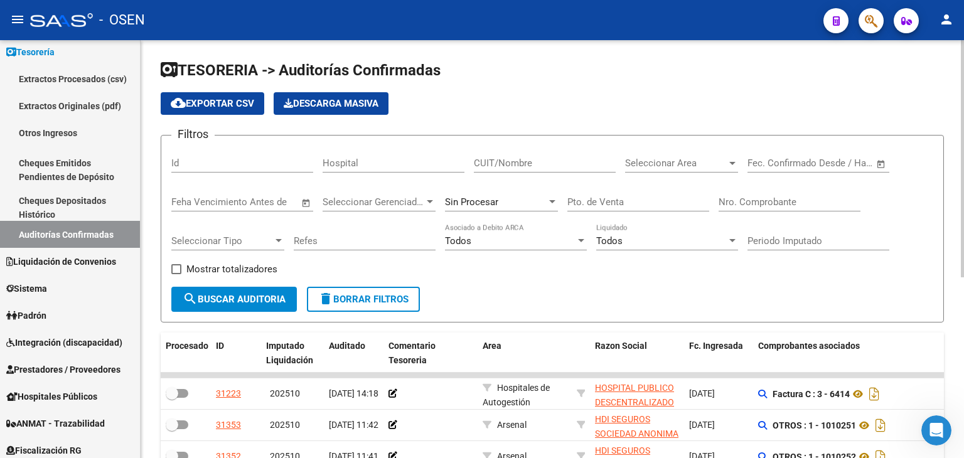
click at [877, 166] on span "Open calendar" at bounding box center [881, 164] width 30 height 30
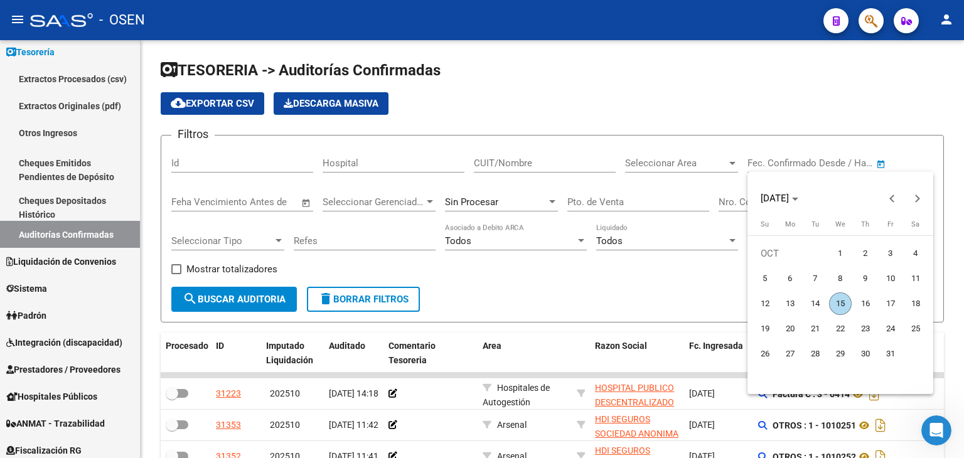
click at [888, 258] on span "3" at bounding box center [891, 253] width 23 height 23
type input "[DATE]"
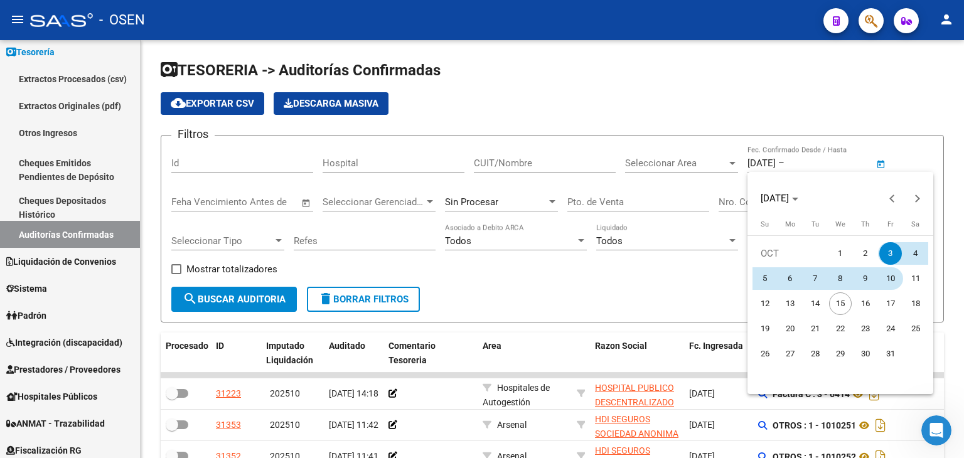
click at [889, 277] on span "10" at bounding box center [891, 278] width 23 height 23
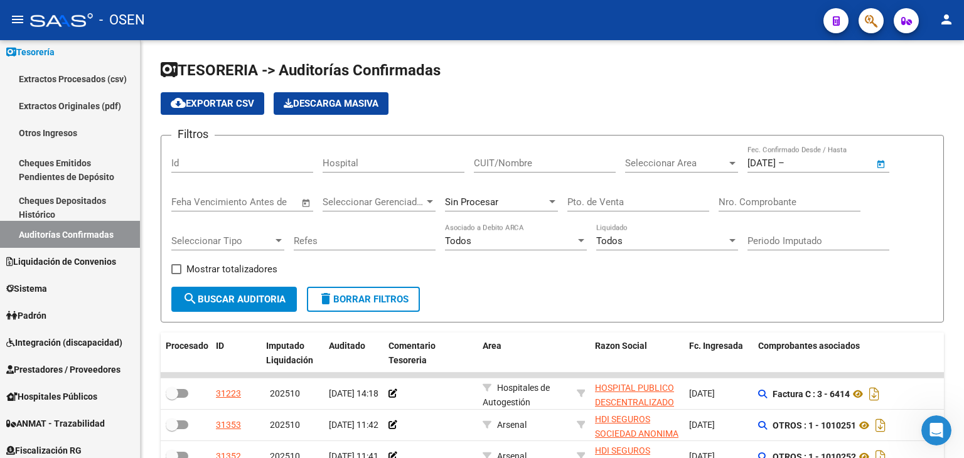
type input "[DATE]"
click at [704, 158] on span "Seleccionar Area" at bounding box center [676, 163] width 102 height 11
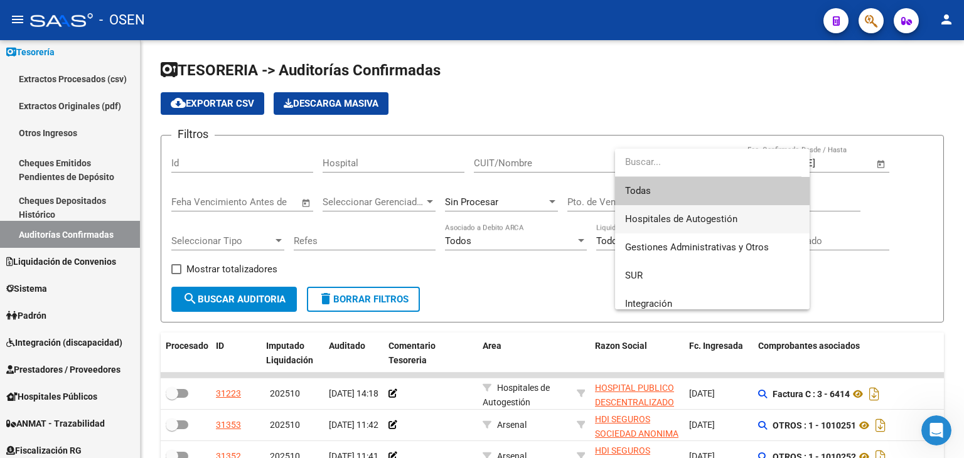
click at [691, 210] on span "Hospitales de Autogestión" at bounding box center [712, 219] width 175 height 28
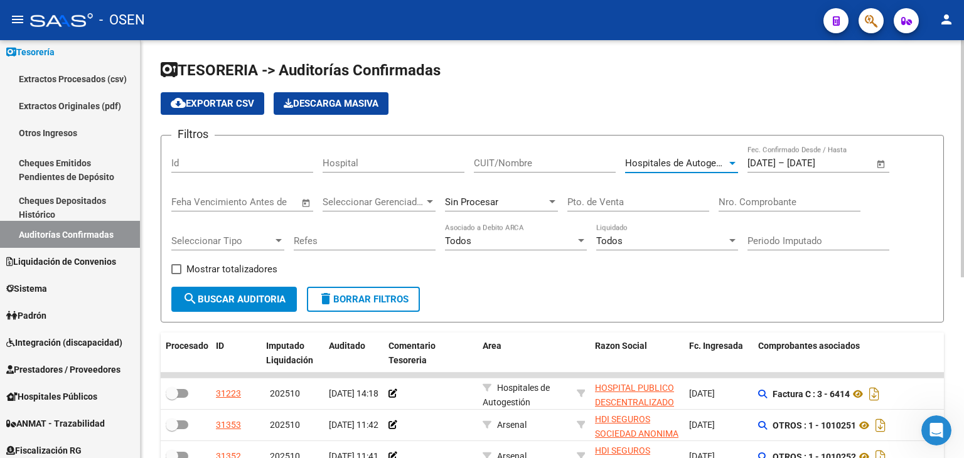
click at [251, 298] on span "search Buscar Auditoria" at bounding box center [234, 299] width 103 height 11
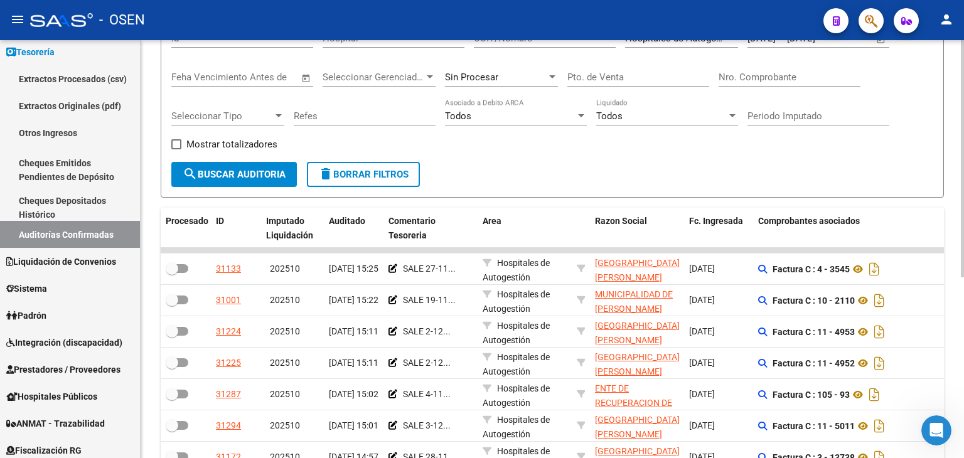
drag, startPoint x: 627, startPoint y: 129, endPoint x: 628, endPoint y: 163, distance: 33.9
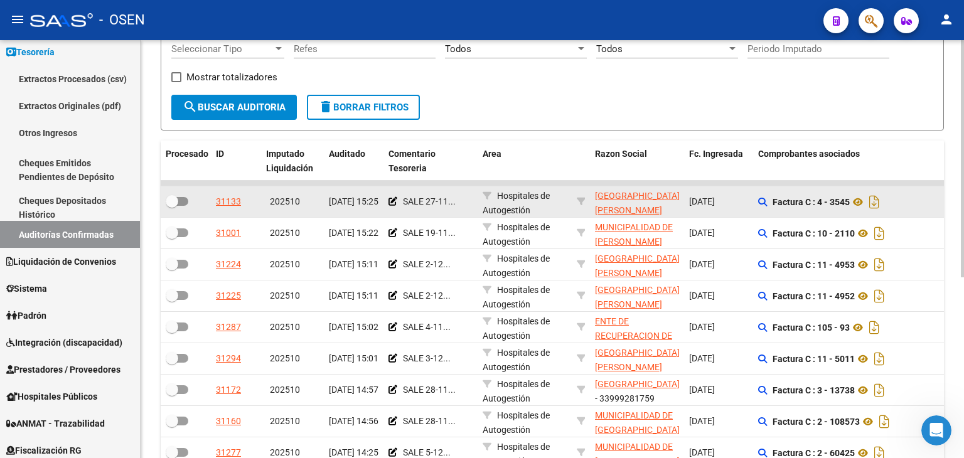
scroll to position [276, 0]
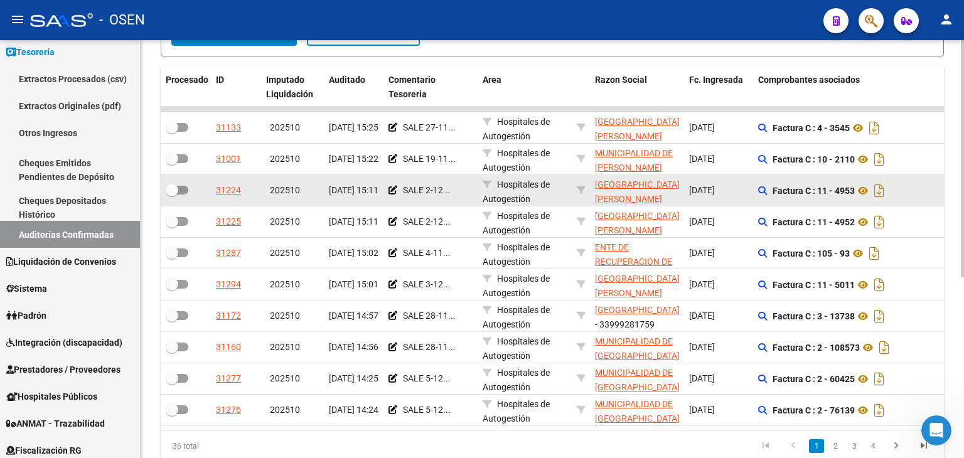
drag, startPoint x: 610, startPoint y: 109, endPoint x: 615, endPoint y: 171, distance: 62.9
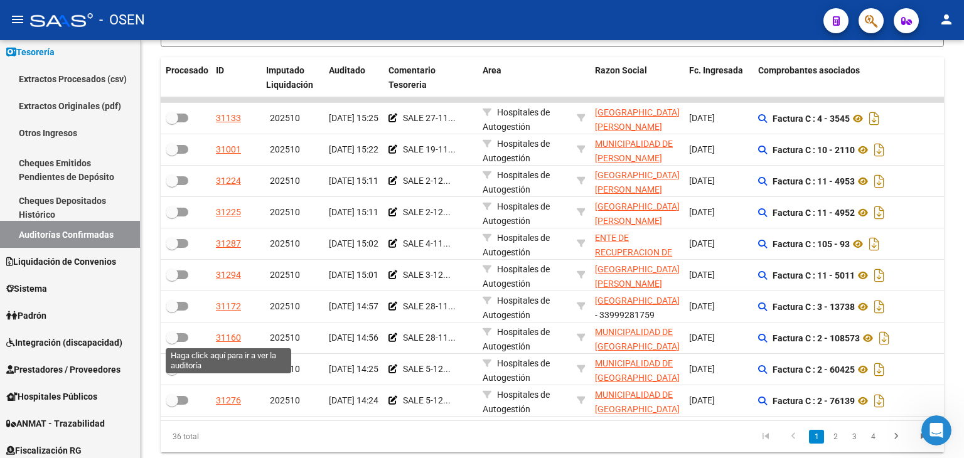
click at [236, 339] on div "31160" at bounding box center [228, 338] width 25 height 14
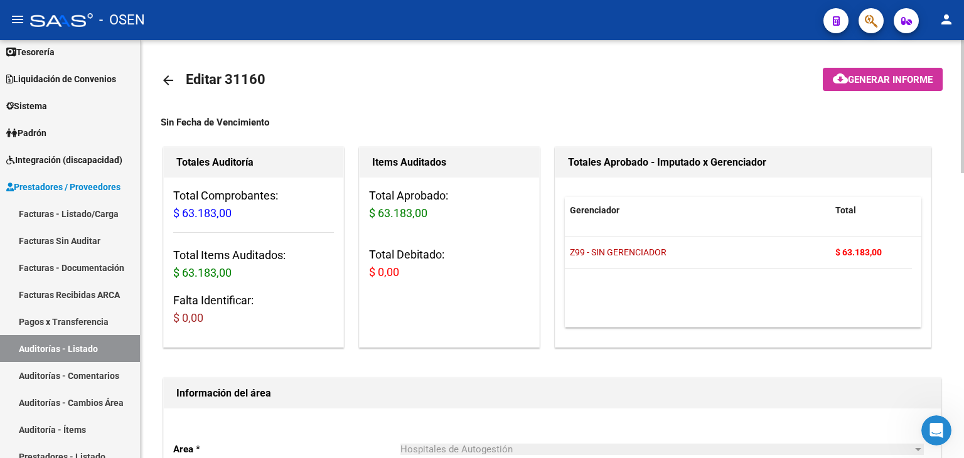
click at [166, 89] on link "arrow_back" at bounding box center [173, 80] width 25 height 30
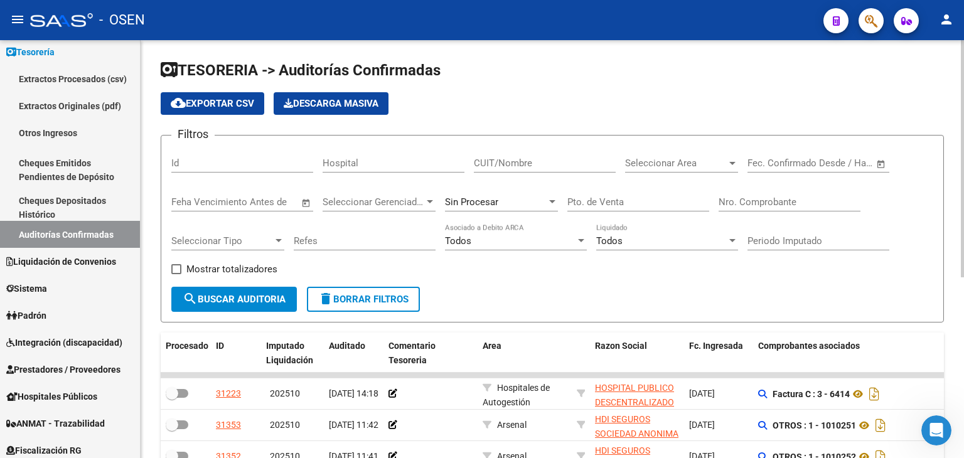
click at [878, 164] on span "Open calendar" at bounding box center [881, 164] width 30 height 30
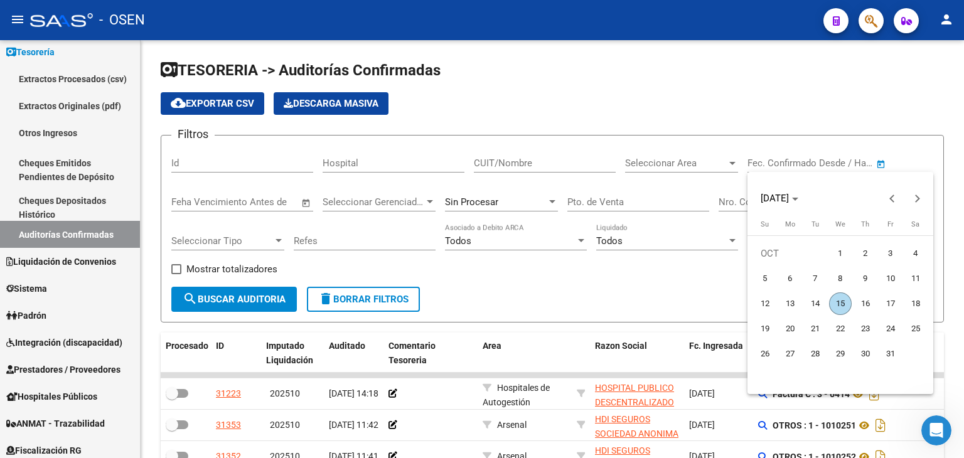
click at [890, 255] on span "3" at bounding box center [891, 253] width 23 height 23
type input "[DATE]"
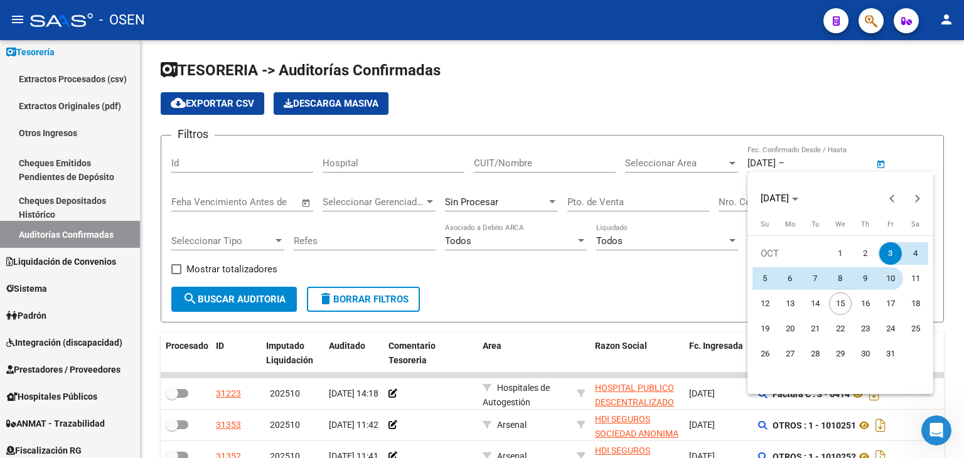
click at [897, 276] on span "10" at bounding box center [891, 278] width 23 height 23
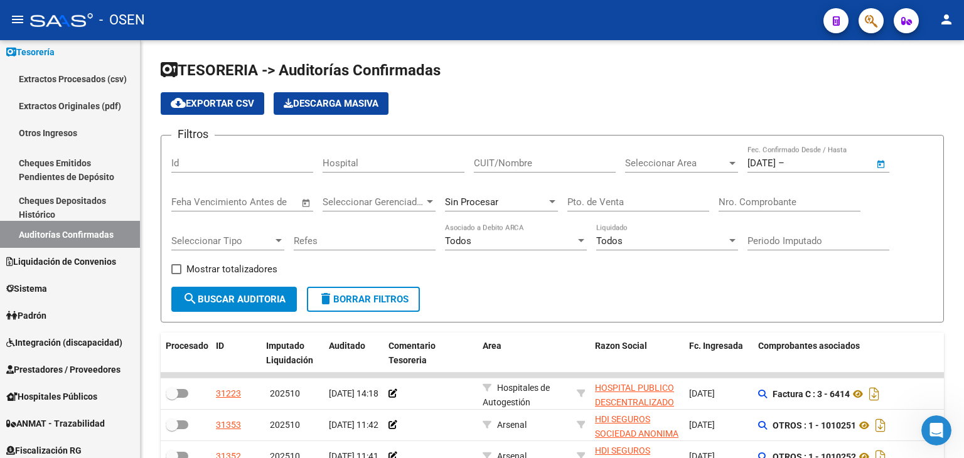
type input "[DATE]"
click at [683, 152] on div "Seleccionar Area Seleccionar Area" at bounding box center [681, 159] width 113 height 27
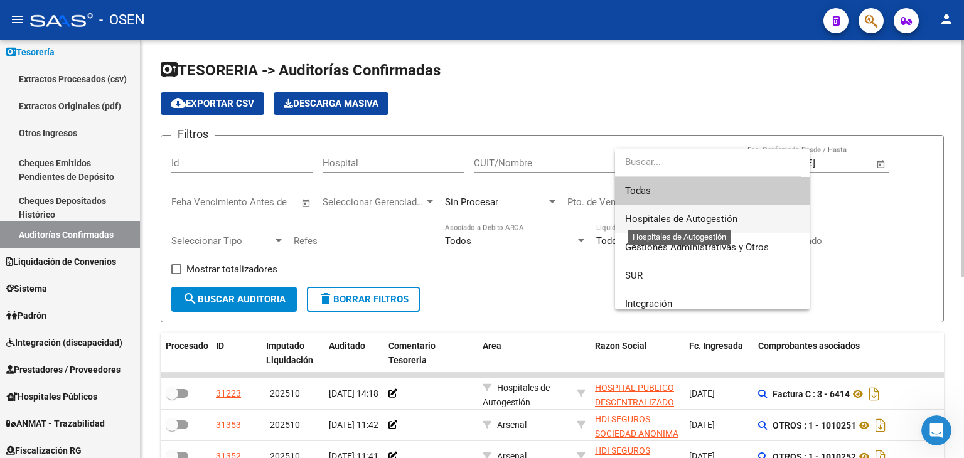
click at [672, 222] on span "Hospitales de Autogestión" at bounding box center [681, 218] width 112 height 11
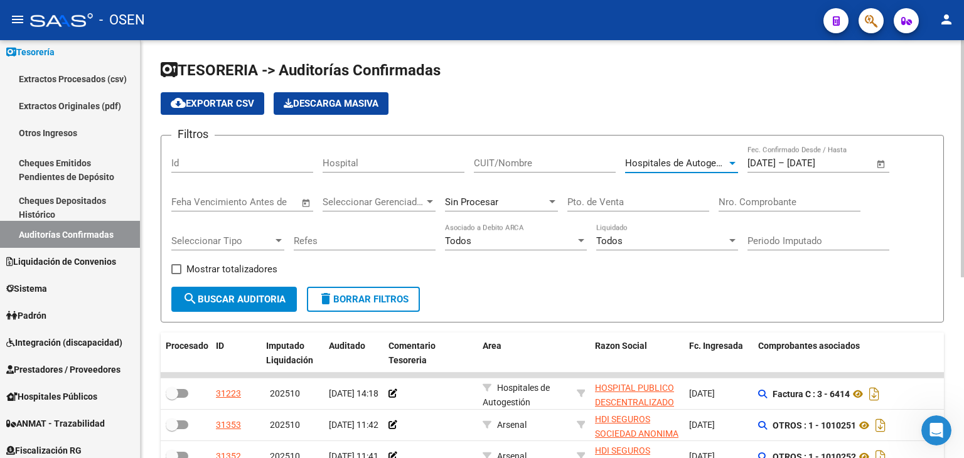
click at [207, 307] on button "search Buscar Auditoria" at bounding box center [234, 299] width 126 height 25
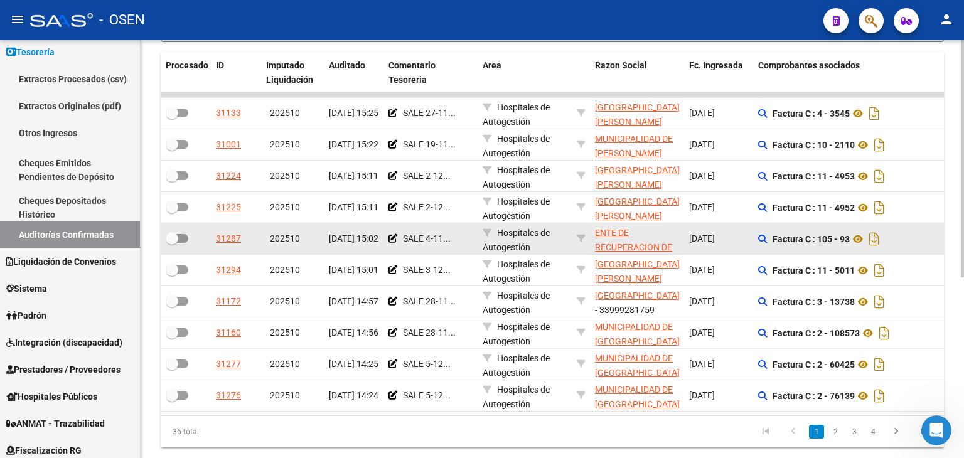
drag, startPoint x: 590, startPoint y: 136, endPoint x: 608, endPoint y: 207, distance: 72.5
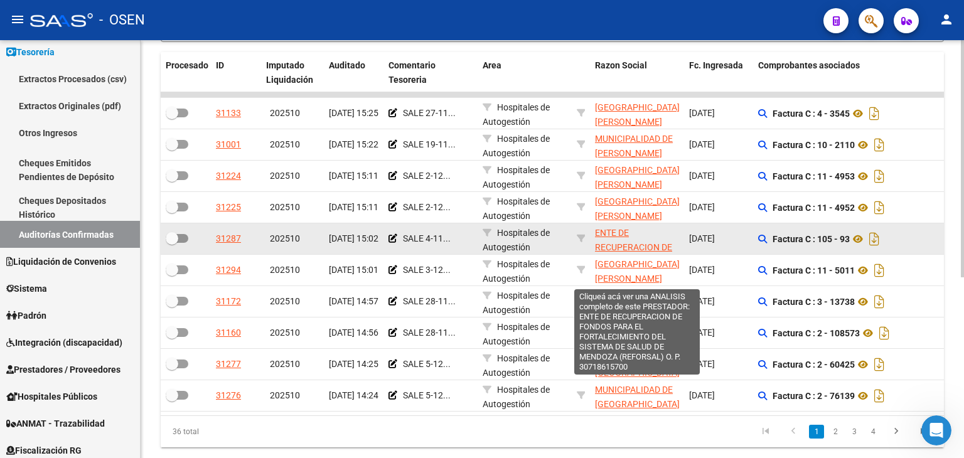
scroll to position [318, 0]
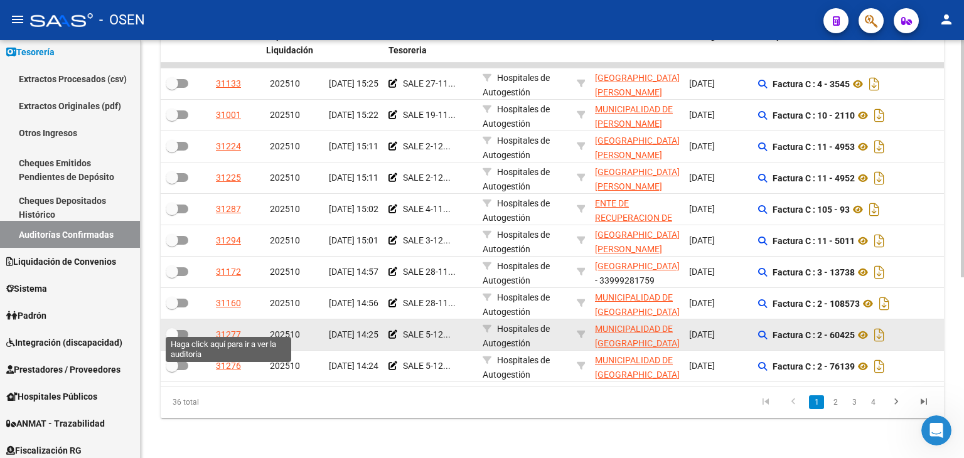
click at [234, 328] on div "31277" at bounding box center [228, 335] width 25 height 14
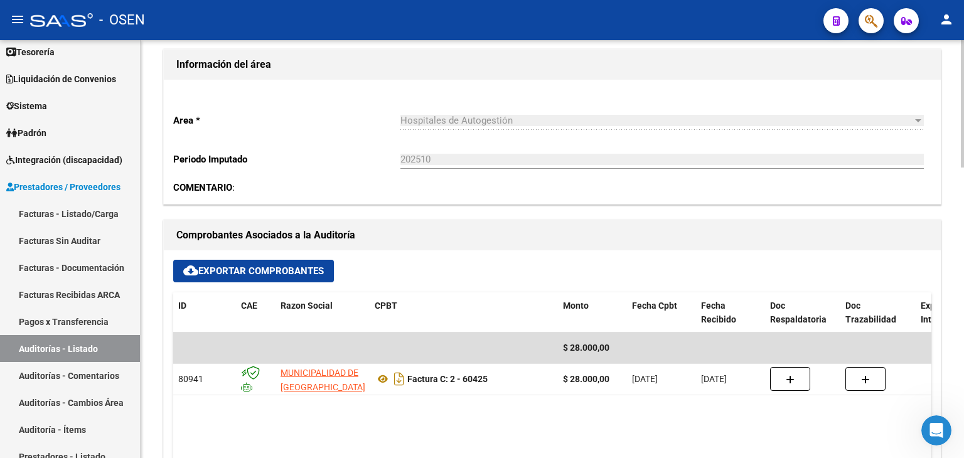
drag, startPoint x: 939, startPoint y: 215, endPoint x: 948, endPoint y: 270, distance: 56.0
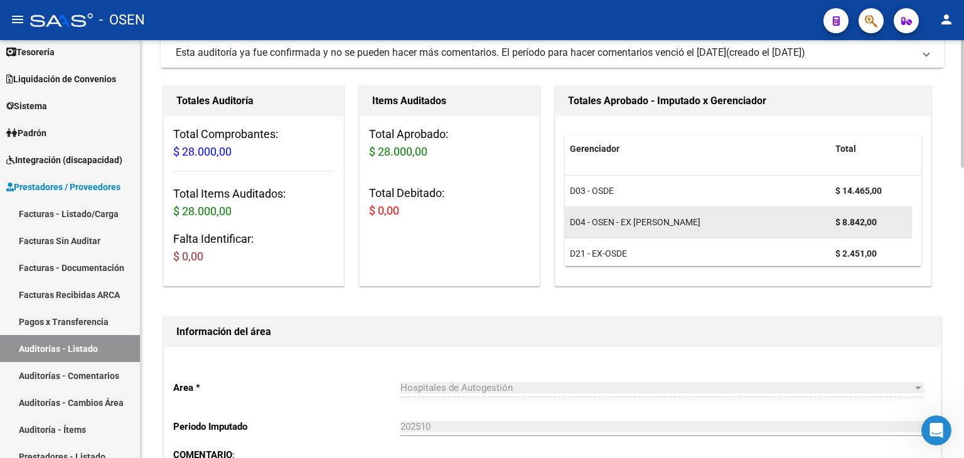
scroll to position [114, 0]
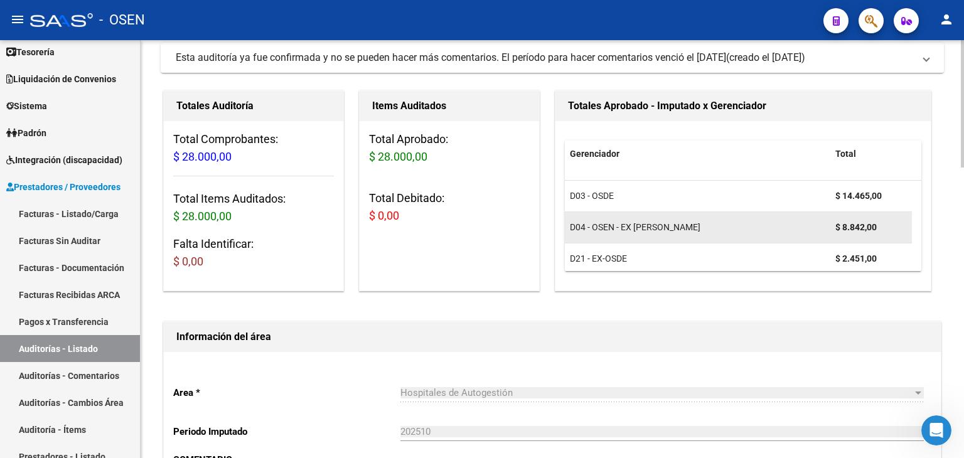
drag, startPoint x: 767, startPoint y: 230, endPoint x: 724, endPoint y: 235, distance: 43.0
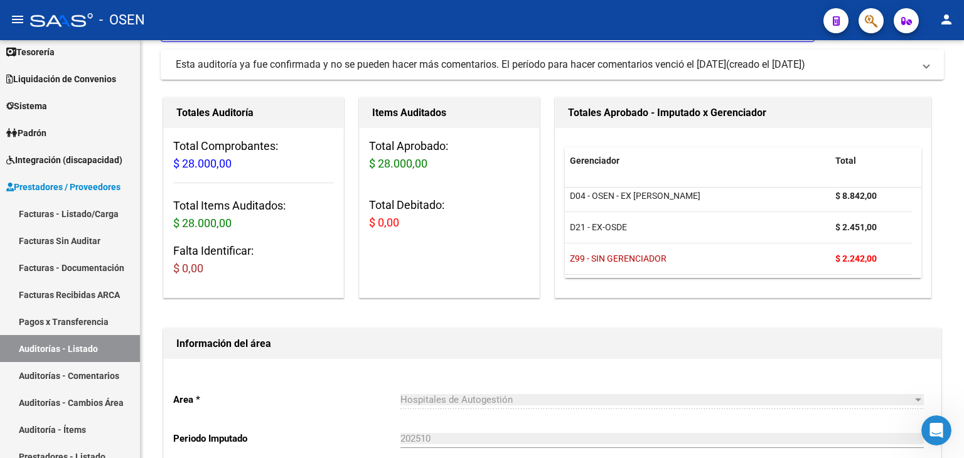
scroll to position [0, 0]
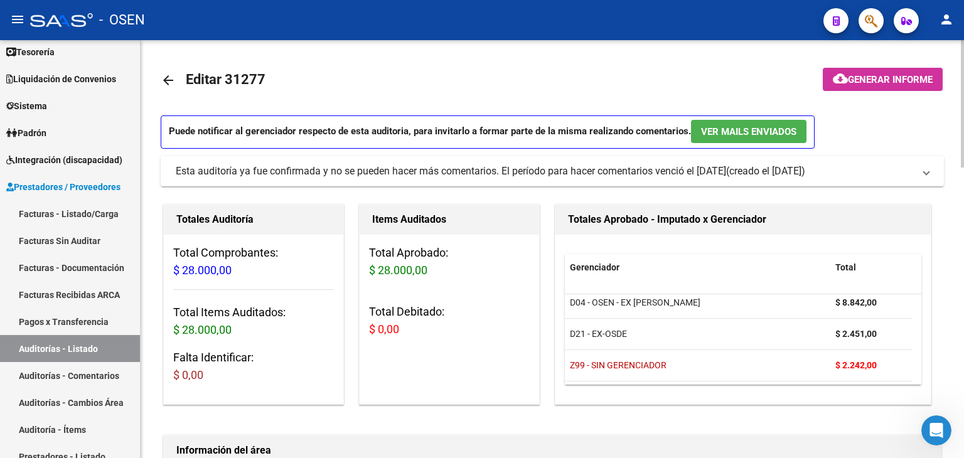
drag, startPoint x: 245, startPoint y: 164, endPoint x: 191, endPoint y: 63, distance: 114.6
click at [170, 78] on mat-icon "arrow_back" at bounding box center [168, 80] width 15 height 15
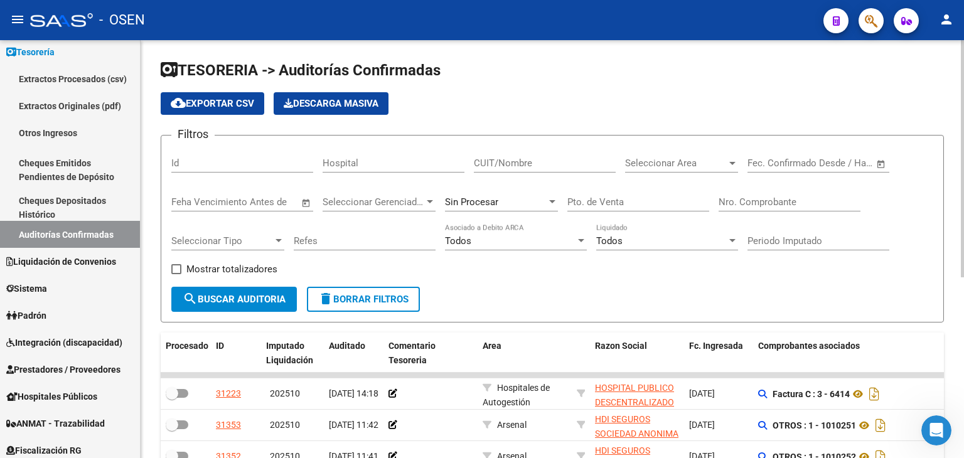
click at [893, 157] on span "Open calendar" at bounding box center [881, 164] width 30 height 30
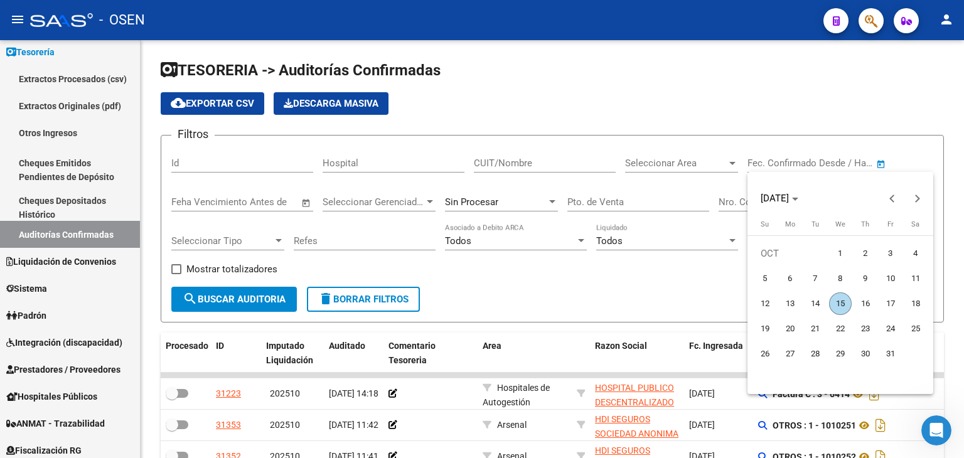
click at [893, 259] on span "3" at bounding box center [891, 253] width 23 height 23
type input "[DATE]"
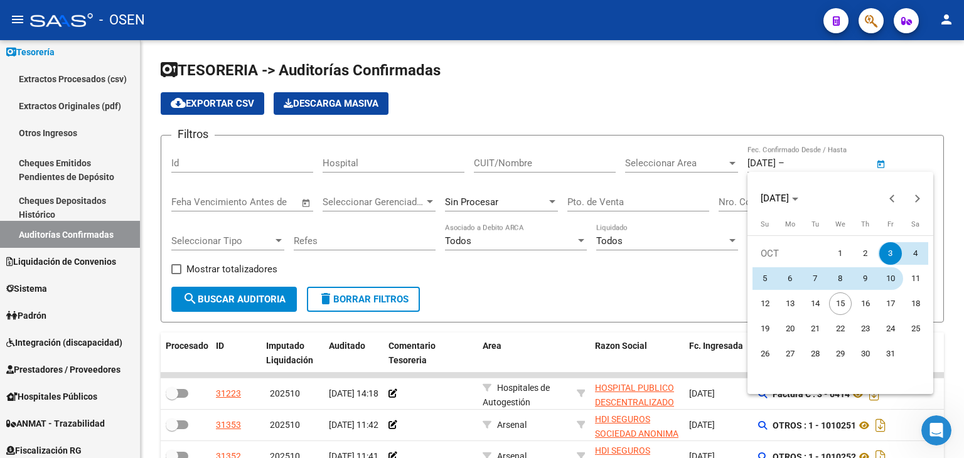
drag, startPoint x: 892, startPoint y: 279, endPoint x: 883, endPoint y: 264, distance: 16.6
click at [891, 276] on span "10" at bounding box center [891, 278] width 23 height 23
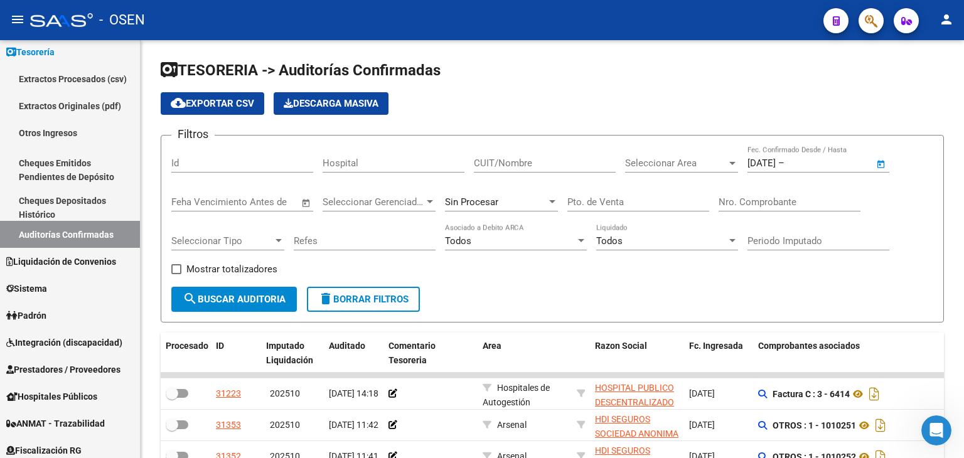
type input "[DATE]"
click at [698, 158] on span "Seleccionar Area" at bounding box center [676, 163] width 102 height 11
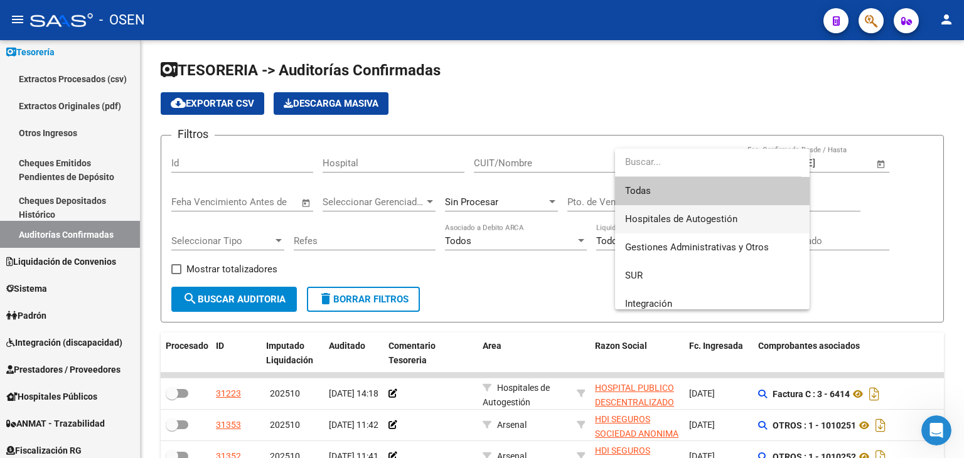
click at [683, 208] on span "Hospitales de Autogestión" at bounding box center [712, 219] width 175 height 28
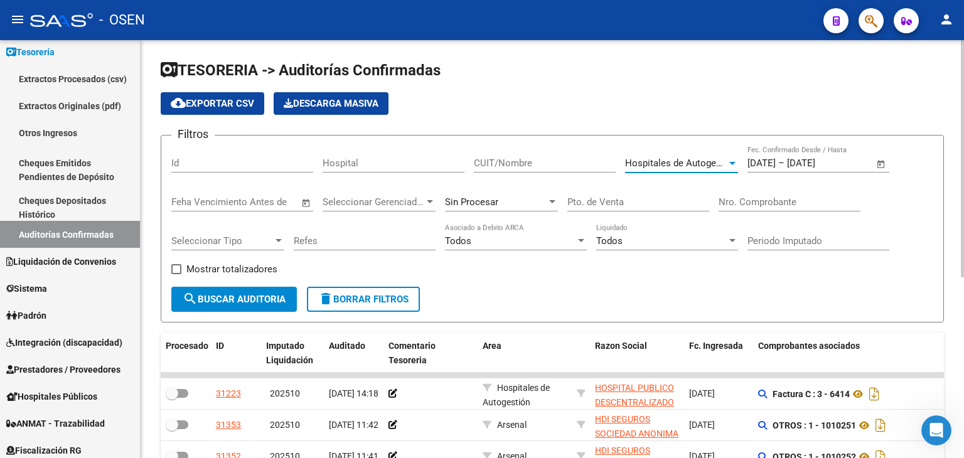
drag, startPoint x: 265, startPoint y: 302, endPoint x: 294, endPoint y: 287, distance: 32.6
click at [264, 302] on span "search Buscar Auditoria" at bounding box center [234, 299] width 103 height 11
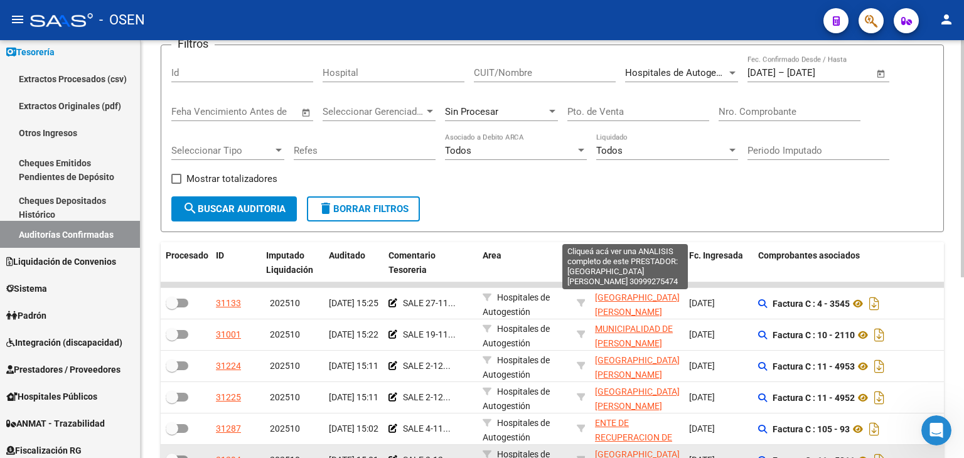
scroll to position [318, 0]
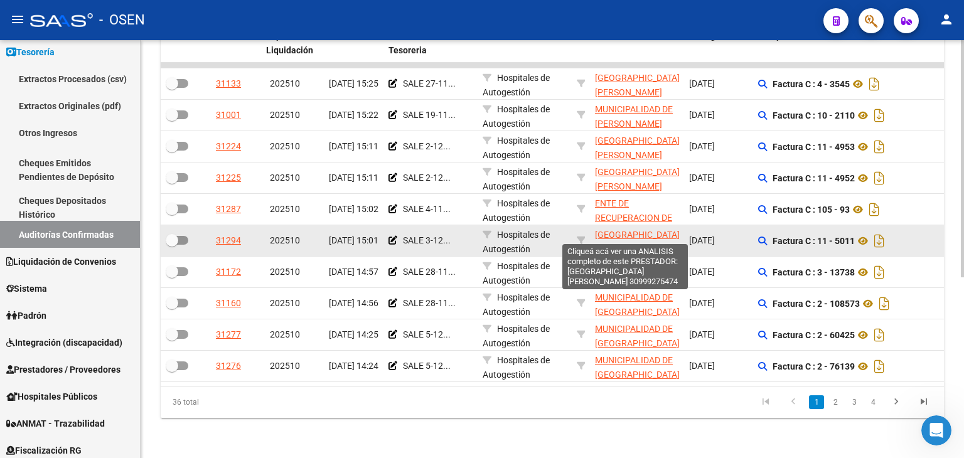
drag, startPoint x: 622, startPoint y: 104, endPoint x: 633, endPoint y: 224, distance: 119.8
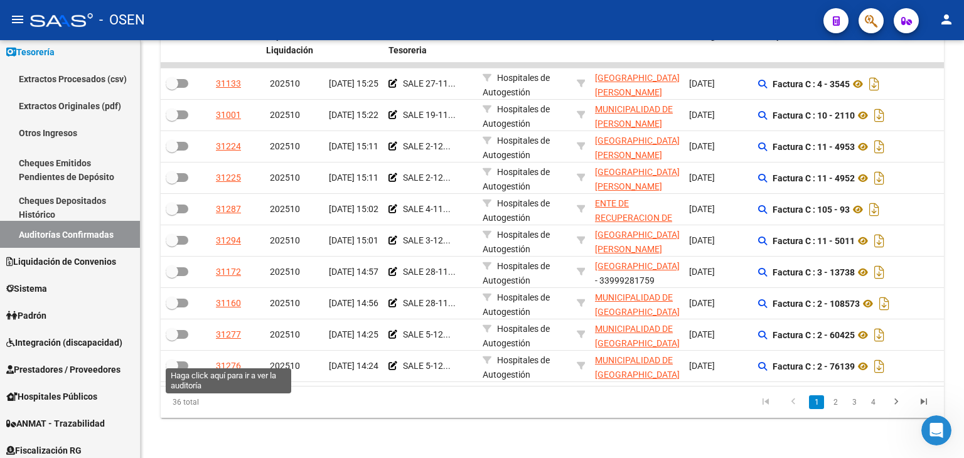
click at [222, 360] on div "31276" at bounding box center [228, 366] width 25 height 14
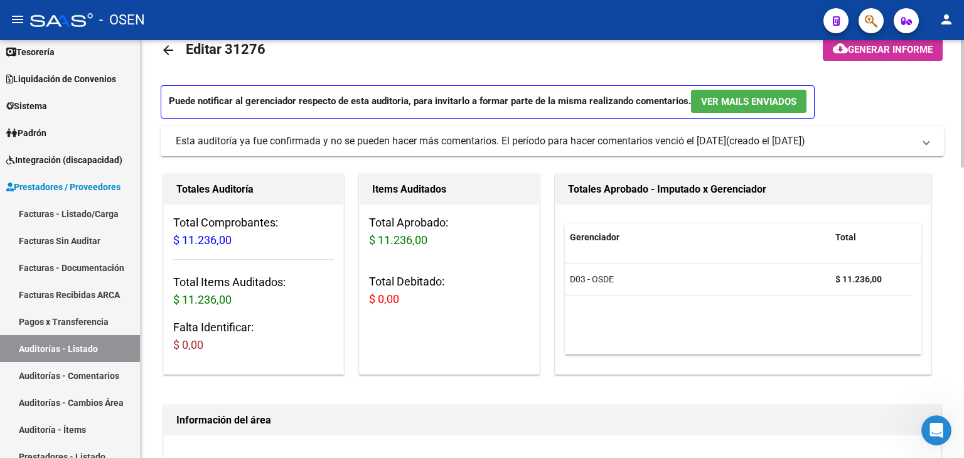
scroll to position [219, 0]
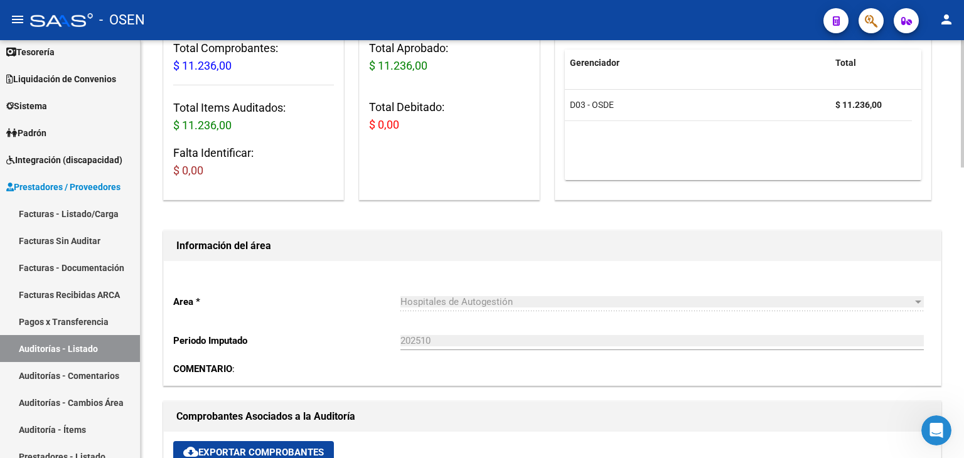
drag, startPoint x: 474, startPoint y: 90, endPoint x: 469, endPoint y: 144, distance: 53.6
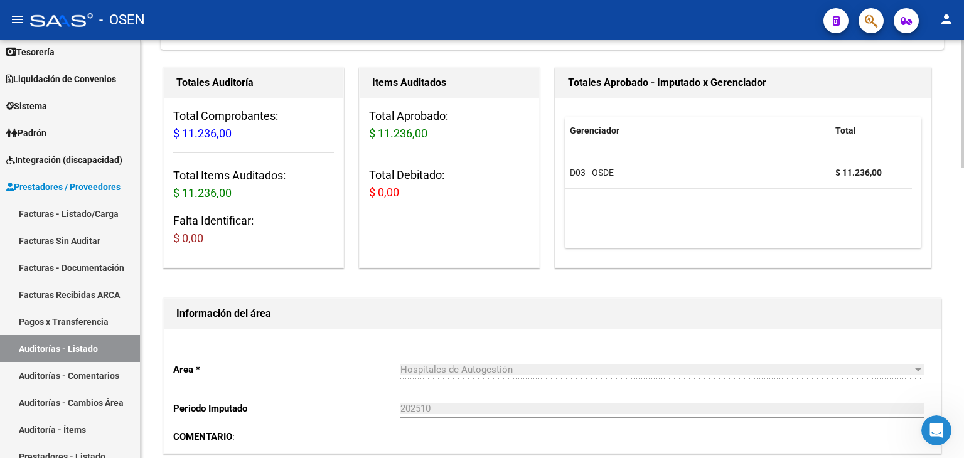
scroll to position [0, 0]
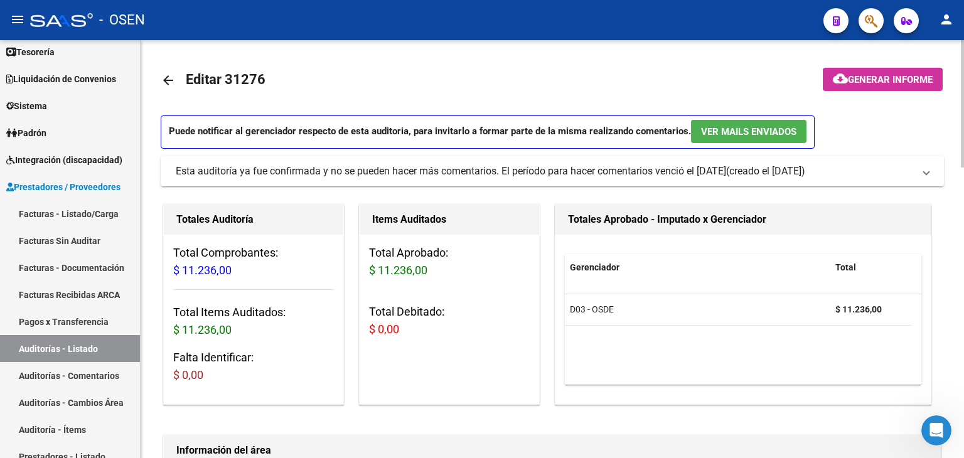
drag, startPoint x: 558, startPoint y: 207, endPoint x: 537, endPoint y: 146, distance: 64.3
drag, startPoint x: 480, startPoint y: 83, endPoint x: 477, endPoint y: 91, distance: 8.7
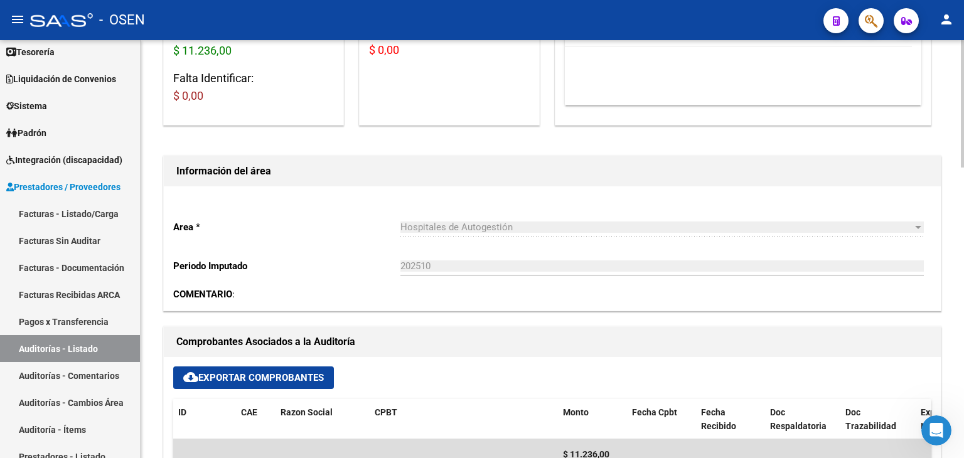
drag, startPoint x: 485, startPoint y: 92, endPoint x: 491, endPoint y: 151, distance: 59.3
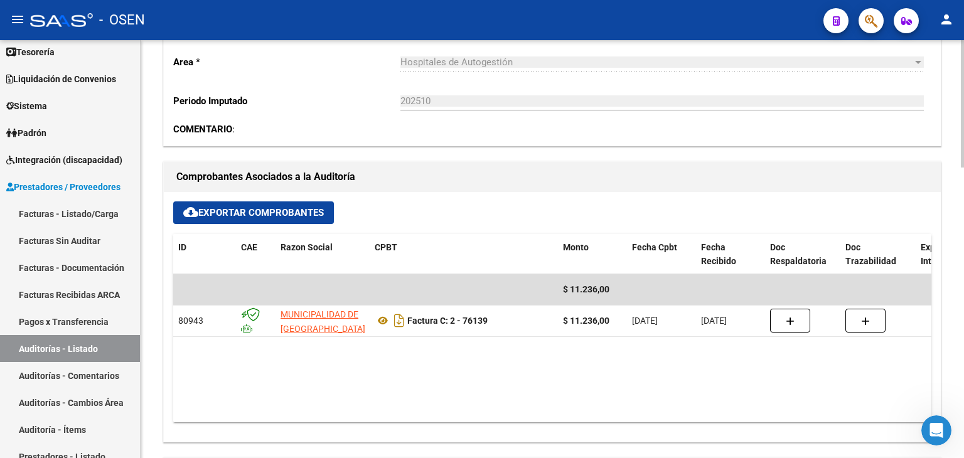
scroll to position [453, 0]
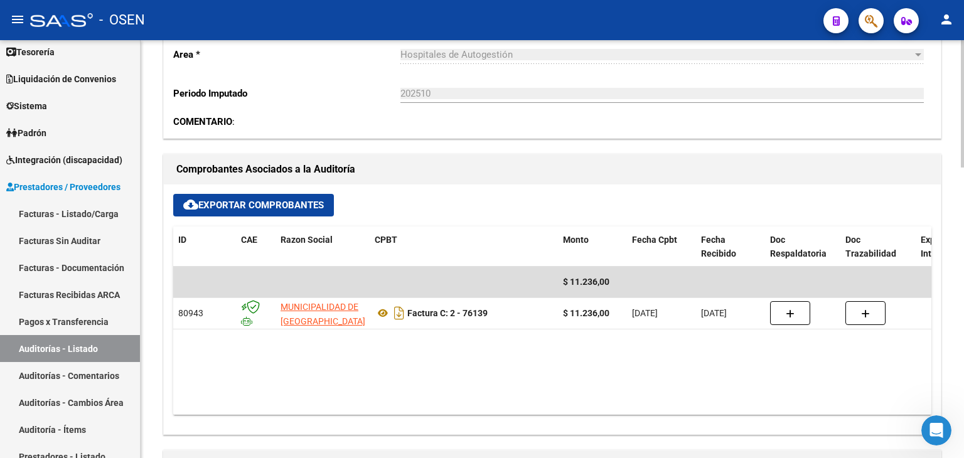
drag, startPoint x: 488, startPoint y: 124, endPoint x: 479, endPoint y: 136, distance: 14.8
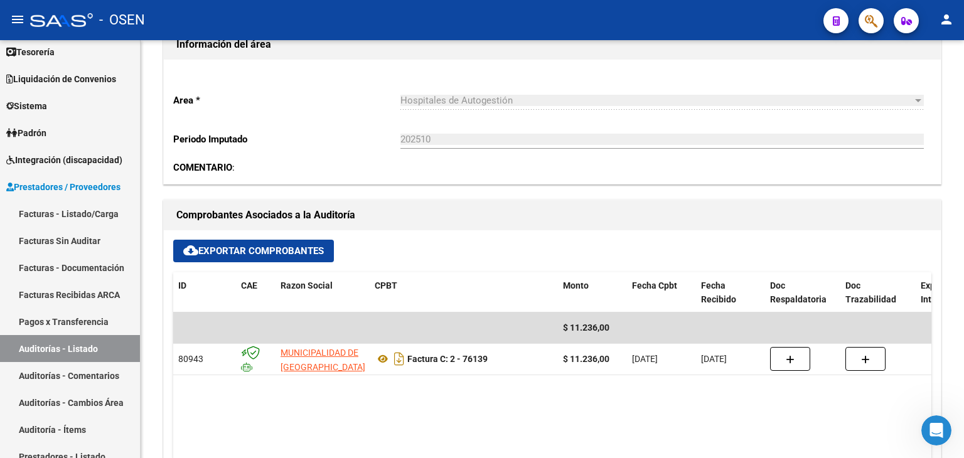
scroll to position [0, 0]
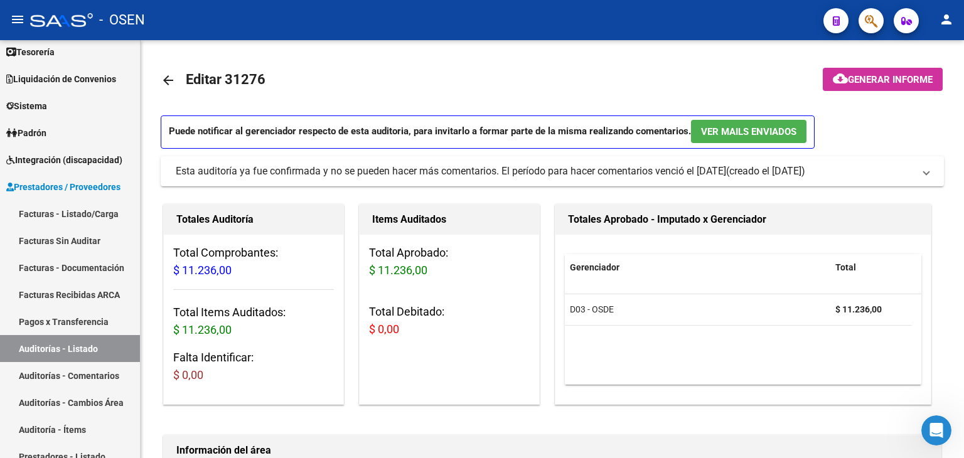
drag, startPoint x: 460, startPoint y: 125, endPoint x: 437, endPoint y: -16, distance: 142.4
click at [171, 82] on mat-icon "arrow_back" at bounding box center [168, 80] width 15 height 15
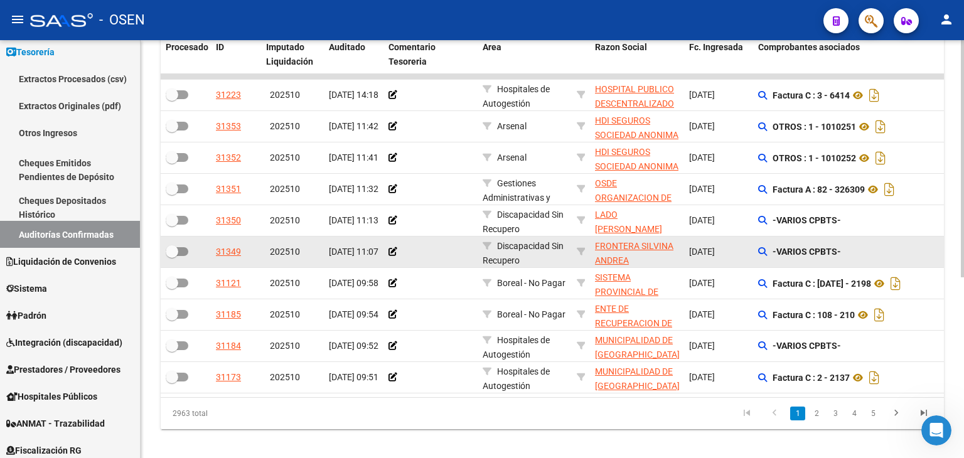
scroll to position [318, 0]
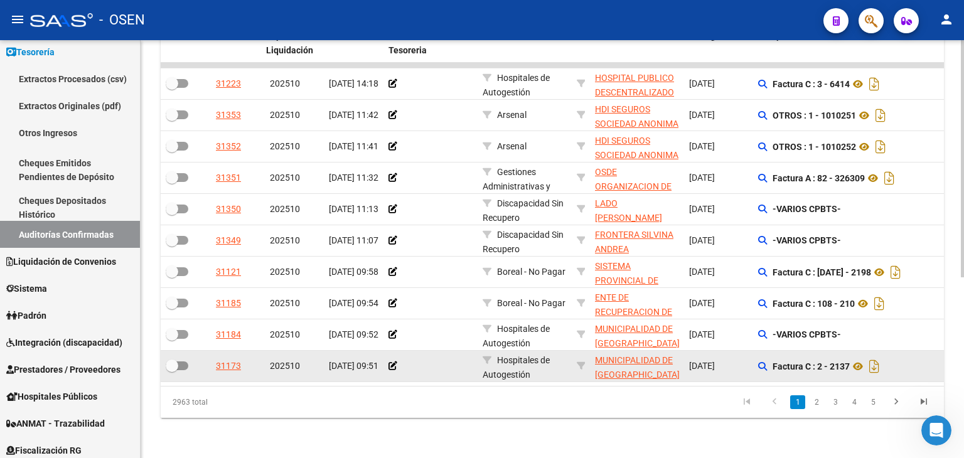
drag, startPoint x: 576, startPoint y: 289, endPoint x: 557, endPoint y: 345, distance: 58.6
